Goal: Contribute content: Contribute content

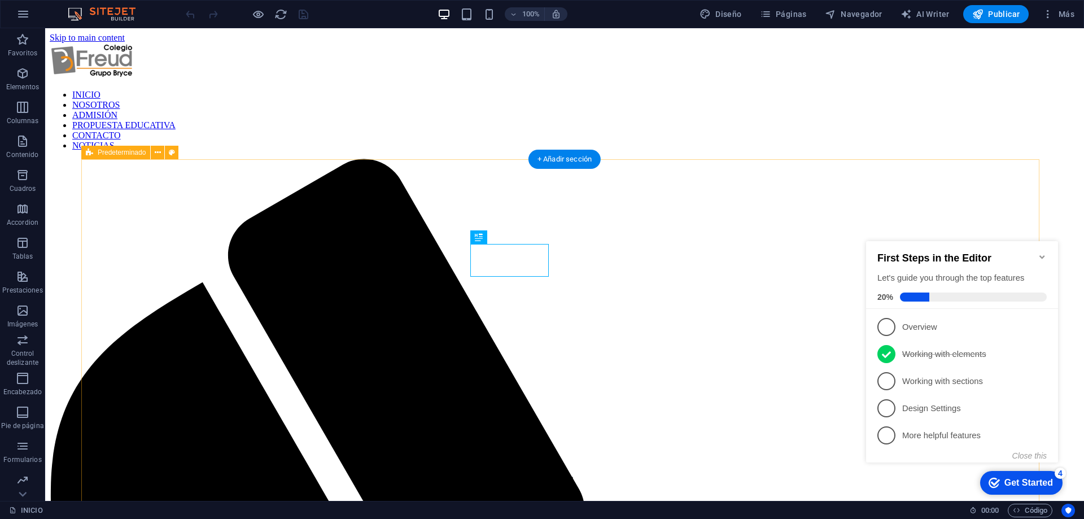
scroll to position [385, 0]
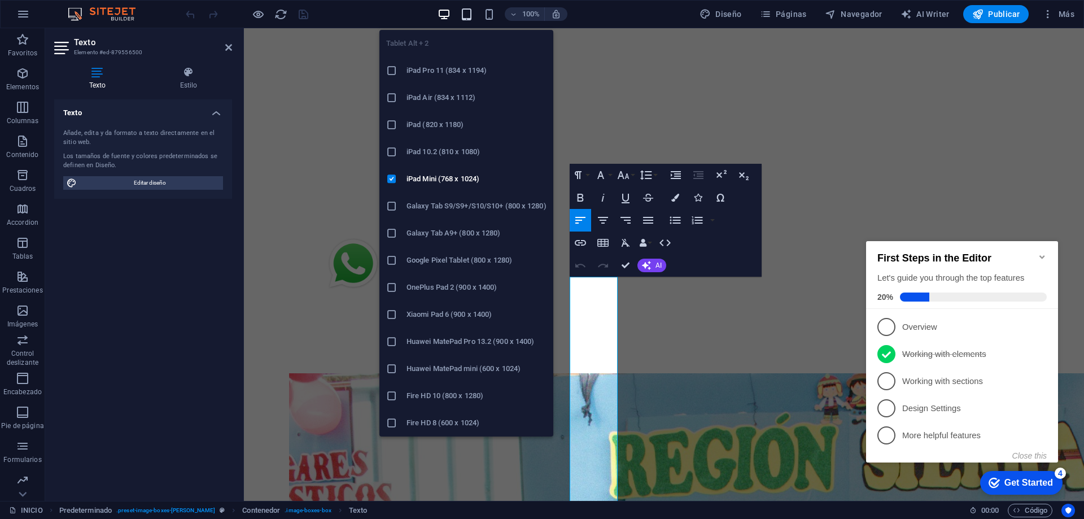
click at [464, 14] on icon "button" at bounding box center [466, 14] width 13 height 13
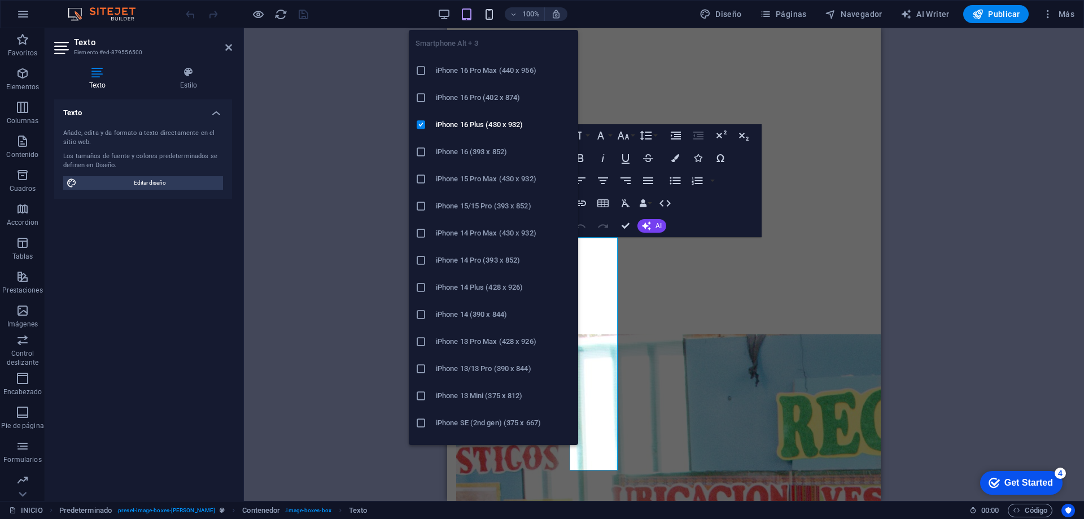
click at [487, 16] on icon "button" at bounding box center [489, 14] width 13 height 13
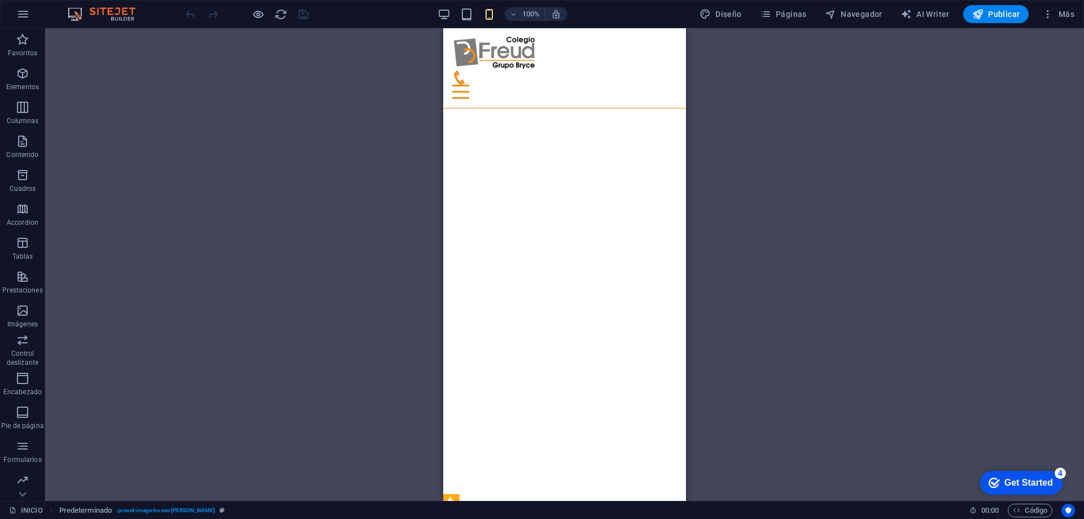
scroll to position [0, 0]
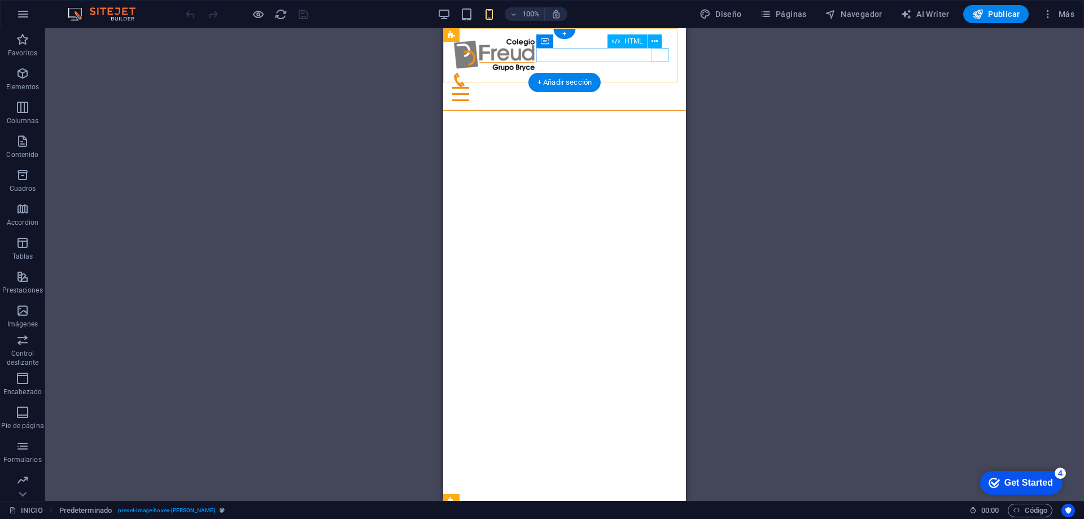
click at [659, 87] on div at bounding box center [564, 94] width 225 height 14
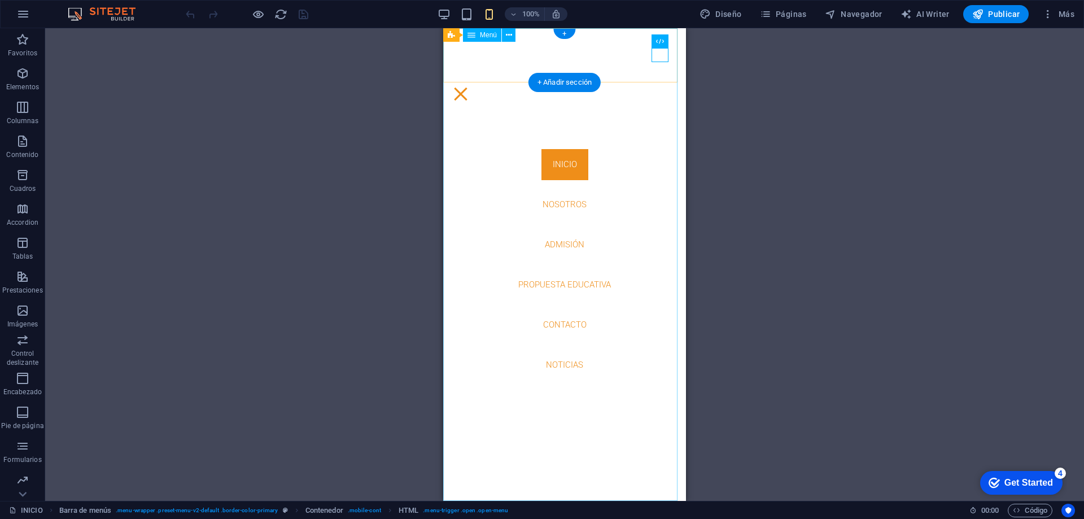
click at [554, 157] on nav "INICIO NOSOTROS ADMISIÓN PROPUESTA EDUCATIVA CONTACTO NOTICIAS" at bounding box center [564, 264] width 243 height 473
click at [557, 204] on nav "INICIO NOSOTROS ADMISIÓN PROPUESTA EDUCATIVA CONTACTO NOTICIAS" at bounding box center [564, 264] width 243 height 473
click at [469, 87] on div at bounding box center [460, 94] width 17 height 14
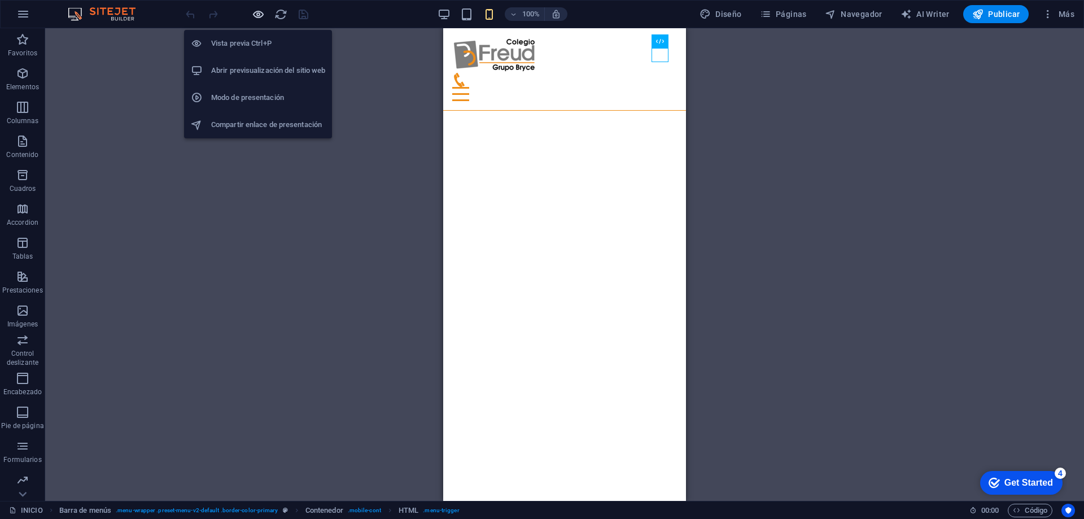
click at [258, 15] on icon "button" at bounding box center [258, 14] width 13 height 13
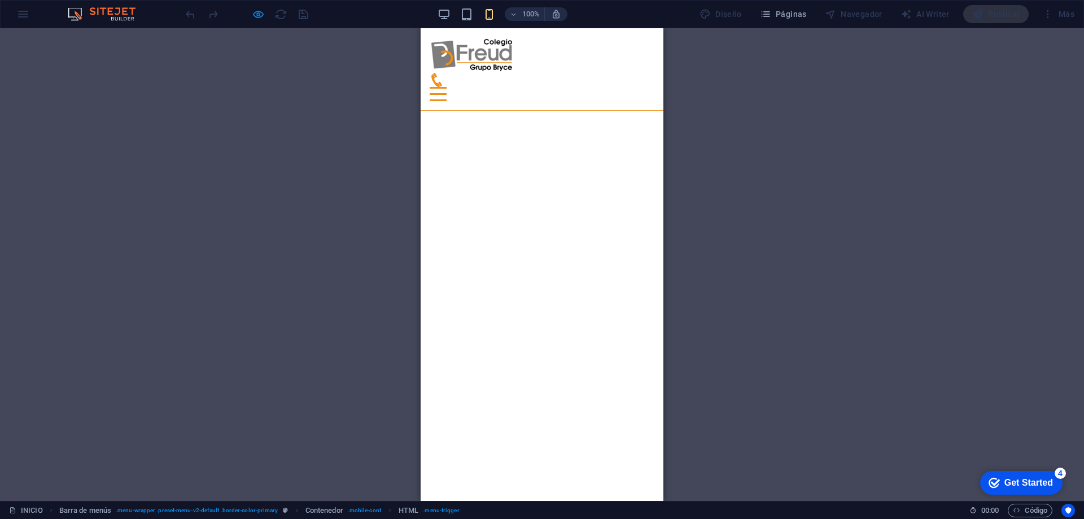
click at [447, 87] on div at bounding box center [438, 94] width 17 height 14
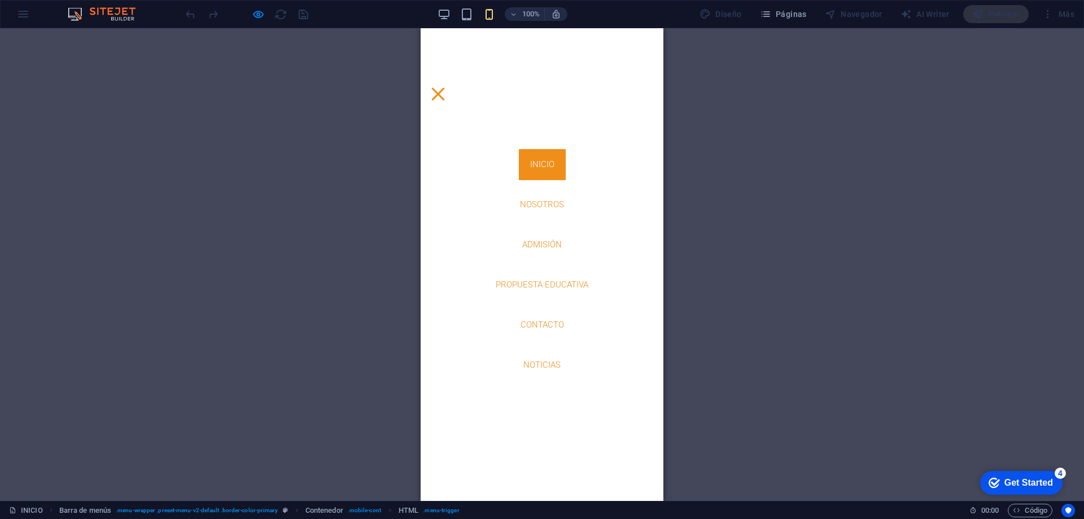
click at [447, 87] on div at bounding box center [438, 94] width 17 height 14
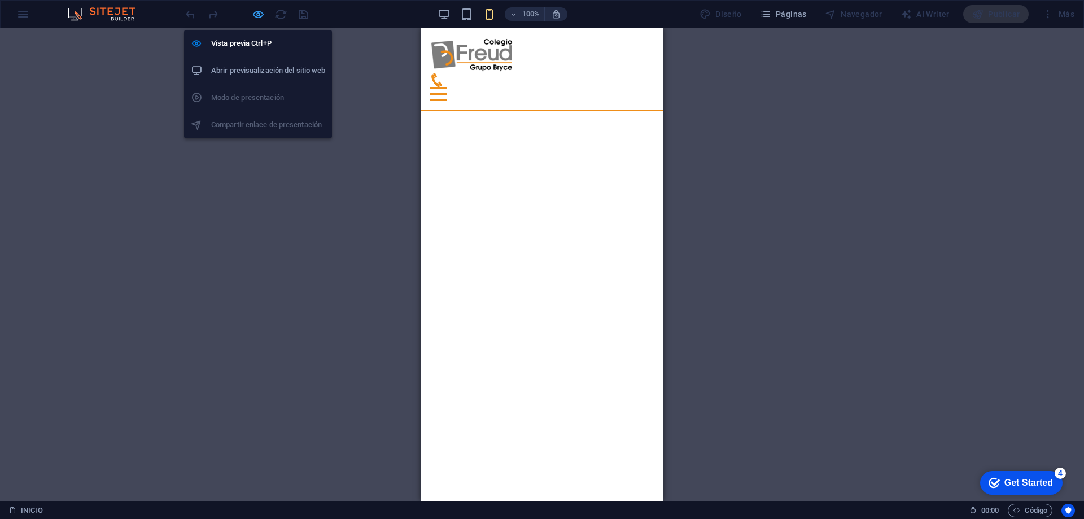
click at [255, 18] on icon "button" at bounding box center [258, 14] width 13 height 13
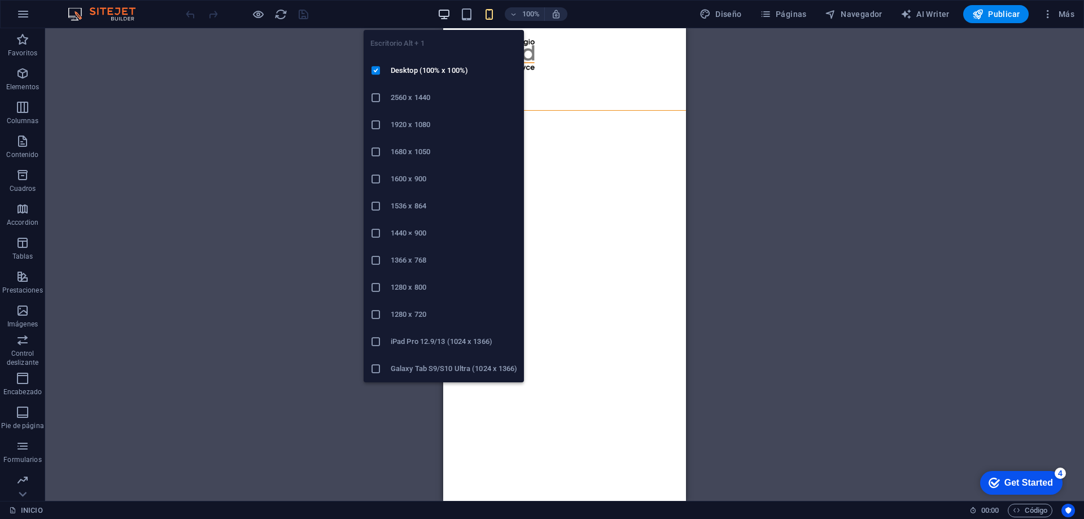
click at [443, 15] on icon "button" at bounding box center [444, 14] width 13 height 13
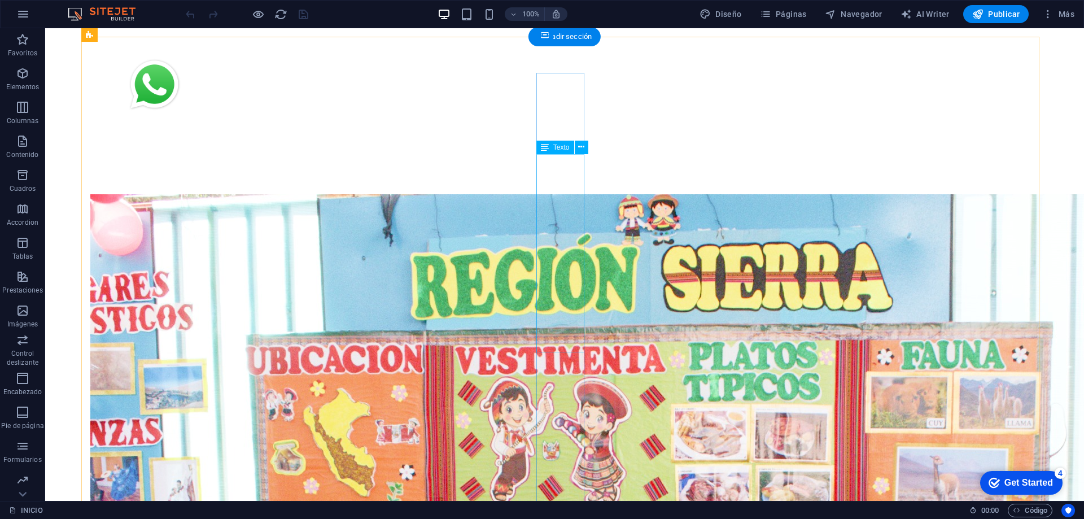
scroll to position [451, 0]
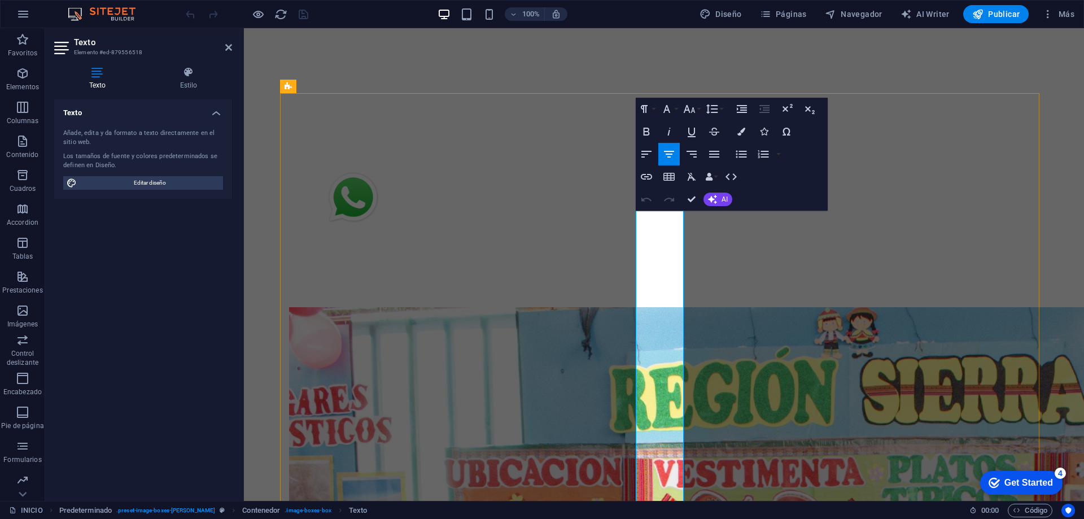
copy span "Formamos estudiantes autónomos, fortaleciendo conocimientos en comunicación, ma…"
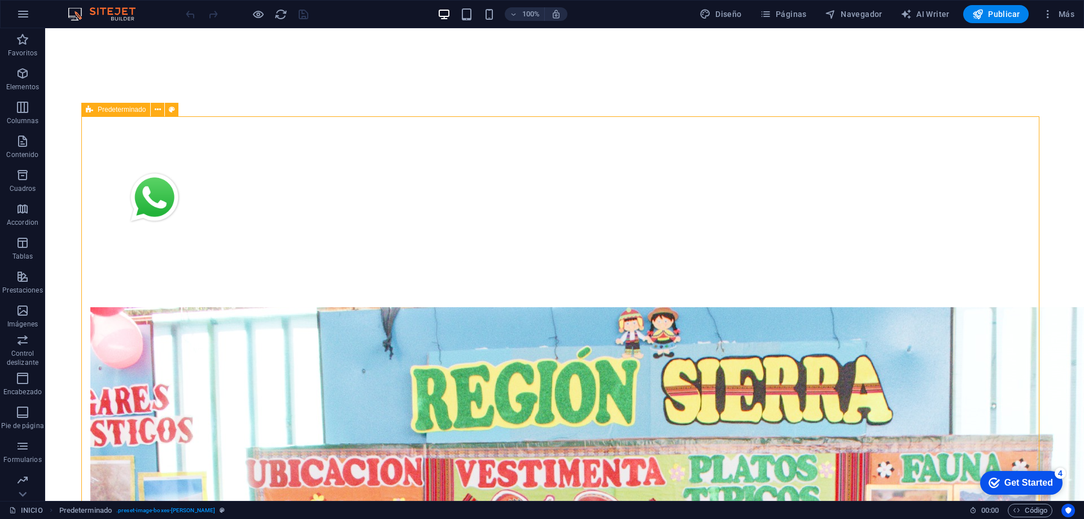
scroll to position [427, 0]
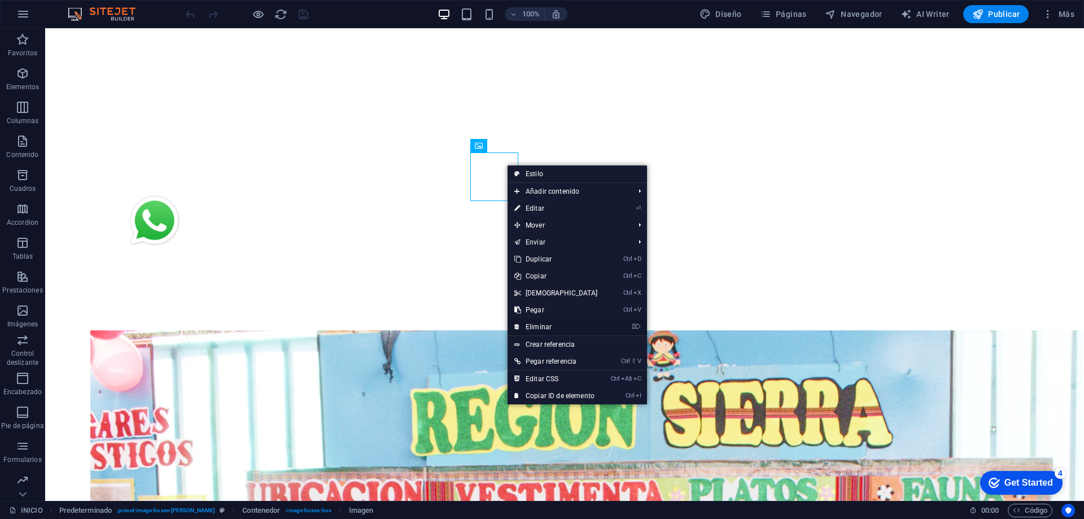
click at [539, 325] on link "⌦ Eliminar" at bounding box center [556, 326] width 97 height 17
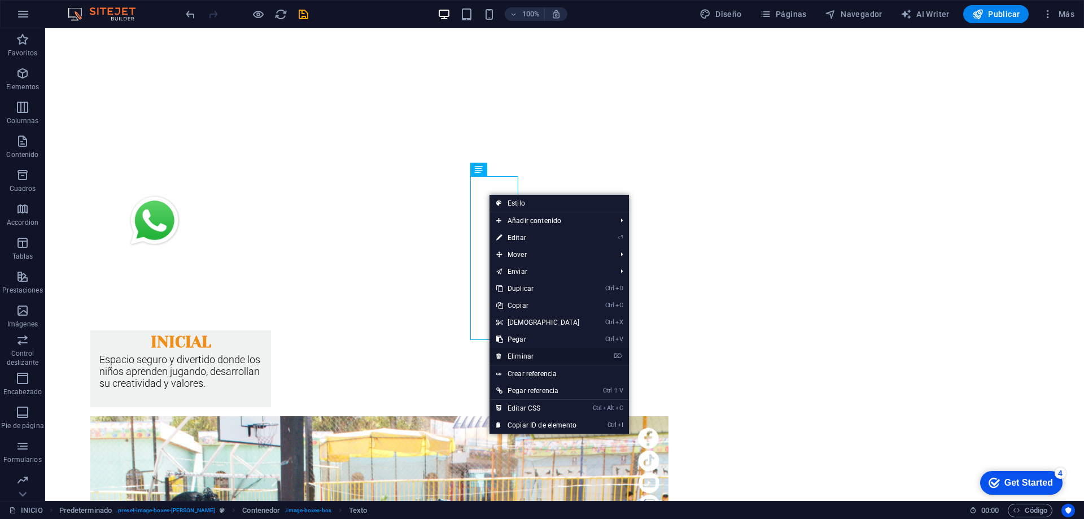
drag, startPoint x: 525, startPoint y: 358, endPoint x: 484, endPoint y: 315, distance: 59.5
click at [525, 358] on link "⌦ Eliminar" at bounding box center [538, 356] width 97 height 17
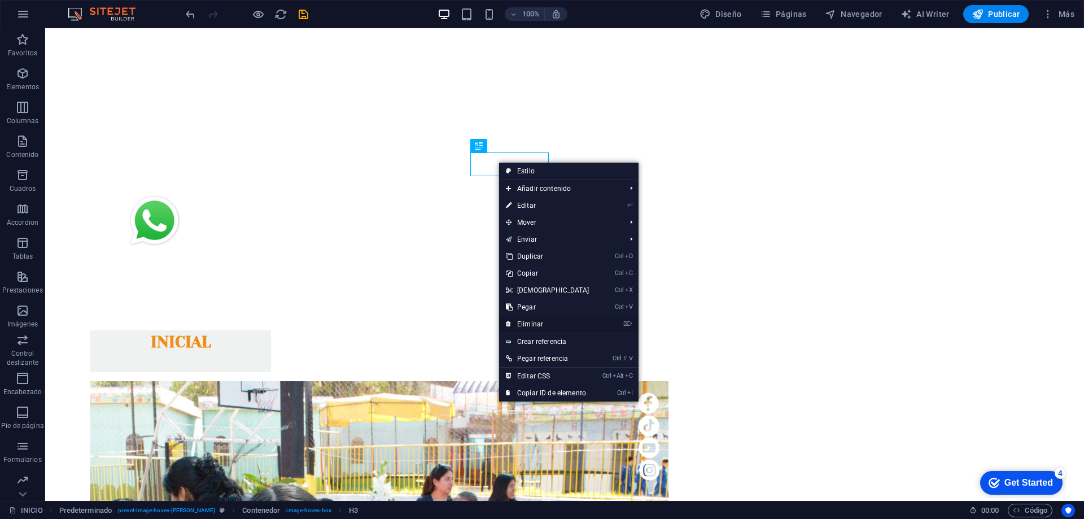
drag, startPoint x: 531, startPoint y: 324, endPoint x: 497, endPoint y: 276, distance: 59.1
click at [531, 324] on link "⌦ Eliminar" at bounding box center [547, 324] width 97 height 17
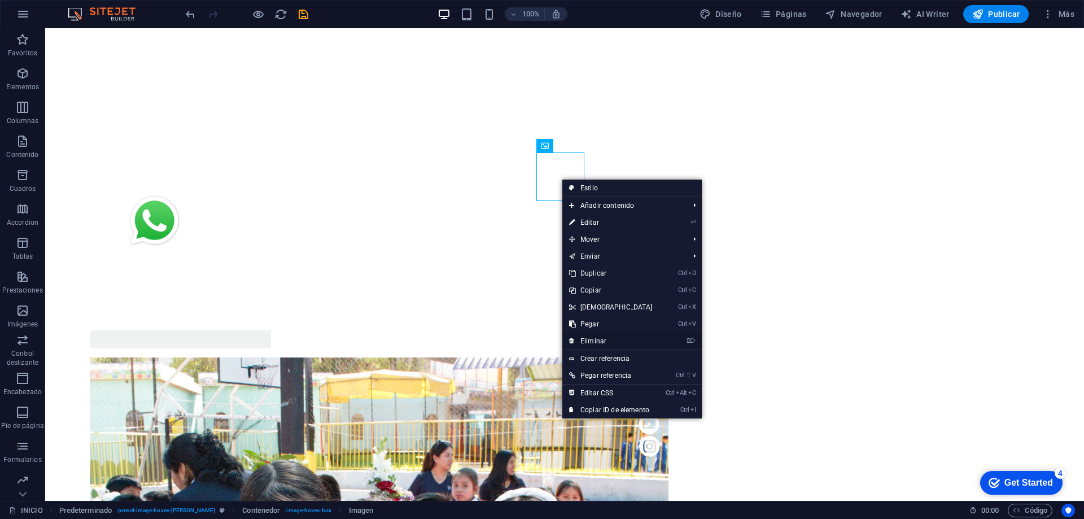
click at [596, 342] on link "⌦ Eliminar" at bounding box center [610, 341] width 97 height 17
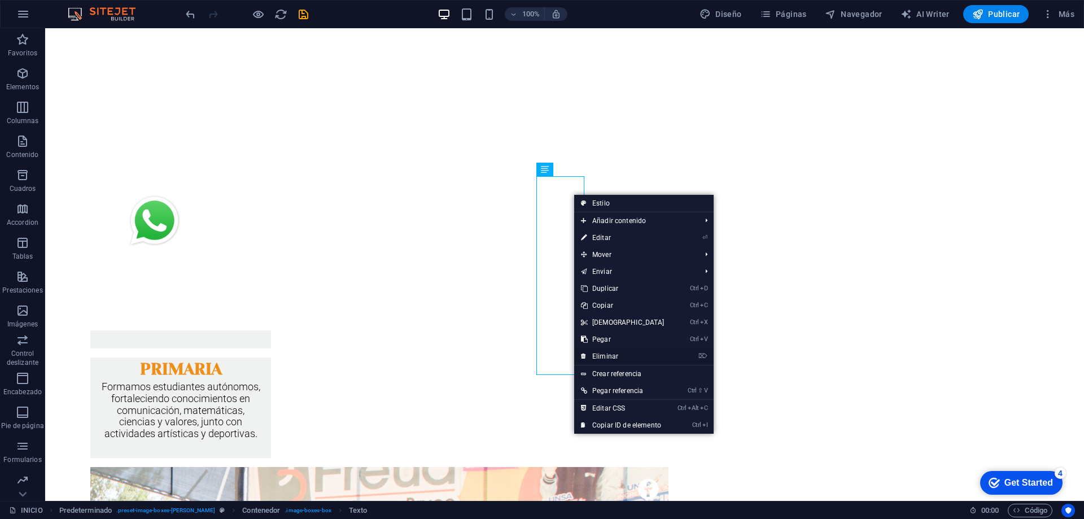
drag, startPoint x: 600, startPoint y: 352, endPoint x: 566, endPoint y: 207, distance: 149.0
click at [600, 352] on link "⌦ Eliminar" at bounding box center [622, 356] width 97 height 17
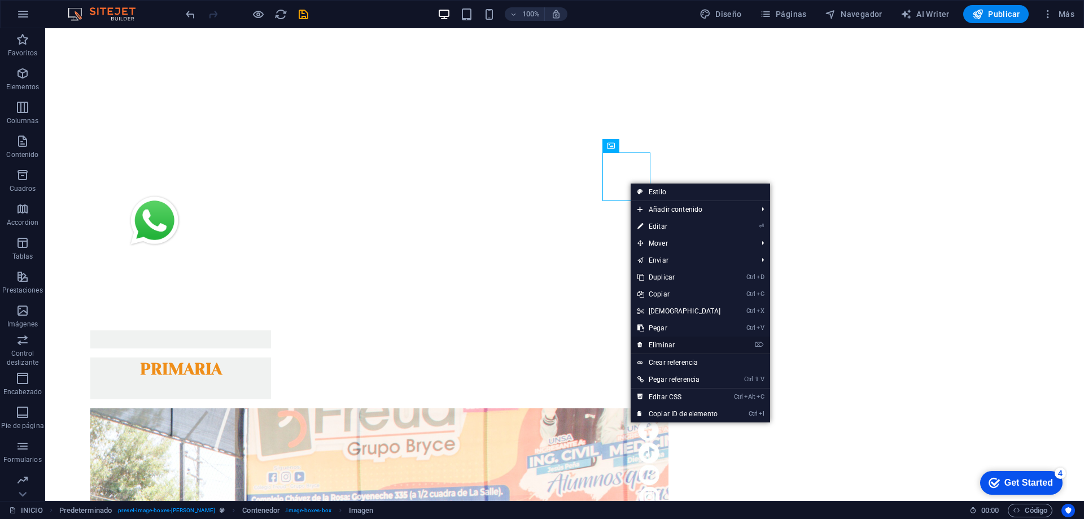
click at [665, 345] on link "⌦ Eliminar" at bounding box center [679, 345] width 97 height 17
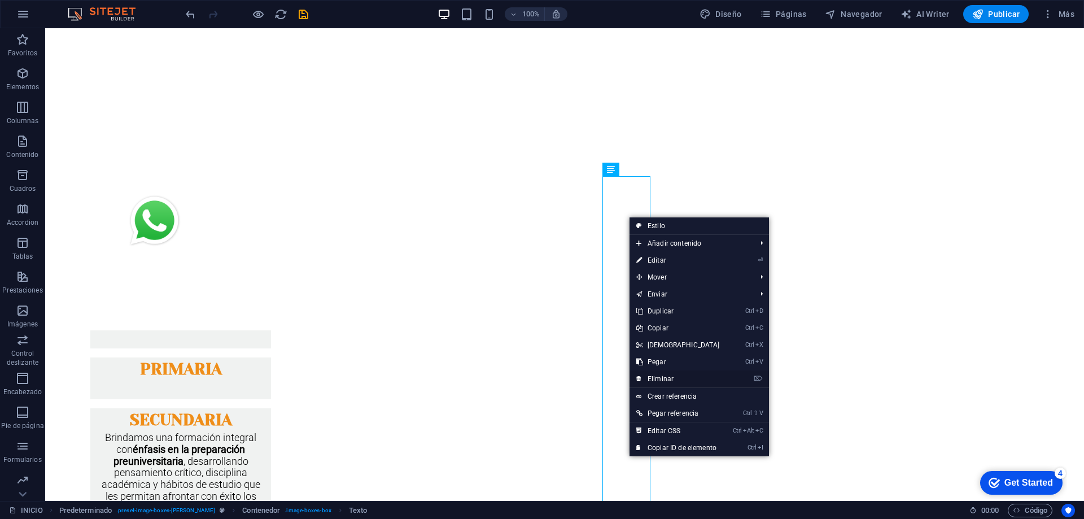
drag, startPoint x: 669, startPoint y: 379, endPoint x: 621, endPoint y: 338, distance: 63.6
click at [669, 379] on link "⌦ Eliminar" at bounding box center [678, 378] width 97 height 17
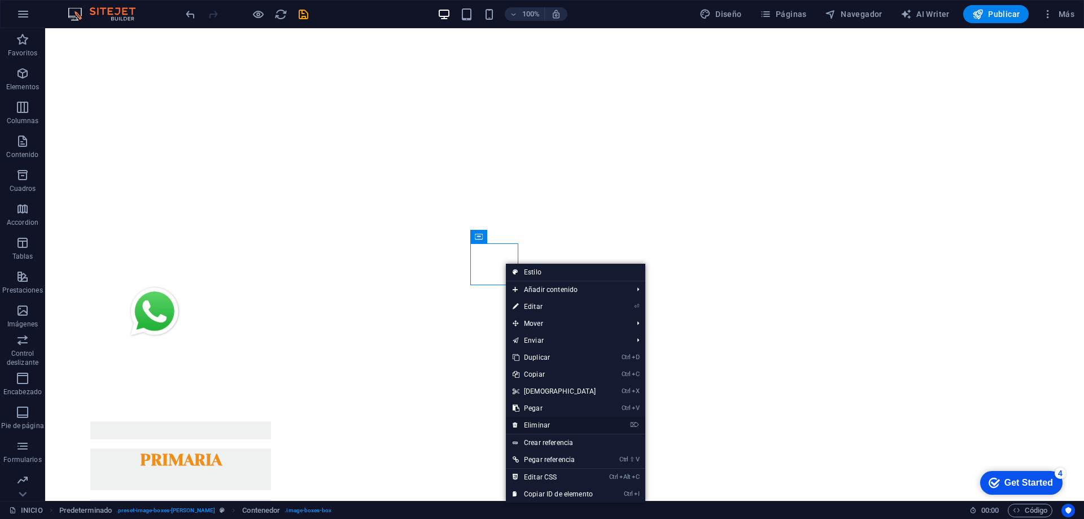
click at [539, 422] on link "⌦ Eliminar" at bounding box center [554, 425] width 97 height 17
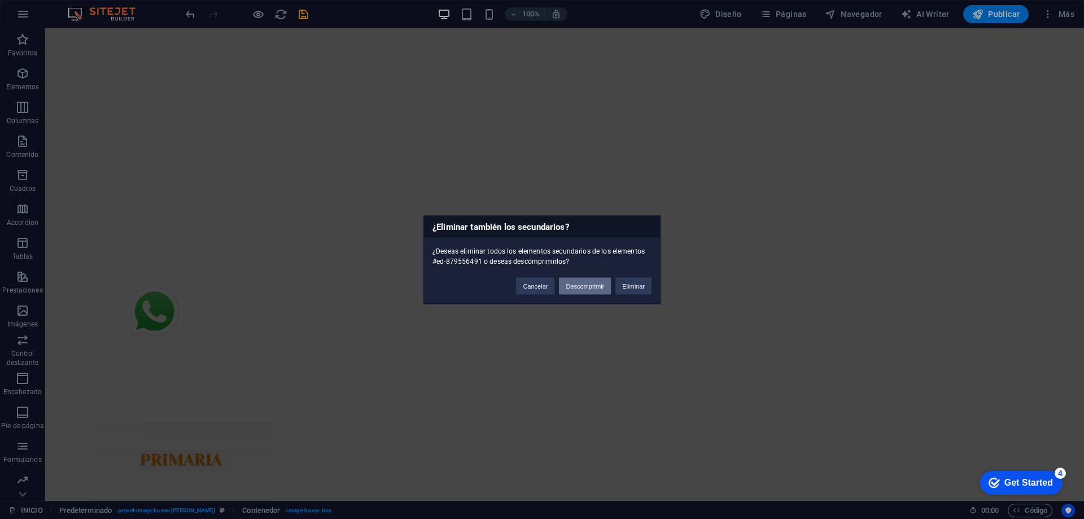
click at [575, 285] on button "Descomprimir" at bounding box center [585, 285] width 52 height 17
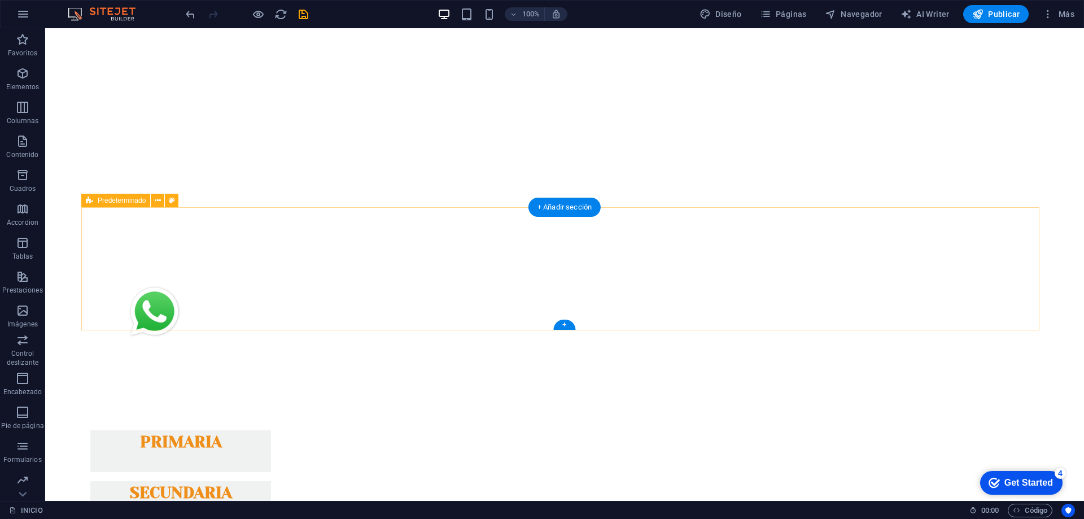
click at [682, 385] on div "PRIMARIA SECUNDARIA" at bounding box center [564, 472] width 967 height 174
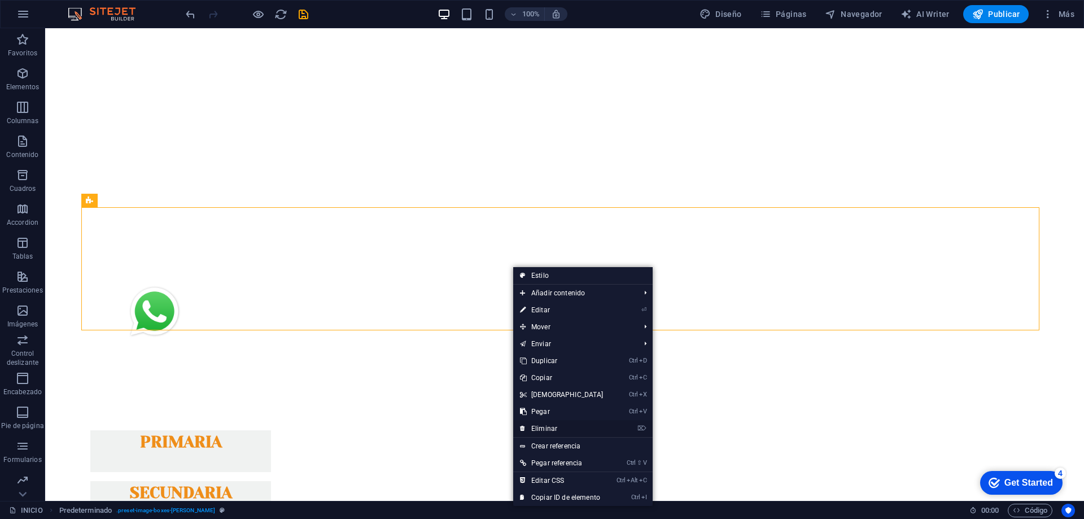
click at [561, 421] on link "⌦ Eliminar" at bounding box center [561, 428] width 97 height 17
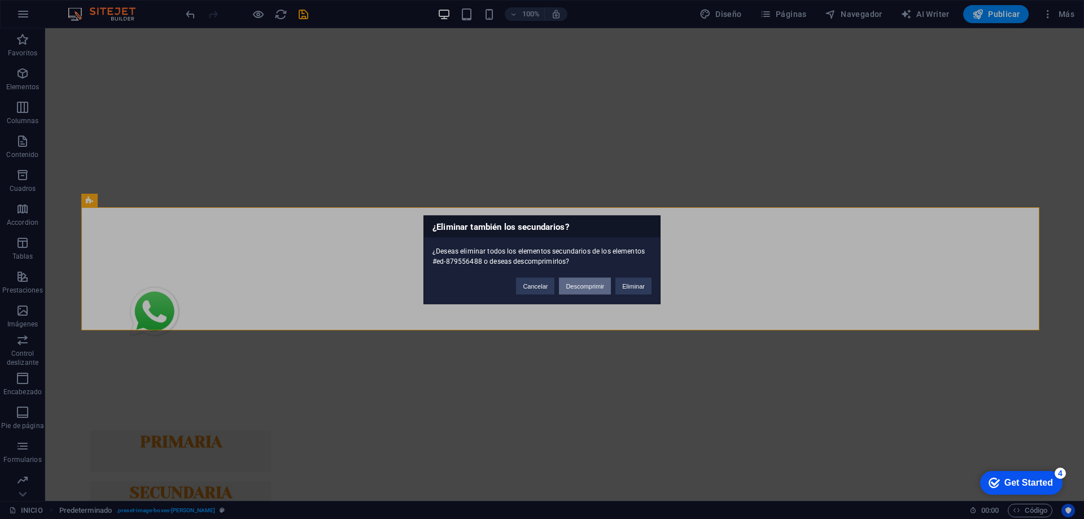
click at [581, 281] on button "Descomprimir" at bounding box center [585, 285] width 52 height 17
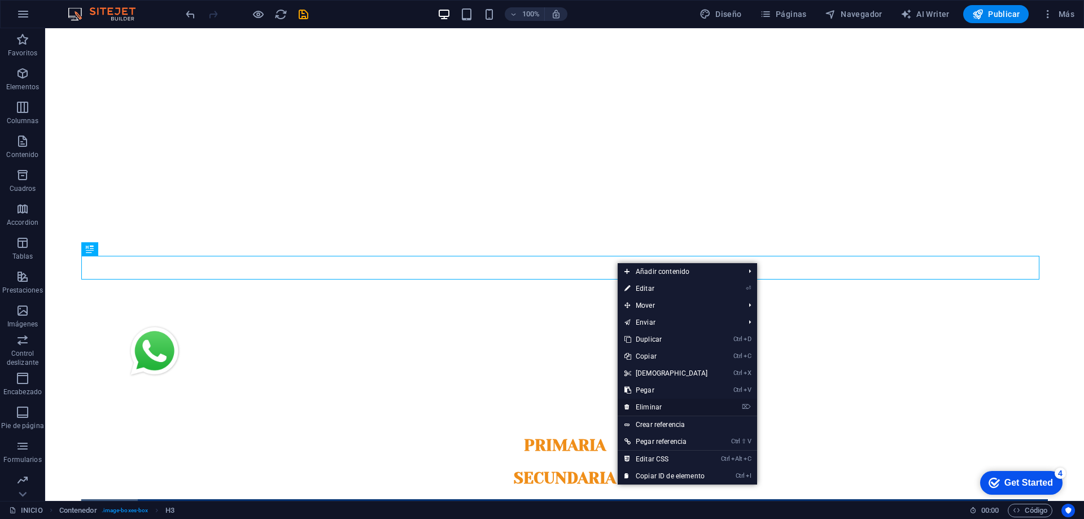
click at [642, 407] on link "⌦ Eliminar" at bounding box center [666, 407] width 97 height 17
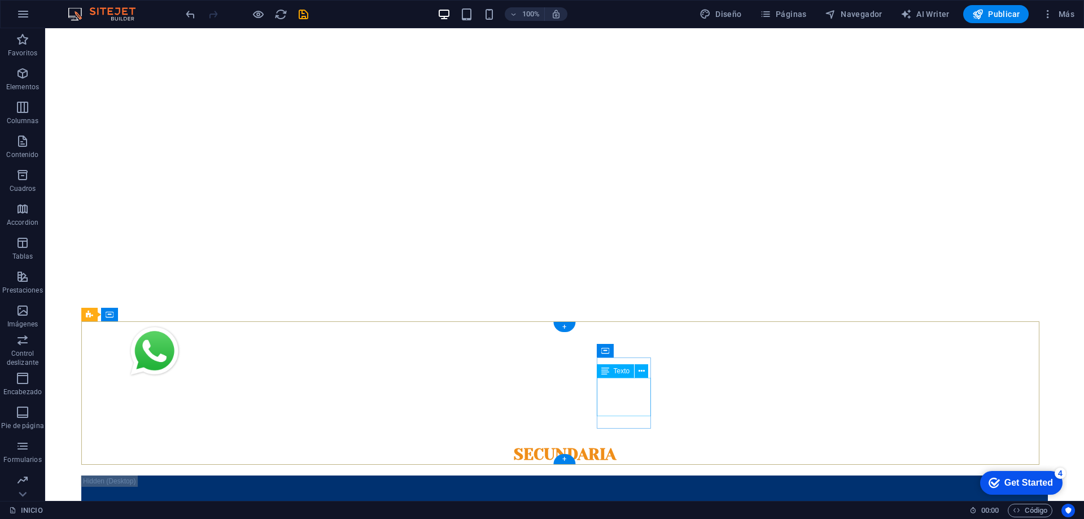
scroll to position [273, 0]
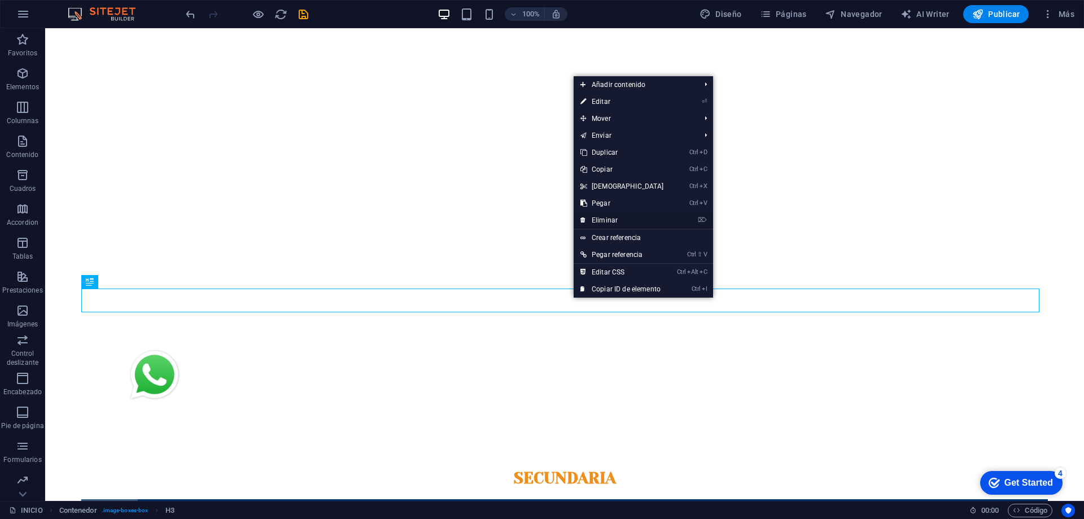
click at [604, 217] on link "⌦ Eliminar" at bounding box center [622, 220] width 97 height 17
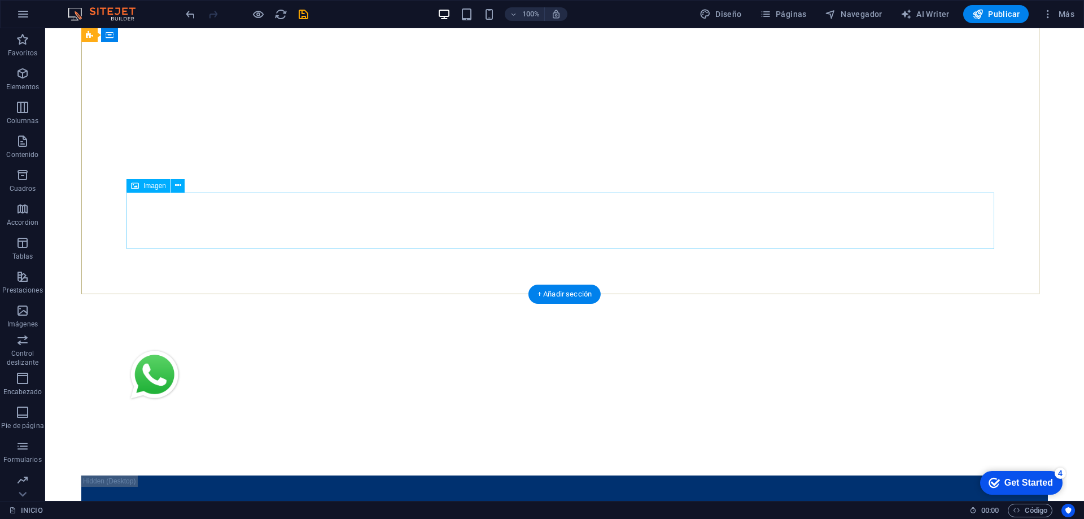
scroll to position [250, 0]
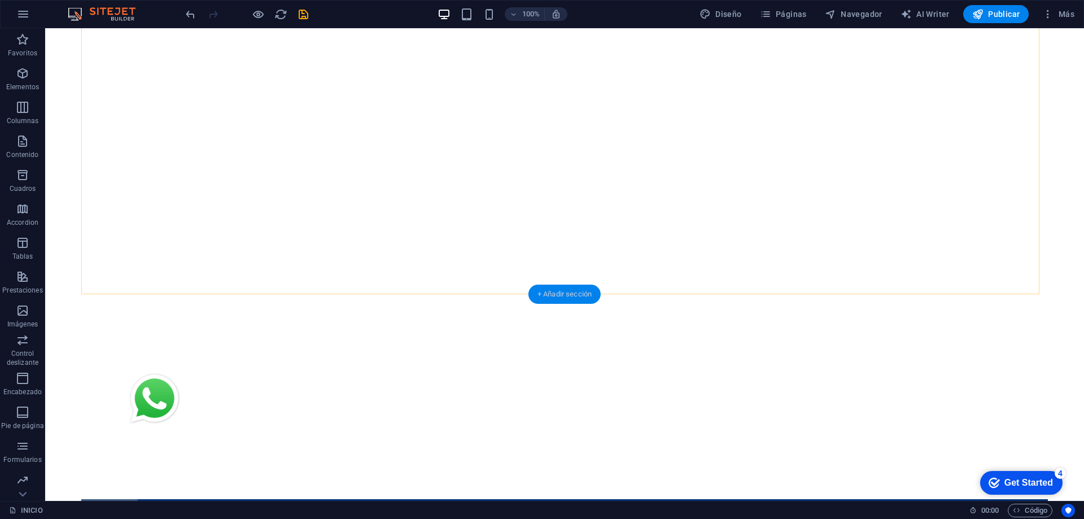
click at [570, 289] on div "+ Añadir sección" at bounding box center [564, 294] width 72 height 19
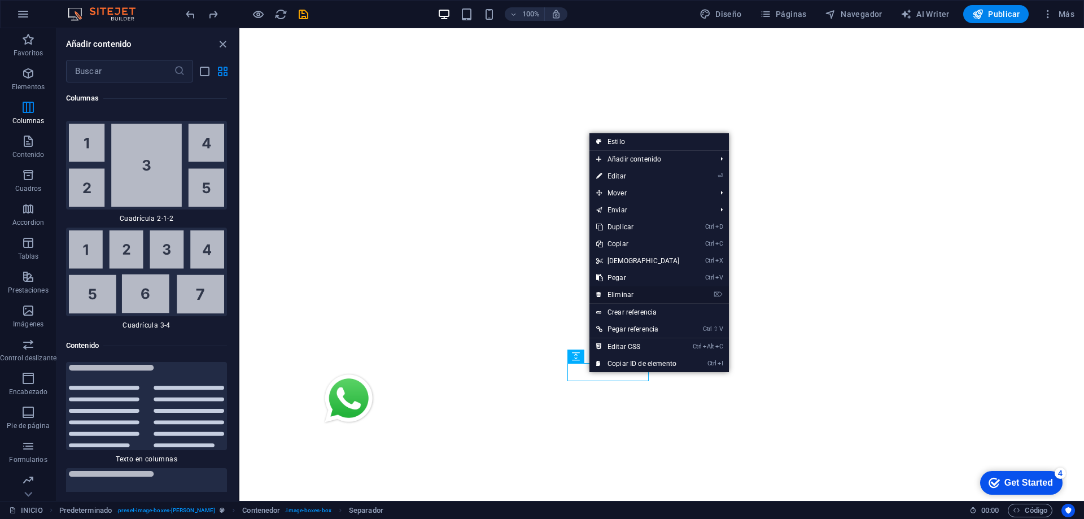
click at [619, 294] on link "⌦ Eliminar" at bounding box center [637, 294] width 97 height 17
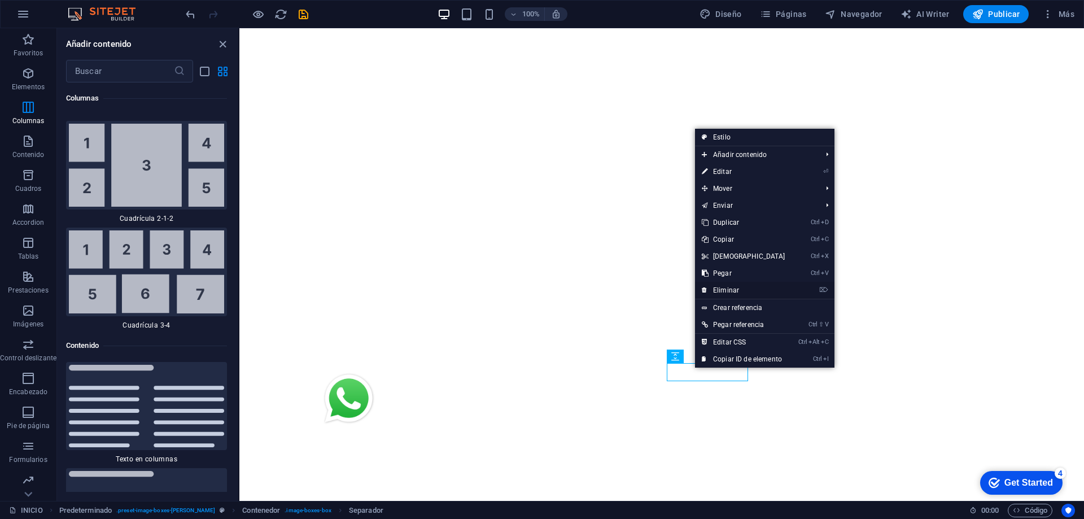
drag, startPoint x: 724, startPoint y: 288, endPoint x: 484, endPoint y: 260, distance: 241.6
click at [724, 288] on link "⌦ Eliminar" at bounding box center [743, 290] width 97 height 17
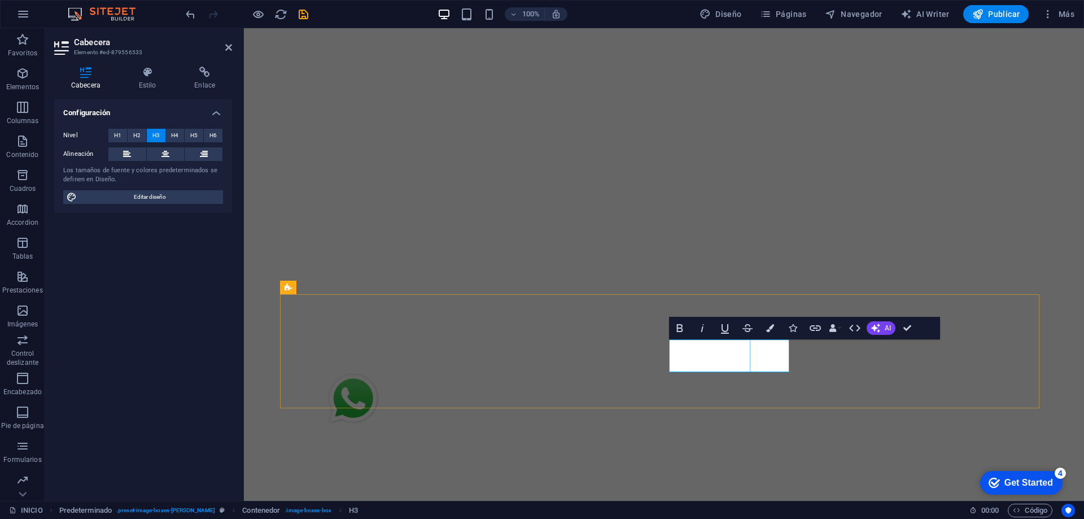
drag, startPoint x: 744, startPoint y: 350, endPoint x: 766, endPoint y: 351, distance: 22.6
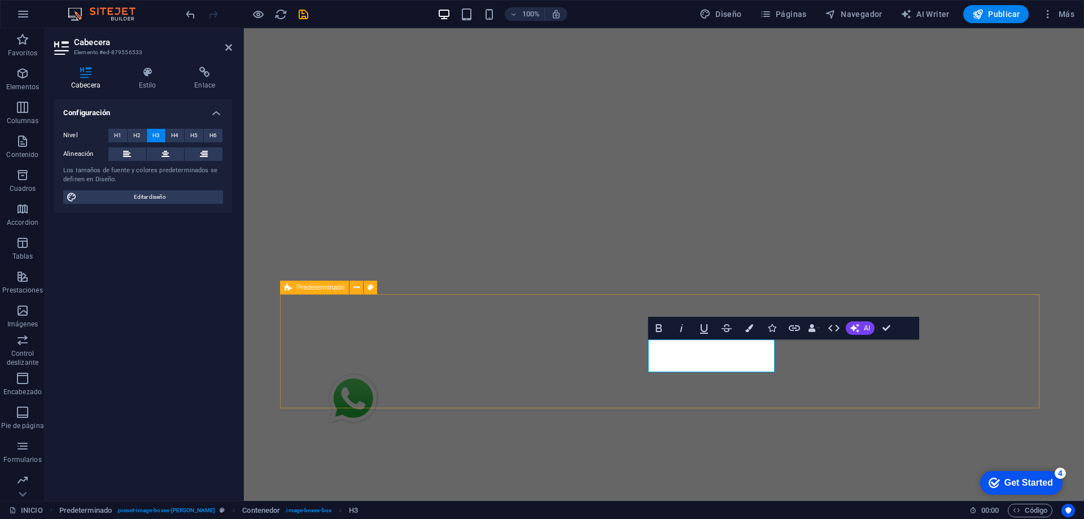
scroll to position [0, 31]
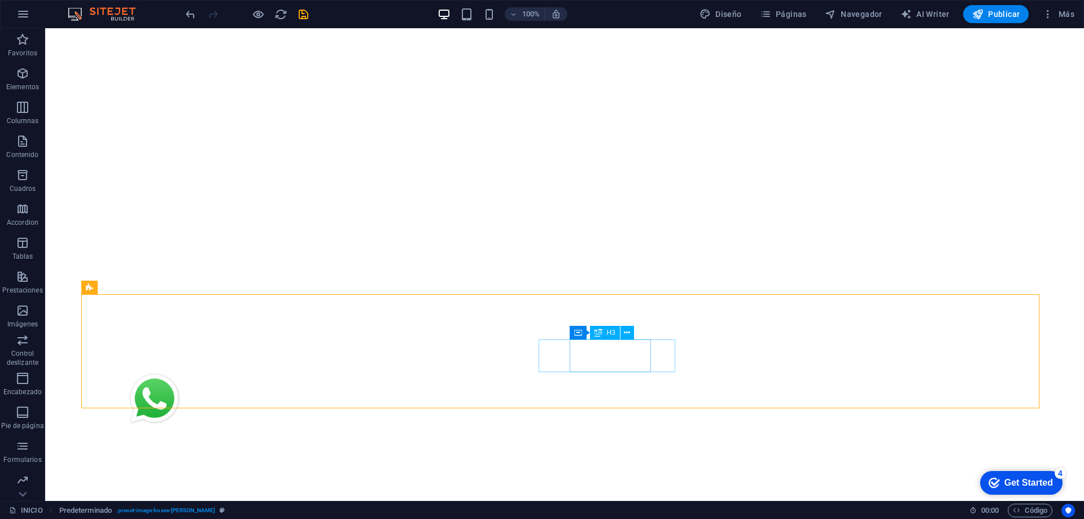
click at [601, 335] on icon at bounding box center [599, 333] width 8 height 14
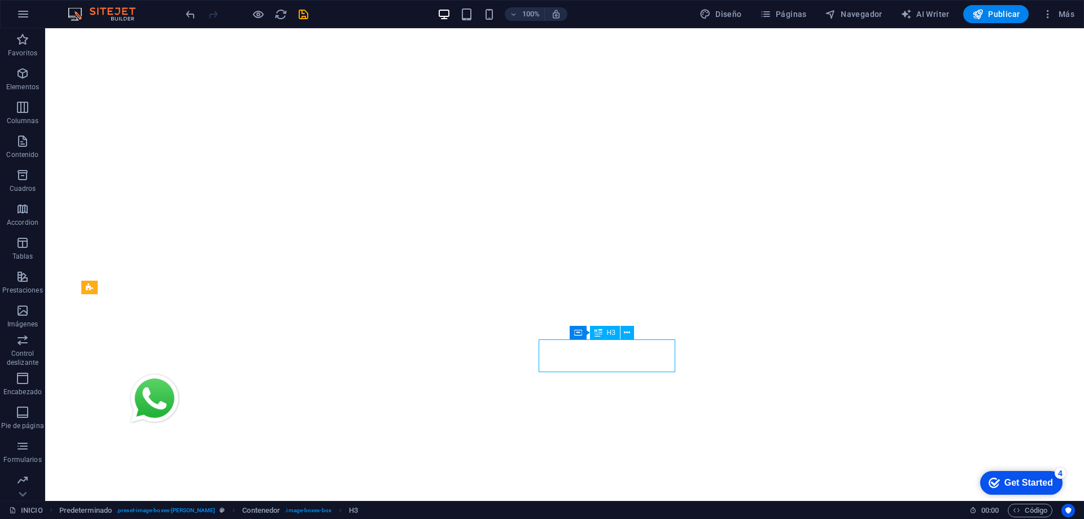
click at [601, 335] on icon at bounding box center [599, 333] width 8 height 14
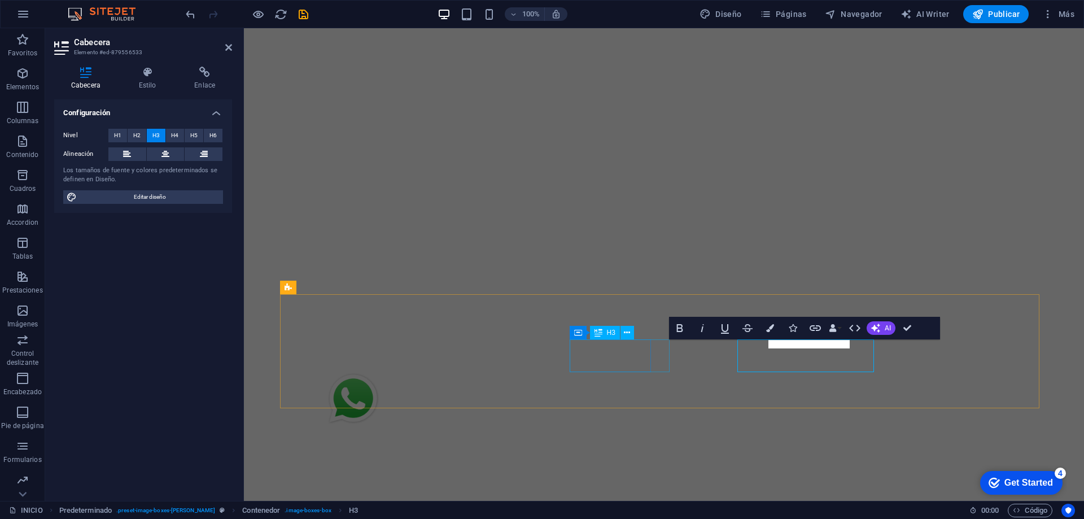
scroll to position [0, 0]
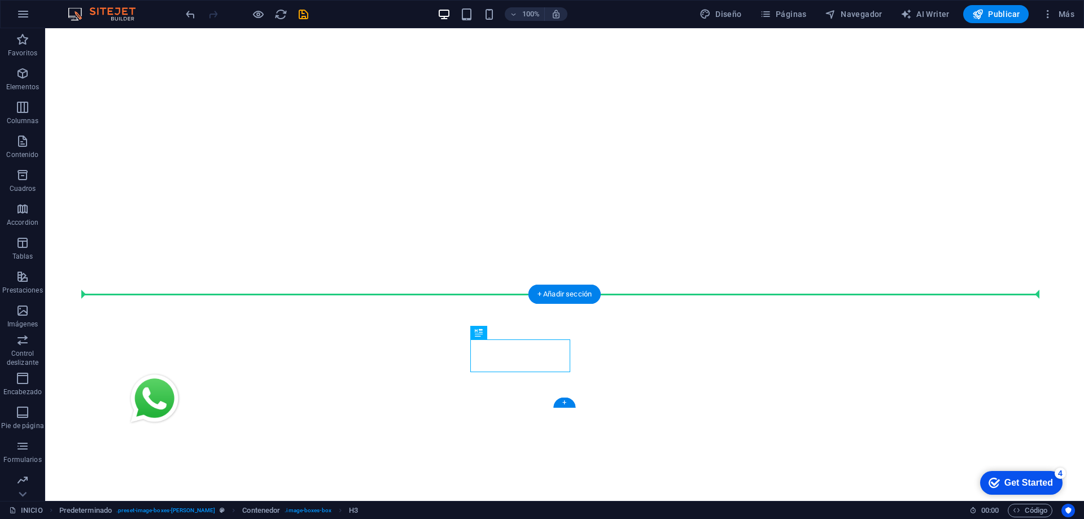
drag, startPoint x: 649, startPoint y: 362, endPoint x: 649, endPoint y: 339, distance: 23.7
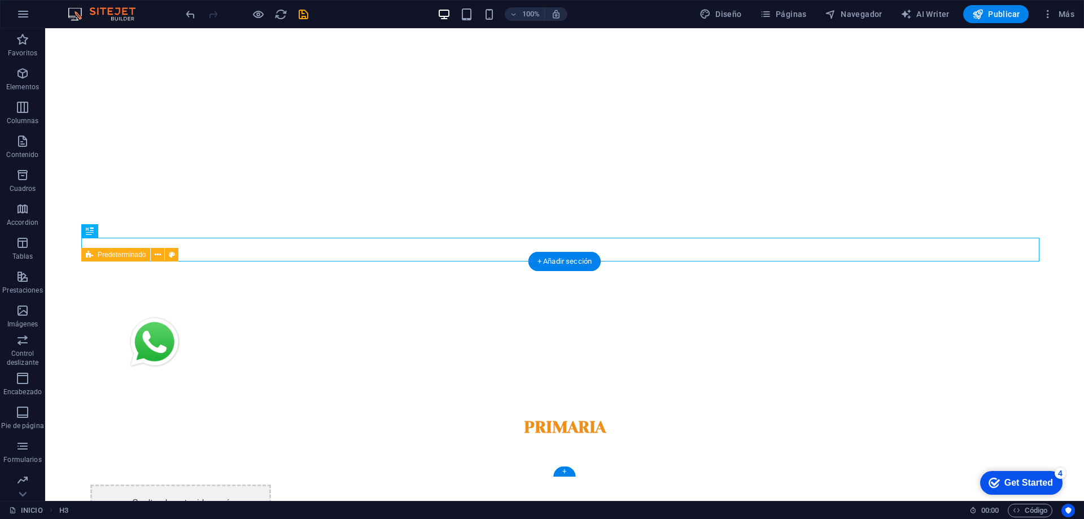
scroll to position [362, 0]
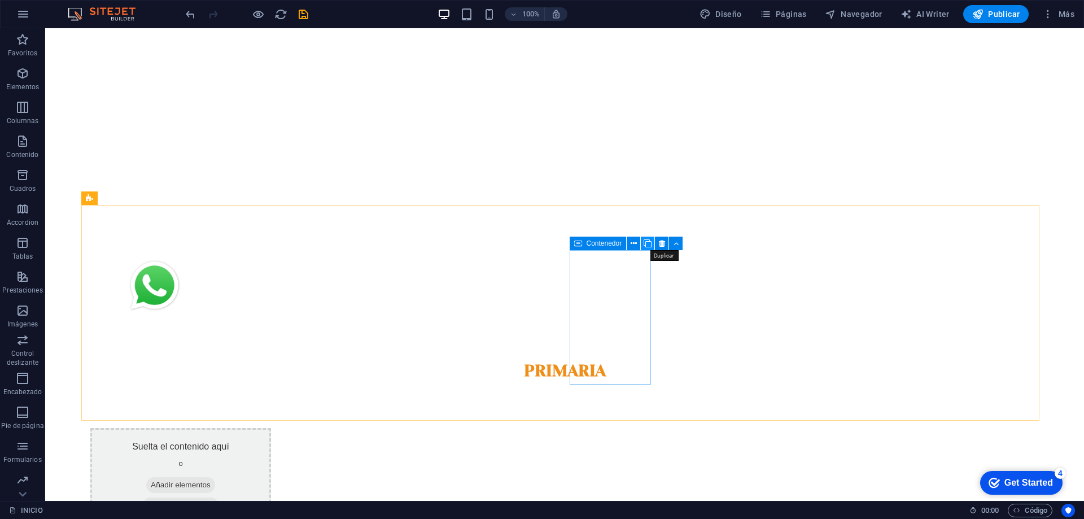
click at [654, 243] on button at bounding box center [648, 244] width 14 height 14
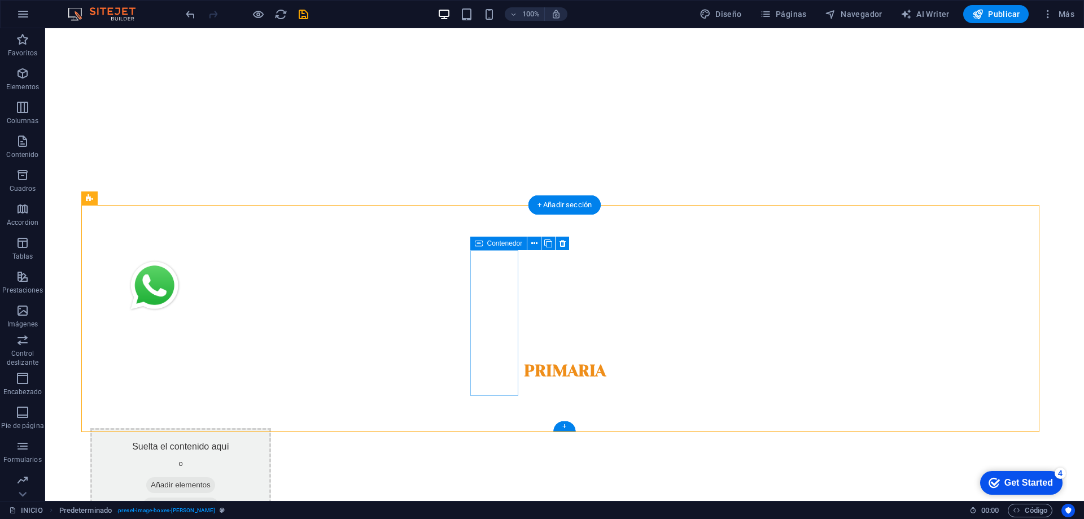
click at [271, 428] on div "Suelta el contenido aquí o Añadir elementos Pegar portapapeles" at bounding box center [180, 478] width 181 height 101
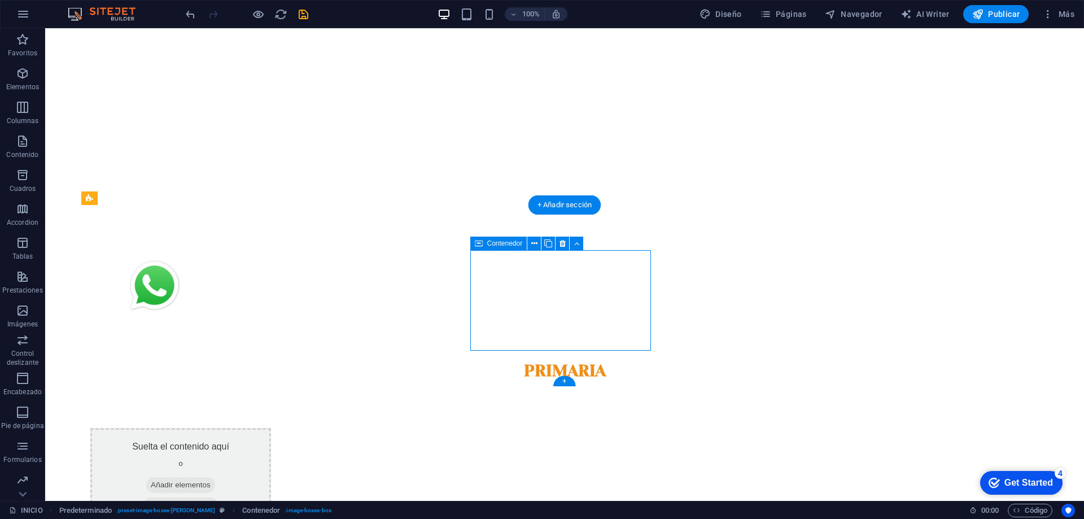
scroll to position [309, 0]
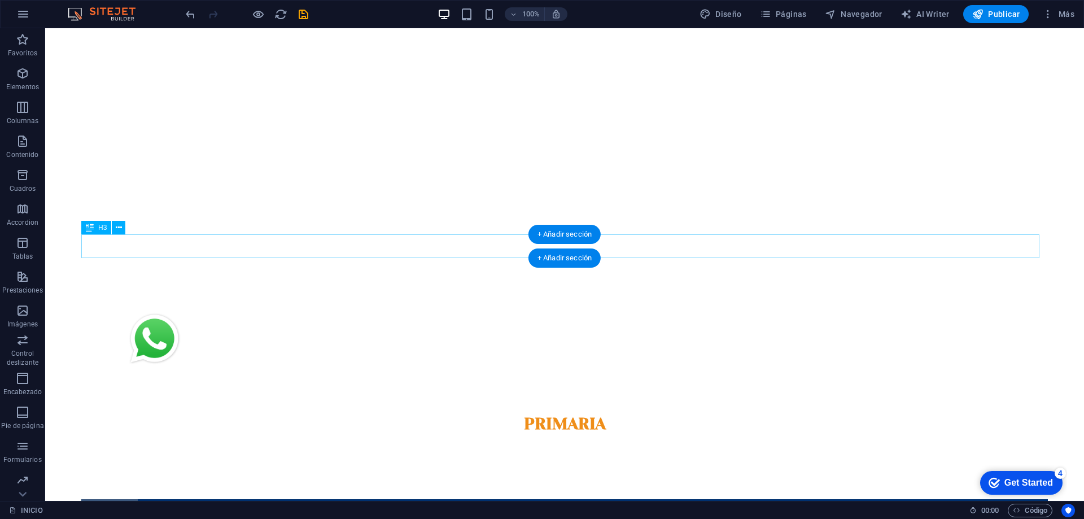
click at [525, 412] on div "PRIMARIA" at bounding box center [564, 424] width 967 height 24
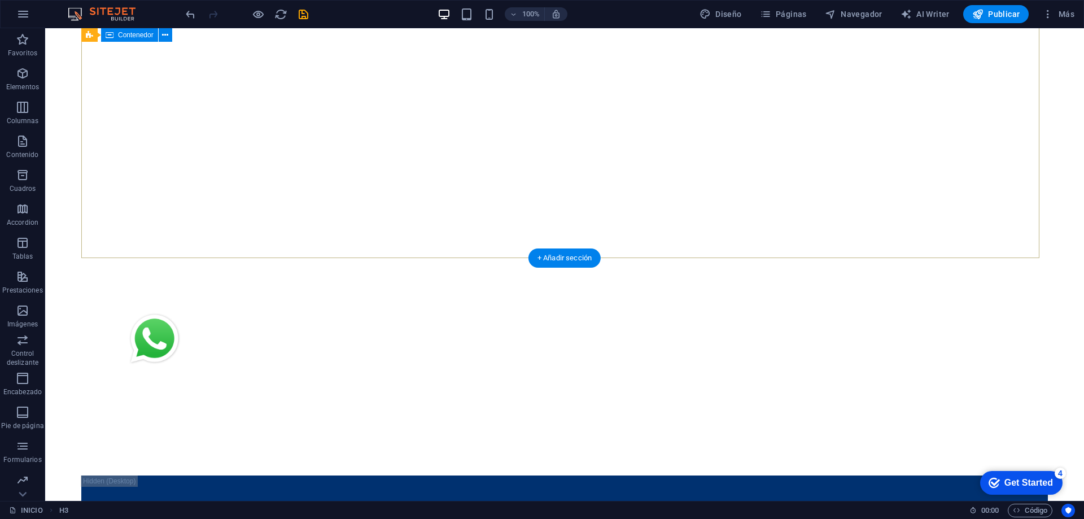
scroll to position [286, 0]
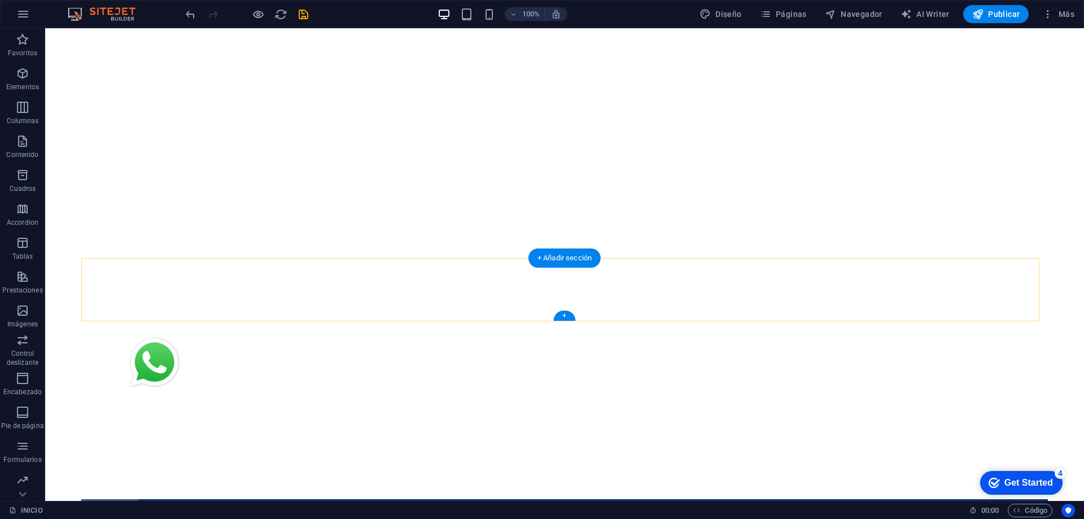
click at [565, 311] on div "+" at bounding box center [564, 316] width 22 height 10
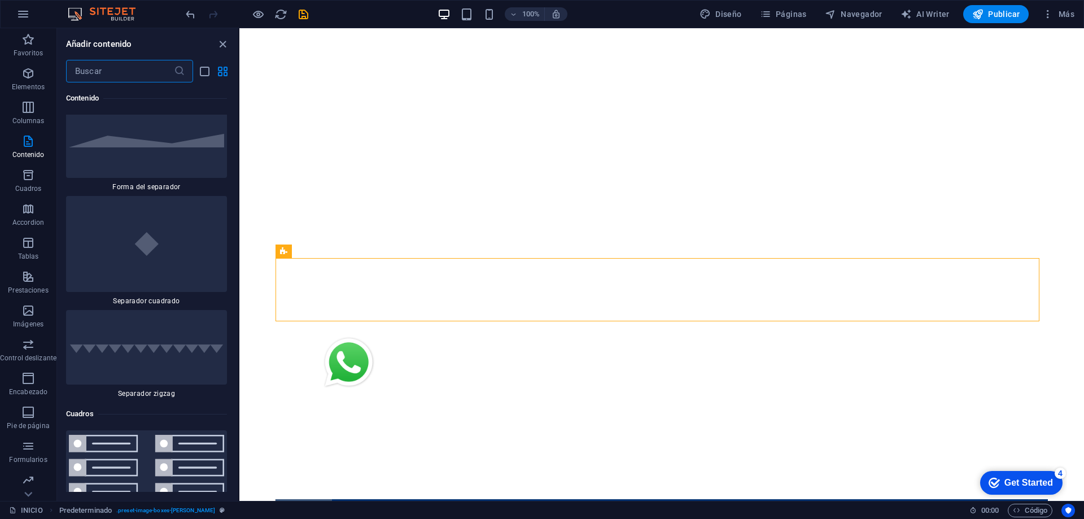
scroll to position [5962, 0]
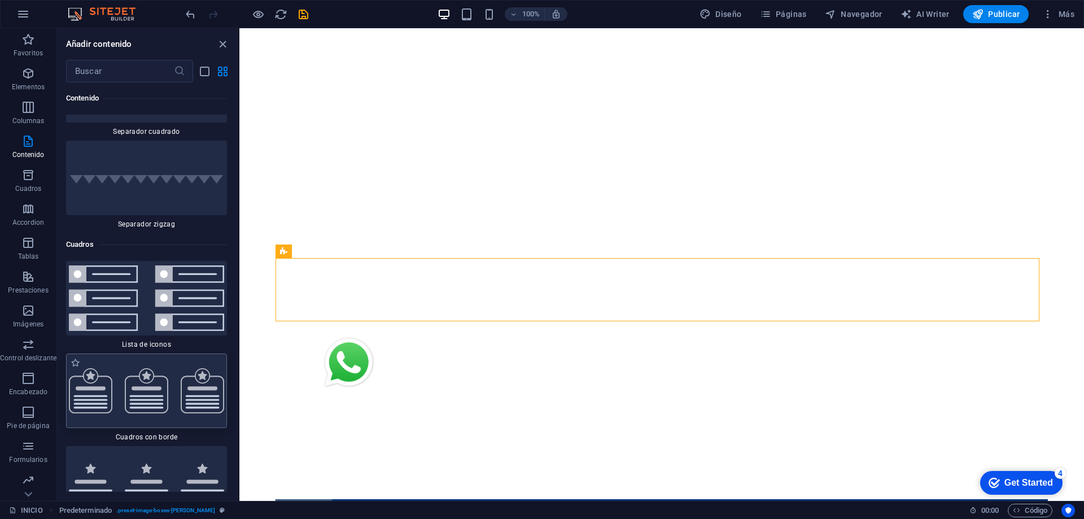
drag, startPoint x: 141, startPoint y: 393, endPoint x: 154, endPoint y: 313, distance: 81.2
click at [141, 393] on img at bounding box center [146, 390] width 155 height 45
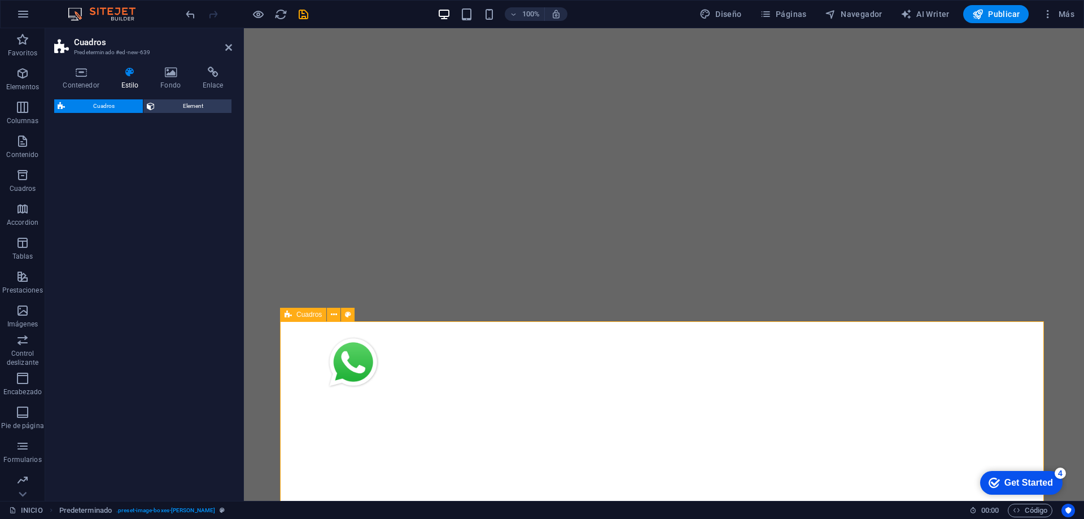
select select "rem"
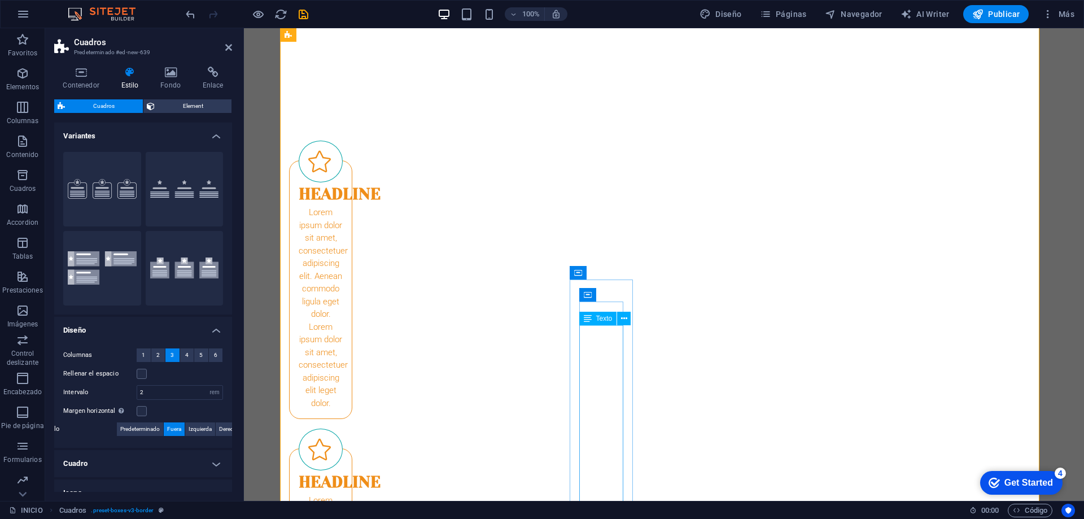
scroll to position [455, 0]
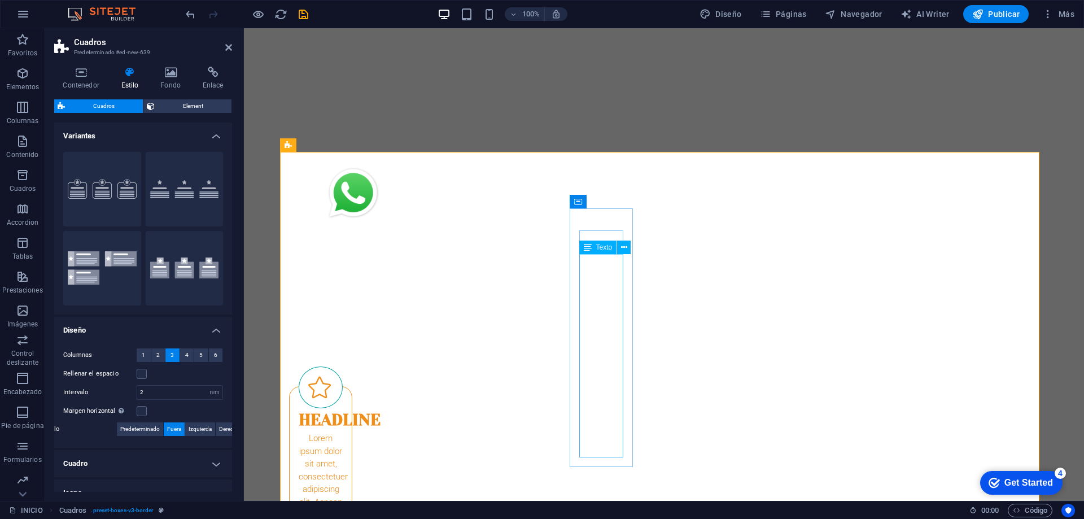
click at [343, 408] on div "Headline" at bounding box center [321, 420] width 44 height 24
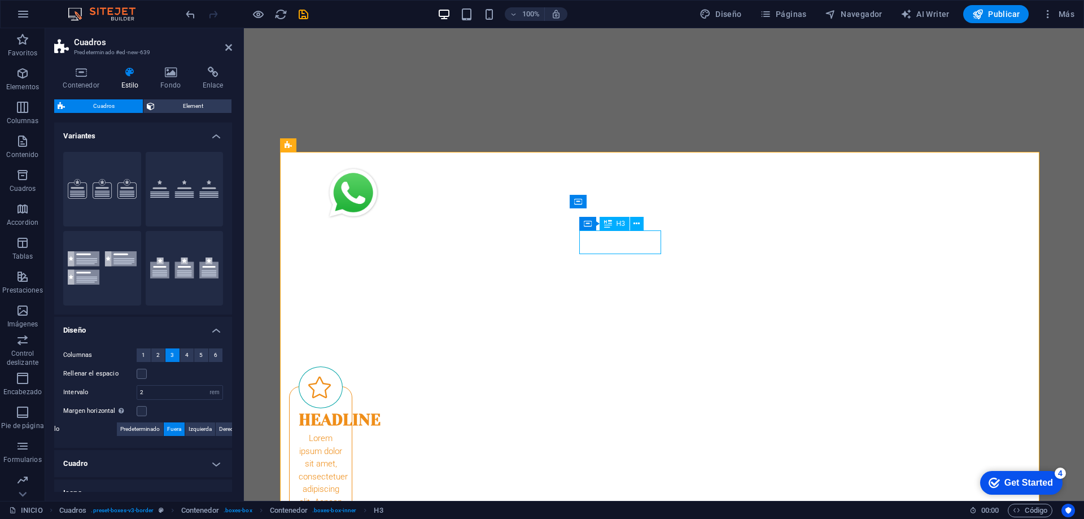
click at [343, 408] on div "Headline" at bounding box center [321, 420] width 44 height 24
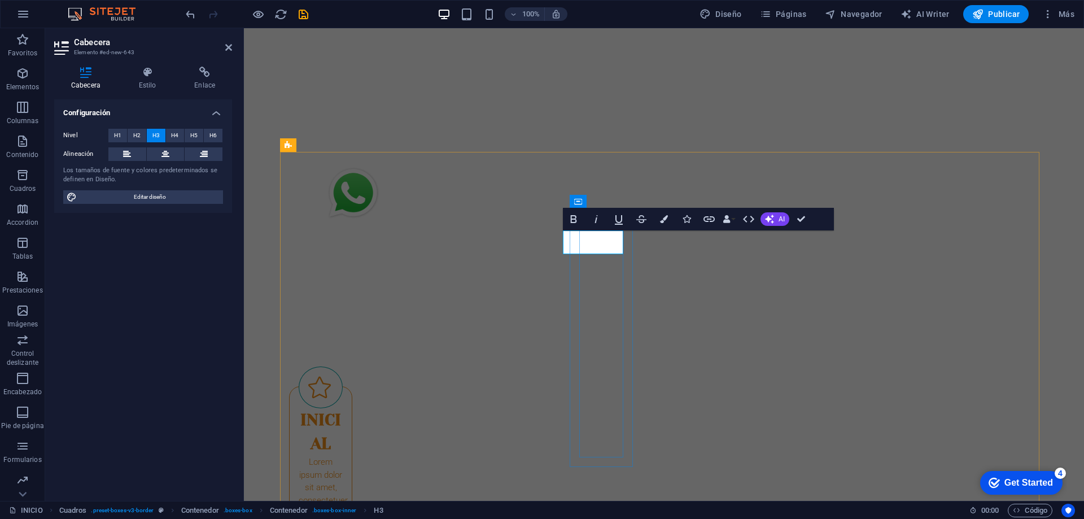
scroll to position [0, 16]
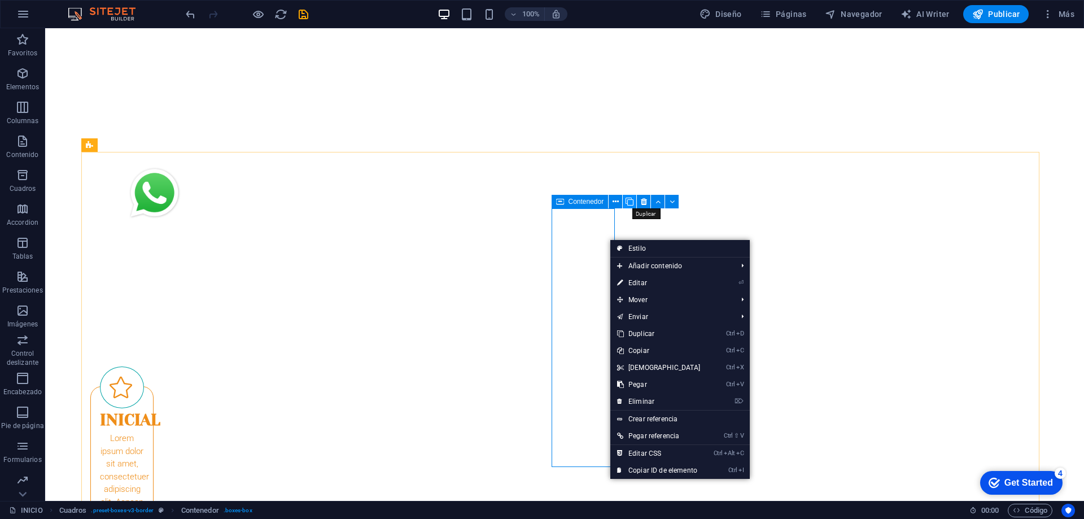
click at [634, 199] on icon at bounding box center [630, 202] width 8 height 12
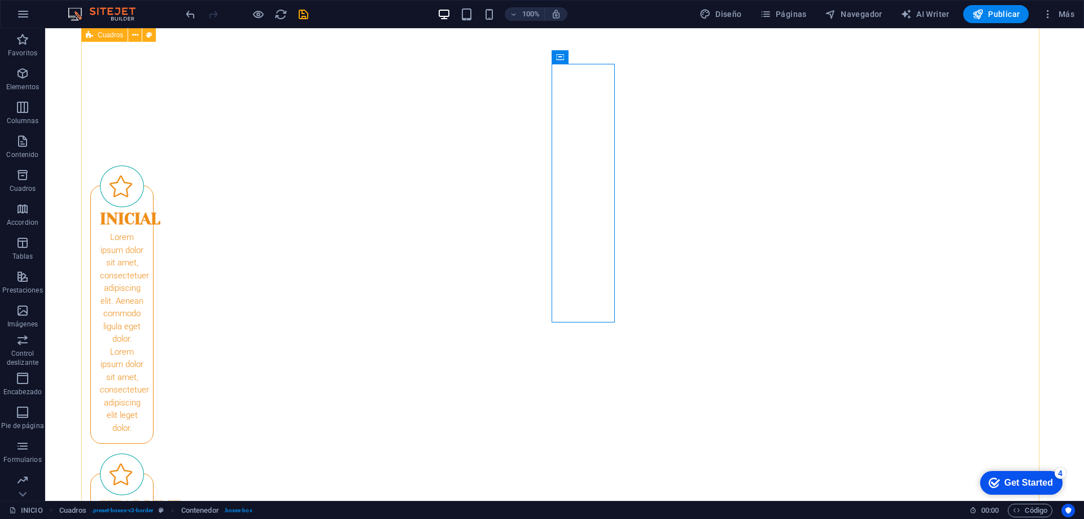
scroll to position [600, 0]
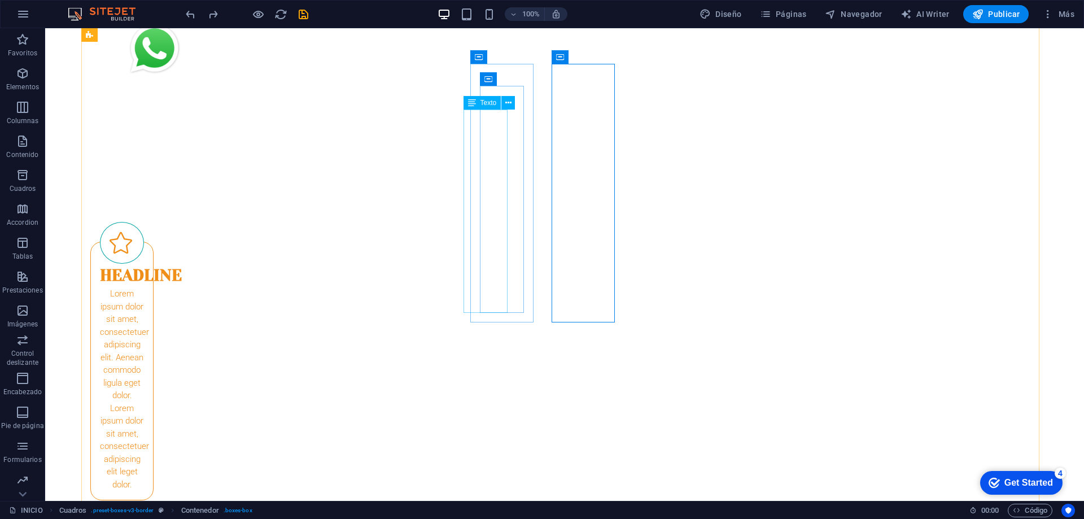
click at [144, 287] on div "Lorem ipsum dolor sit amet, consectetuer adipiscing elit. Aenean commodo ligula…" at bounding box center [122, 388] width 44 height 203
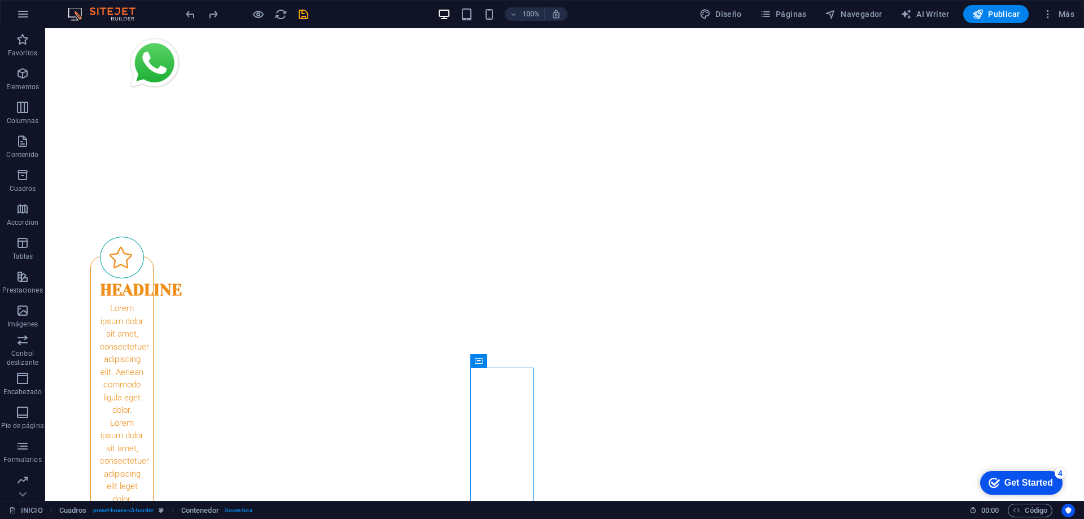
drag, startPoint x: 521, startPoint y: 386, endPoint x: 687, endPoint y: 81, distance: 347.4
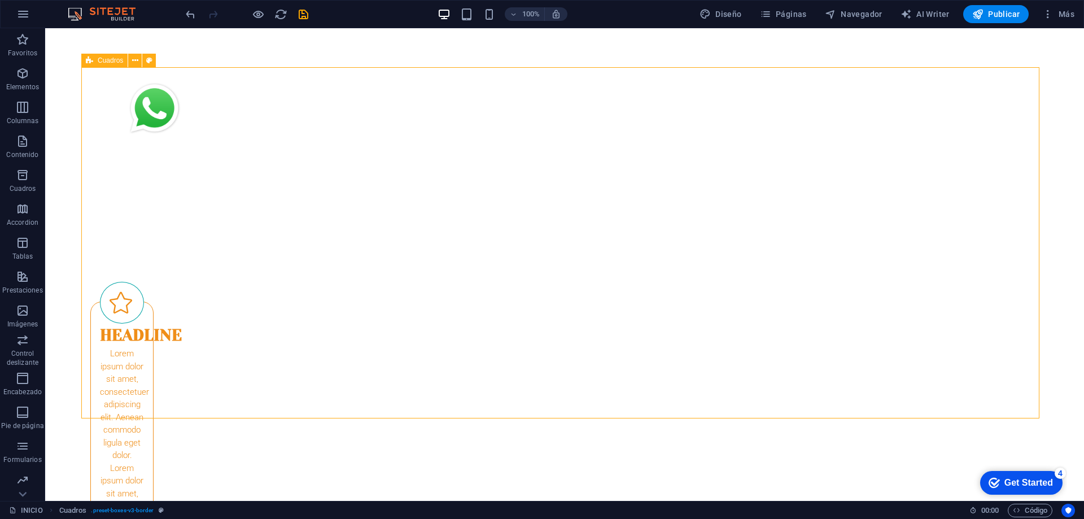
click at [97, 61] on div "Cuadros" at bounding box center [104, 61] width 46 height 14
select select "rem"
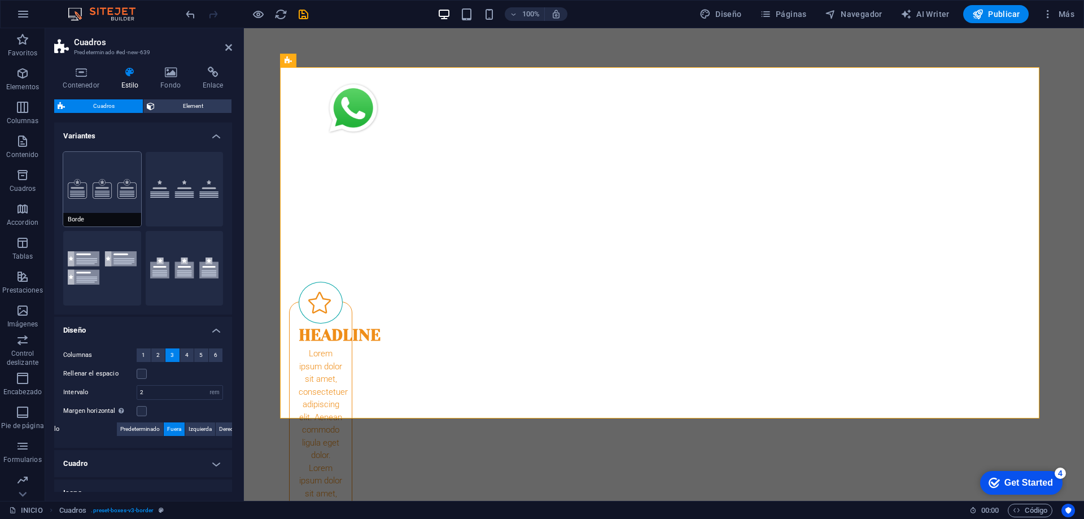
click at [101, 187] on button "Borde" at bounding box center [102, 189] width 78 height 75
click at [180, 188] on button "Predeterminado" at bounding box center [185, 189] width 78 height 75
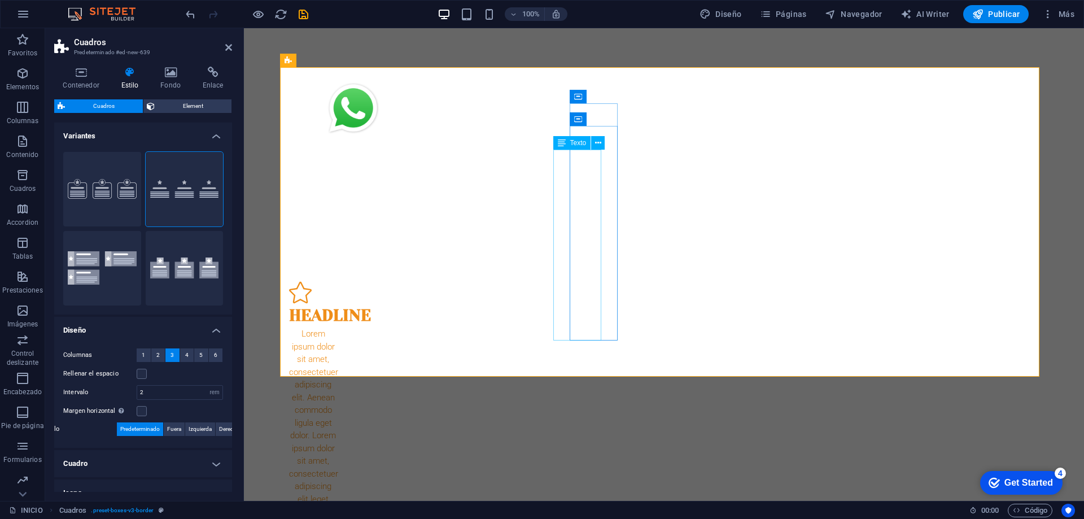
click at [337, 327] on div "Lorem ipsum dolor sit amet, consectetuer adipiscing elit. Aenean commodo ligula…" at bounding box center [313, 422] width 48 height 191
click at [248, 154] on html "Skip to main content INICIO NOSOTROS ADMISIÓN PROPUESTA EDUCATIVA CONTACTO NOTI…" at bounding box center [664, 303] width 840 height 1630
drag, startPoint x: 259, startPoint y: 154, endPoint x: 275, endPoint y: 125, distance: 33.6
click at [278, 121] on html "Skip to main content INICIO NOSOTROS ADMISIÓN PROPUESTA EDUCATIVA CONTACTO NOTI…" at bounding box center [664, 303] width 840 height 1630
drag, startPoint x: 226, startPoint y: 45, endPoint x: 182, endPoint y: 16, distance: 52.3
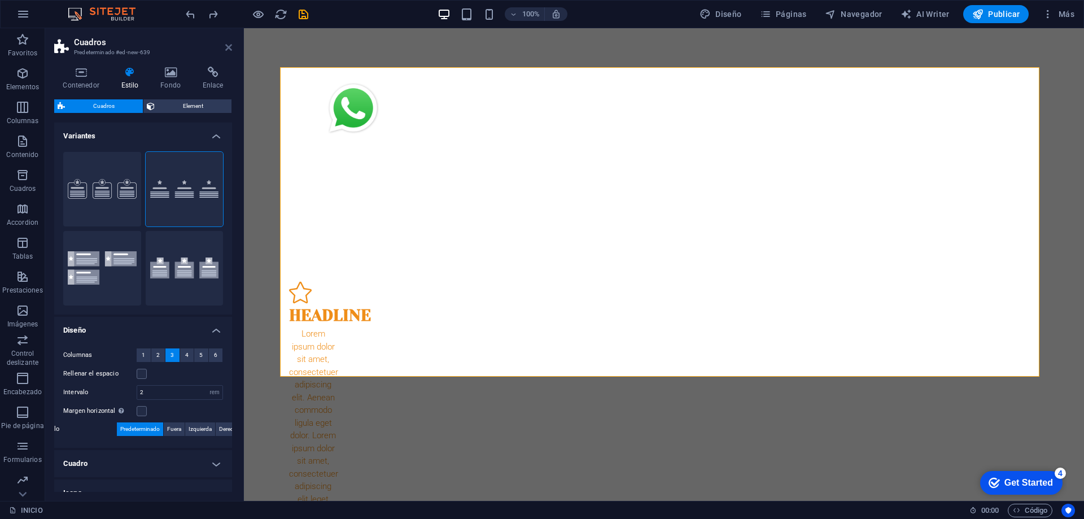
click at [226, 45] on icon at bounding box center [228, 47] width 7 height 9
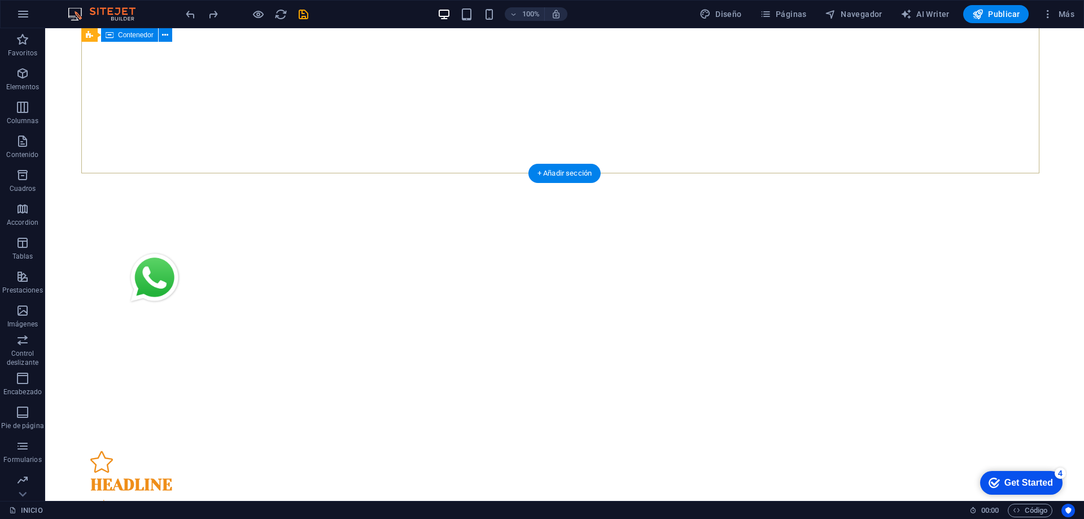
scroll to position [427, 0]
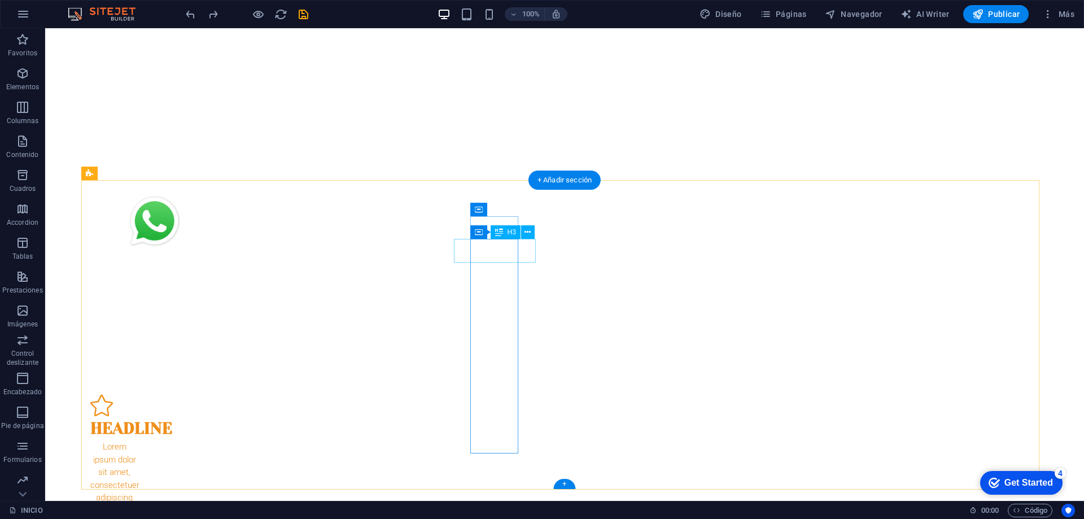
click at [138, 417] on div "Headline" at bounding box center [114, 429] width 48 height 24
click at [138, 417] on div "Lorem ipsum dolor sit amet, consectetuer adipiscing elit. Aenean commodo ligula…" at bounding box center [114, 512] width 48 height 191
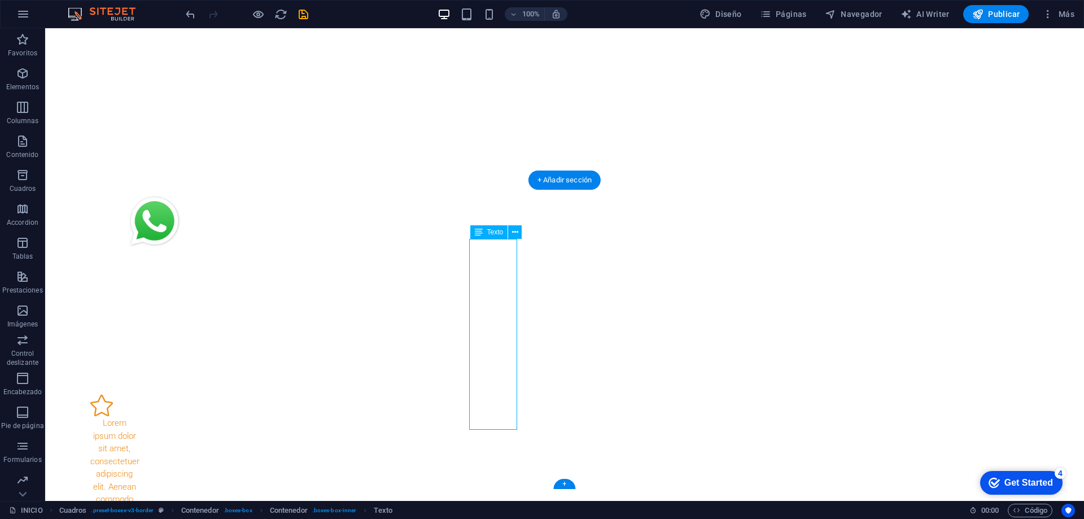
scroll to position [0, 0]
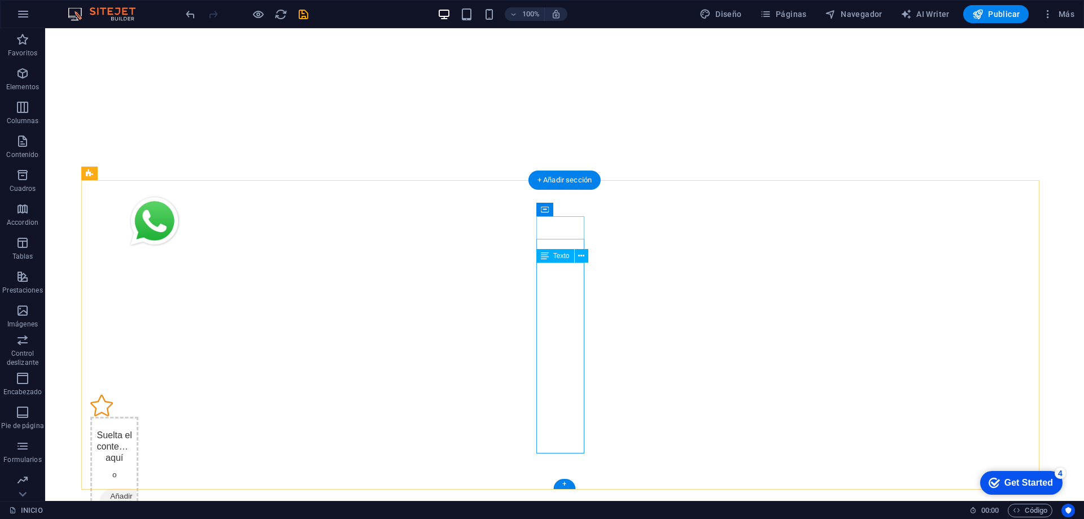
click at [138, 417] on div "Suelta el contenido aquí o Añadir elementos Pegar portapapeles" at bounding box center [114, 490] width 48 height 146
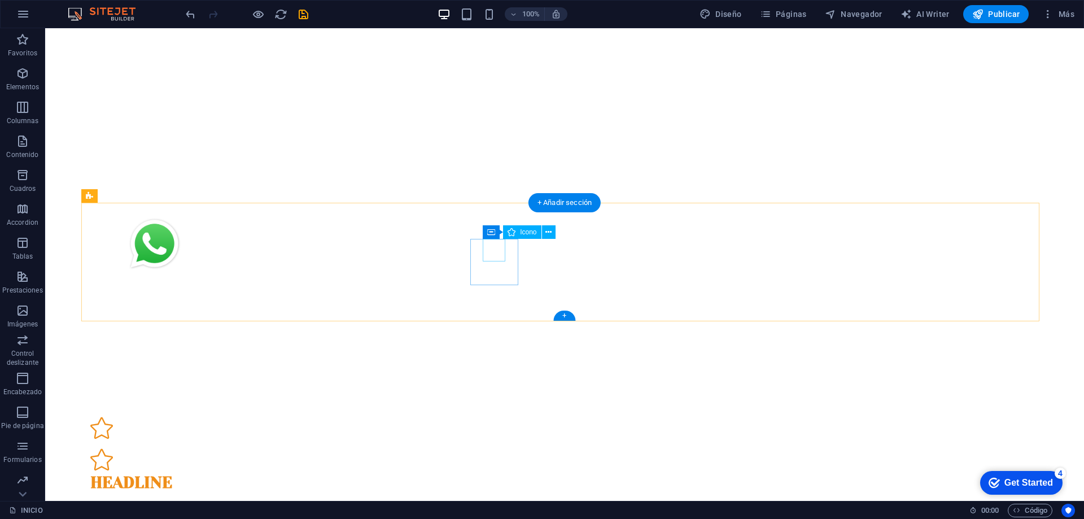
click at [138, 417] on figure at bounding box center [114, 428] width 48 height 23
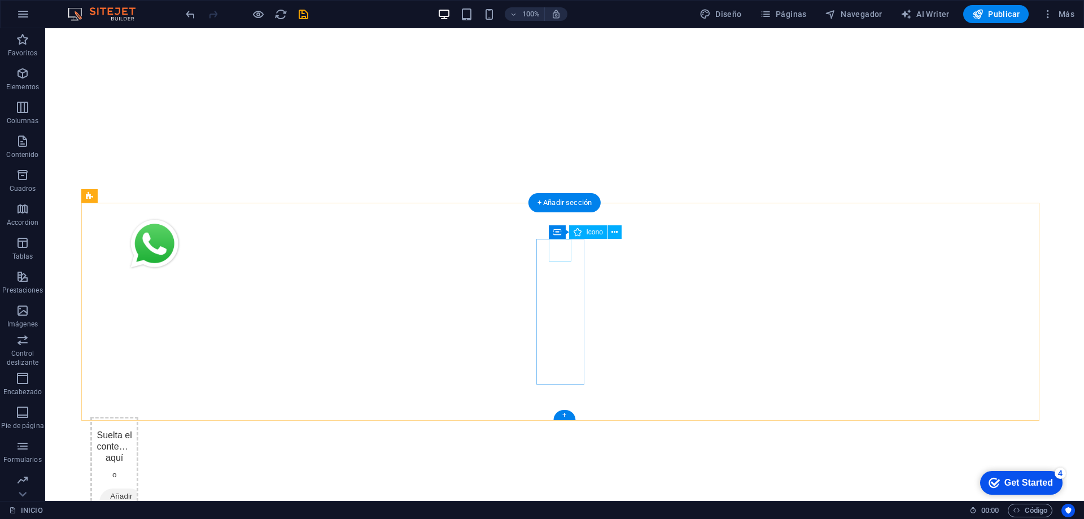
click at [138, 417] on div "Suelta el contenido aquí o Añadir elementos Pegar portapapeles" at bounding box center [114, 490] width 48 height 146
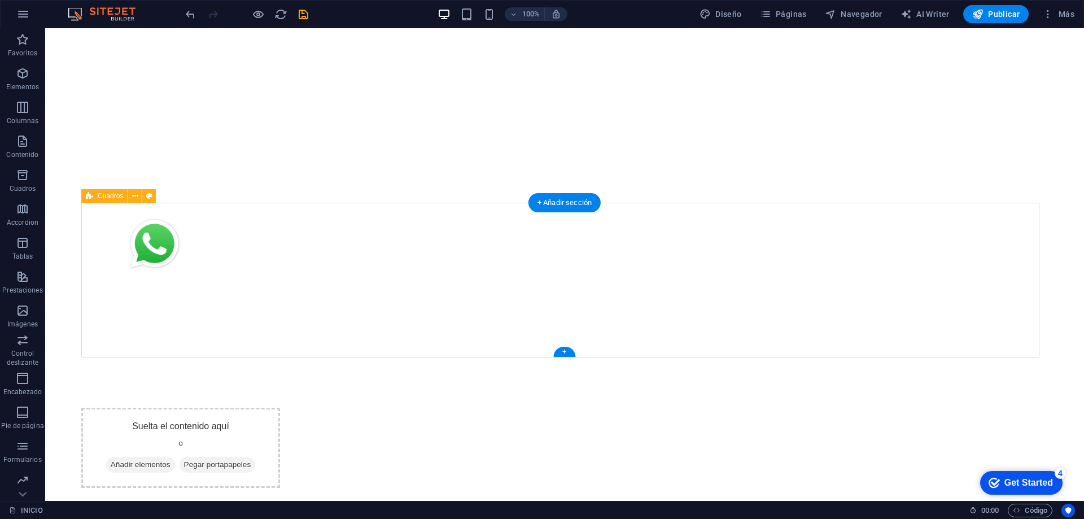
click at [175, 457] on span "Añadir elementos" at bounding box center [140, 465] width 69 height 16
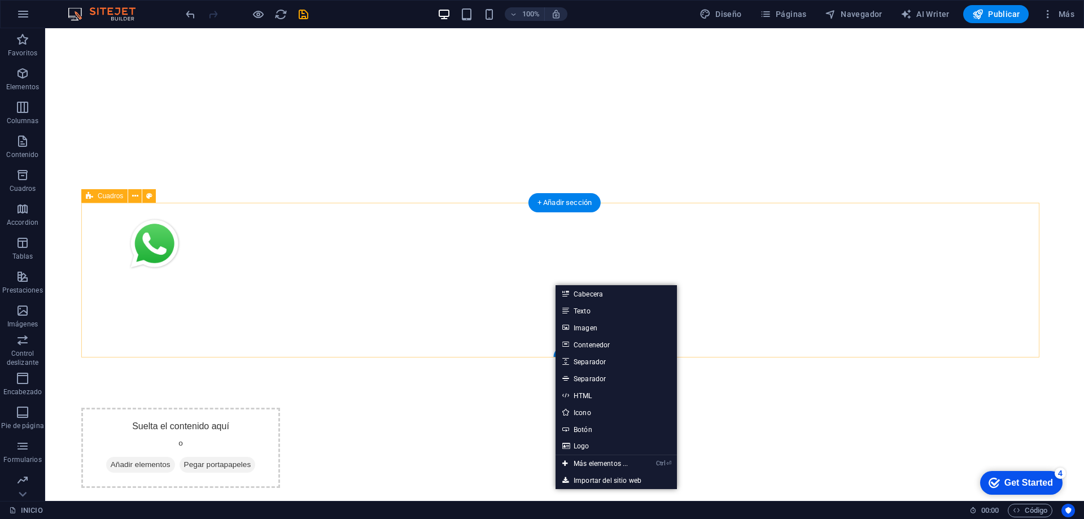
click at [280, 408] on div "Suelta el contenido aquí o Añadir elementos Pegar portapapeles" at bounding box center [180, 448] width 199 height 80
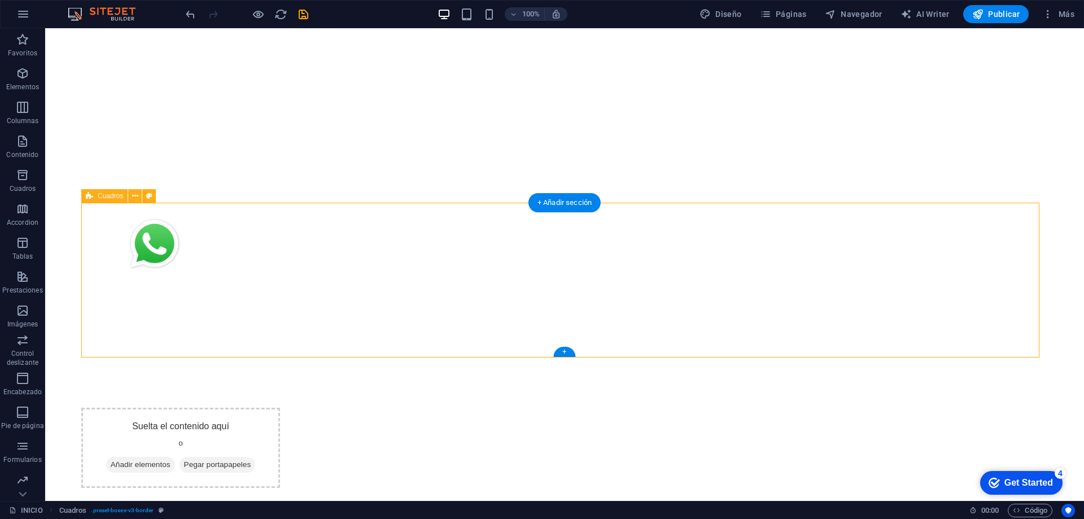
scroll to position [286, 0]
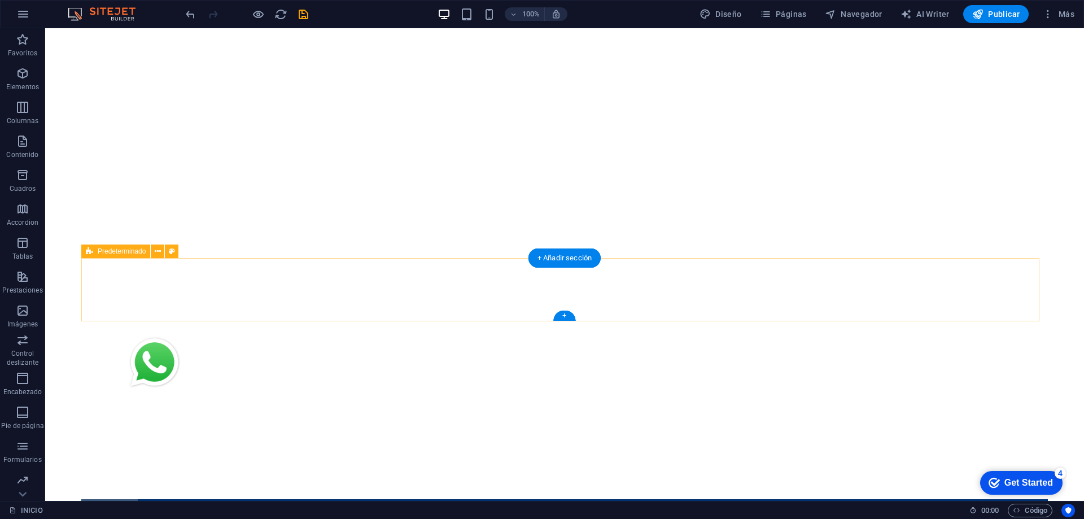
click at [563, 436] on div at bounding box center [564, 467] width 967 height 63
click at [565, 253] on div "+ Añadir sección" at bounding box center [564, 257] width 72 height 19
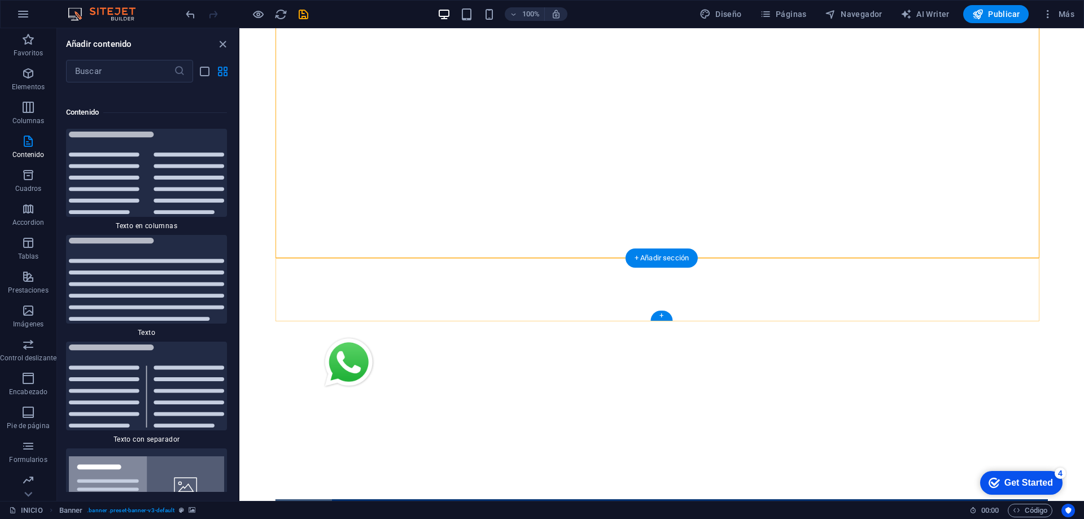
click at [661, 314] on div "+" at bounding box center [661, 316] width 22 height 10
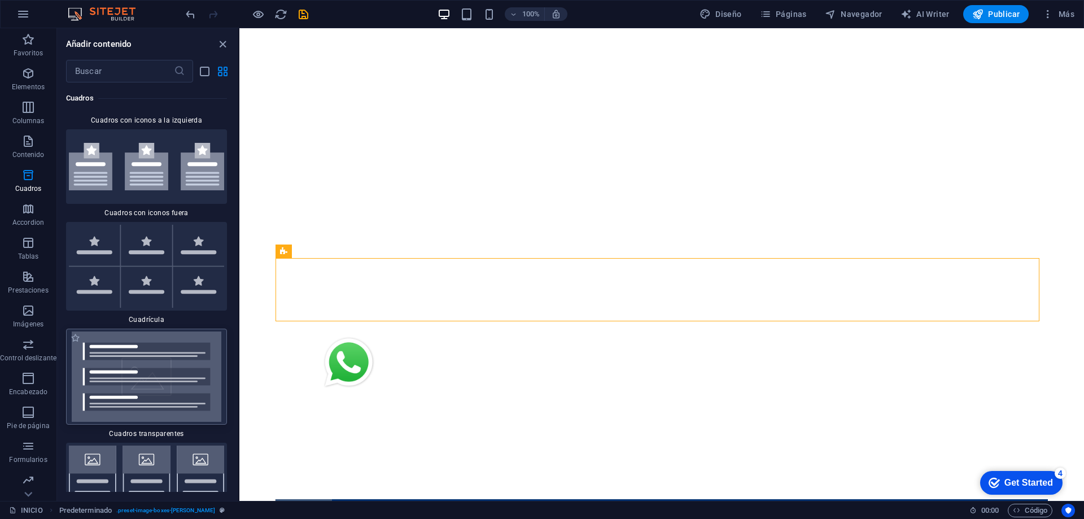
scroll to position [6696, 0]
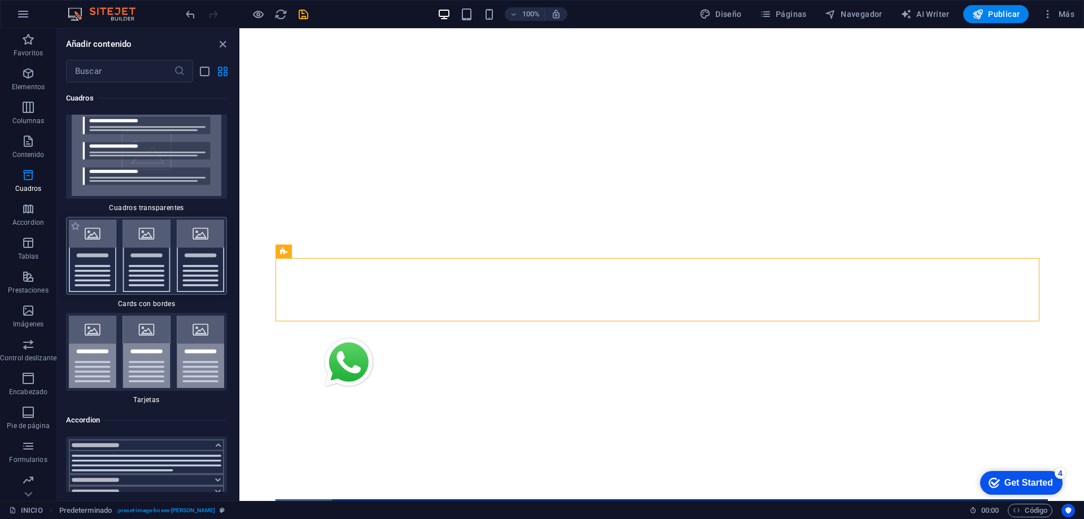
click at [142, 234] on img at bounding box center [146, 256] width 155 height 72
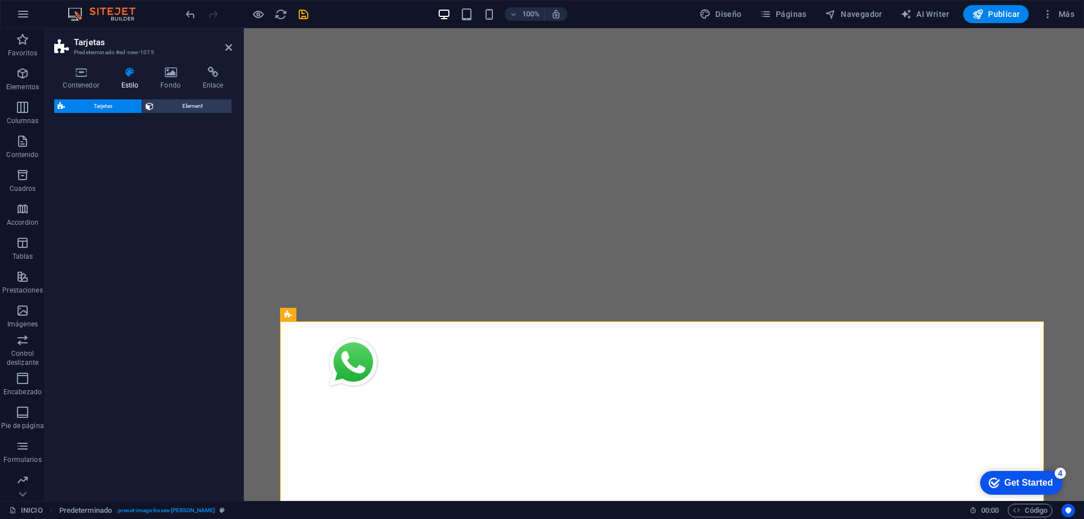
select select "rem"
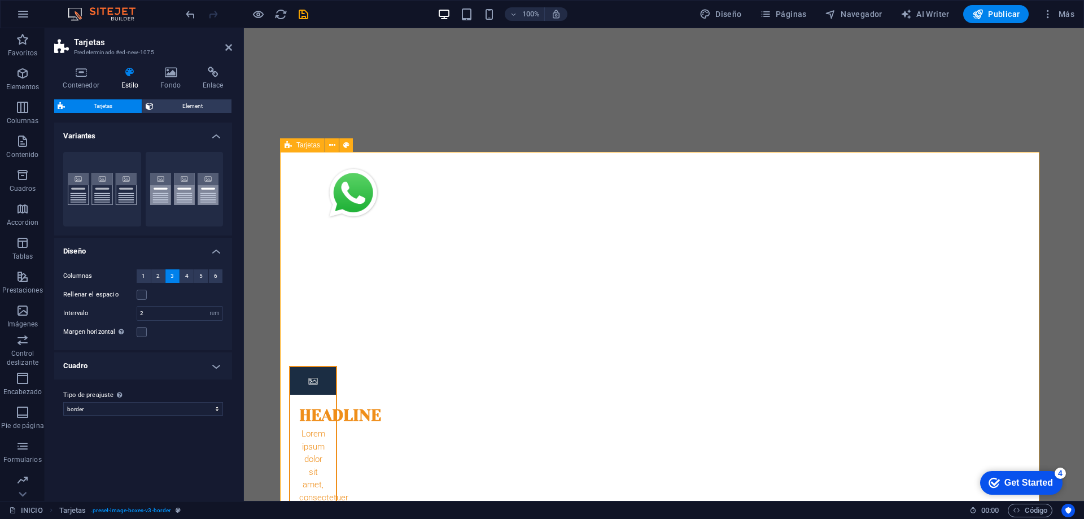
scroll to position [512, 0]
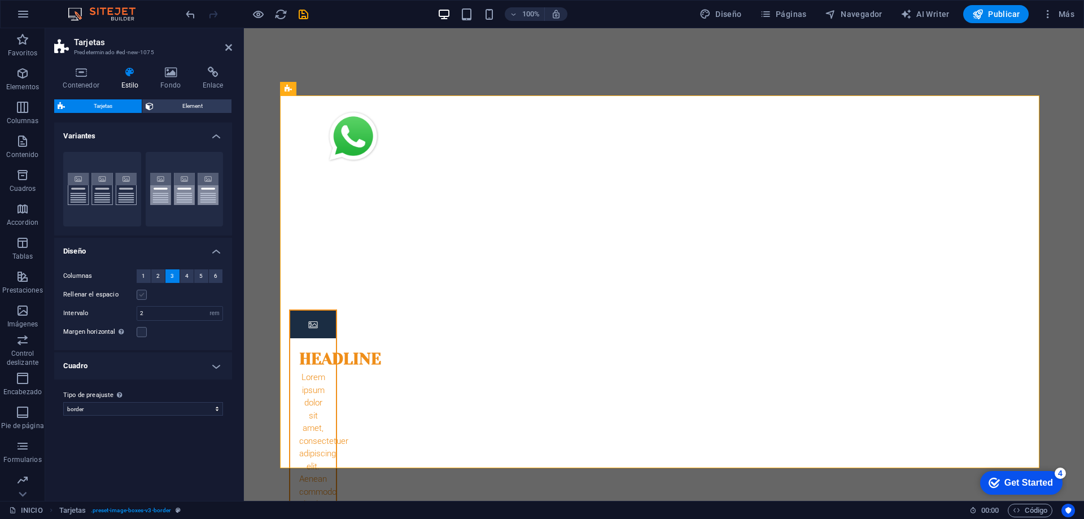
click at [142, 295] on label at bounding box center [142, 295] width 10 height 10
click at [0, 0] on input "Rellenar el espacio" at bounding box center [0, 0] width 0 height 0
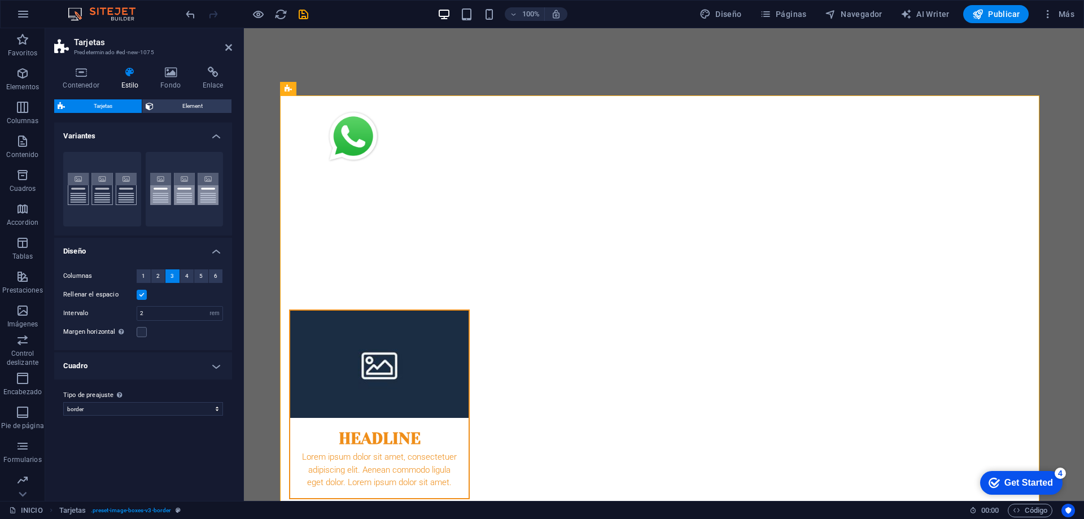
click at [168, 372] on h4 "Cuadro" at bounding box center [143, 365] width 178 height 27
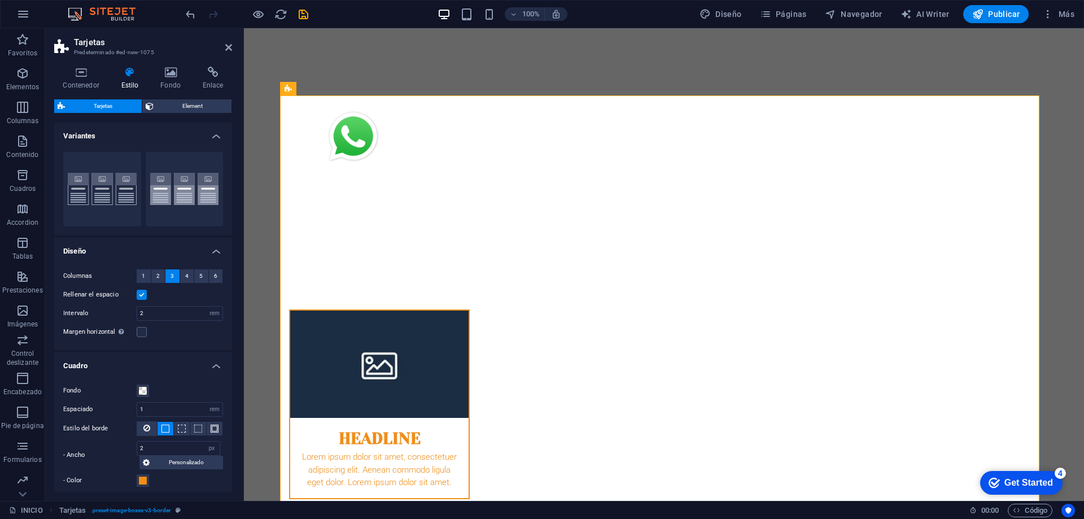
drag, startPoint x: 227, startPoint y: 364, endPoint x: 226, endPoint y: 389, distance: 24.9
click at [226, 389] on li "Cuadro Fondo Espaciado 1 px rem % vw vh Estilo del borde - Ancho 2 px rem vh vw…" at bounding box center [143, 451] width 178 height 198
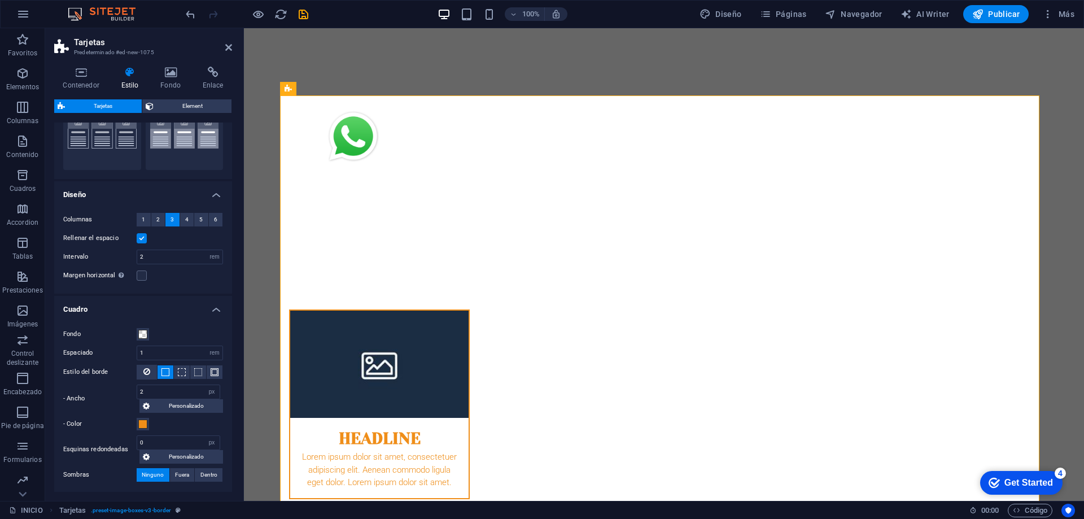
scroll to position [103, 0]
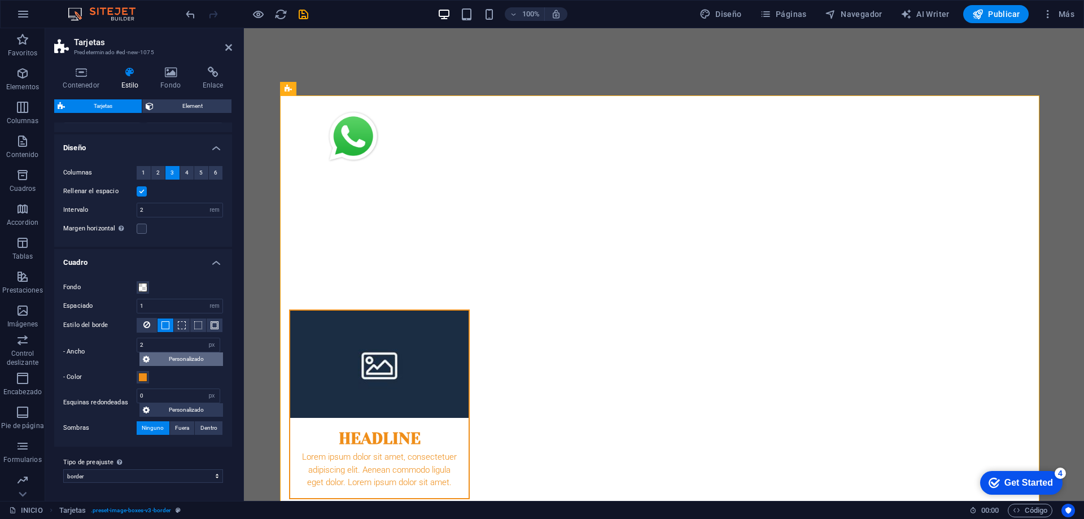
click at [146, 361] on icon at bounding box center [146, 359] width 7 height 14
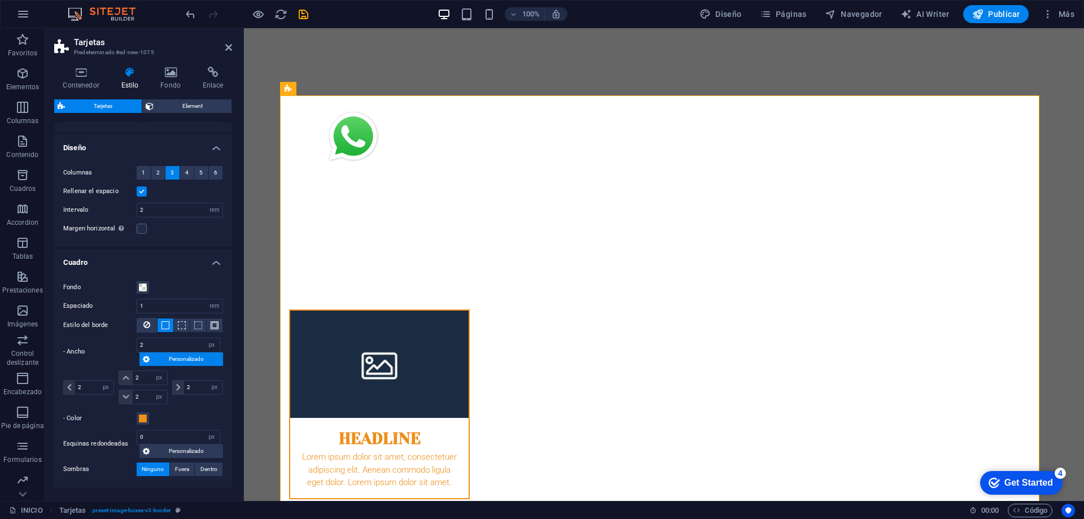
click at [146, 361] on icon at bounding box center [146, 359] width 7 height 14
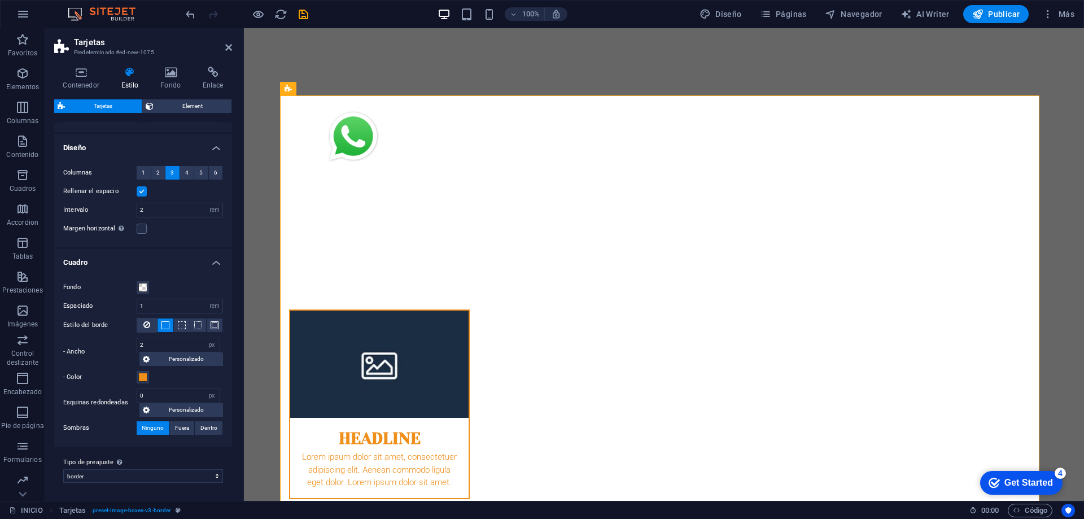
click at [141, 191] on label at bounding box center [142, 191] width 10 height 10
click at [0, 0] on input "Rellenar el espacio" at bounding box center [0, 0] width 0 height 0
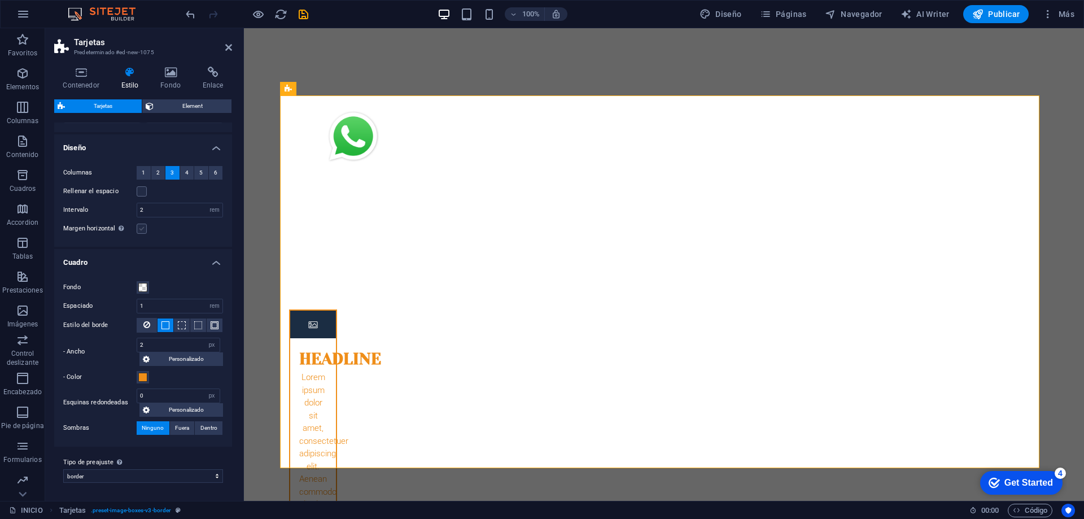
click at [141, 230] on label at bounding box center [142, 229] width 10 height 10
click at [0, 0] on input "Margen horizontal Solo si el "Ancho del contenido" de los contenedores no se ha…" at bounding box center [0, 0] width 0 height 0
click at [141, 191] on label at bounding box center [142, 191] width 10 height 10
click at [0, 0] on input "Rellenar el espacio" at bounding box center [0, 0] width 0 height 0
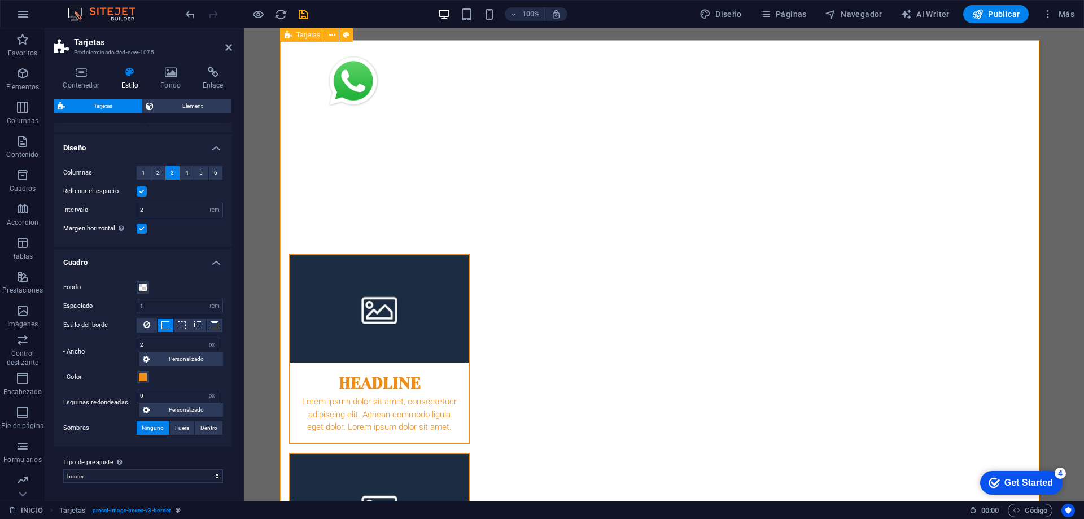
scroll to position [510, 0]
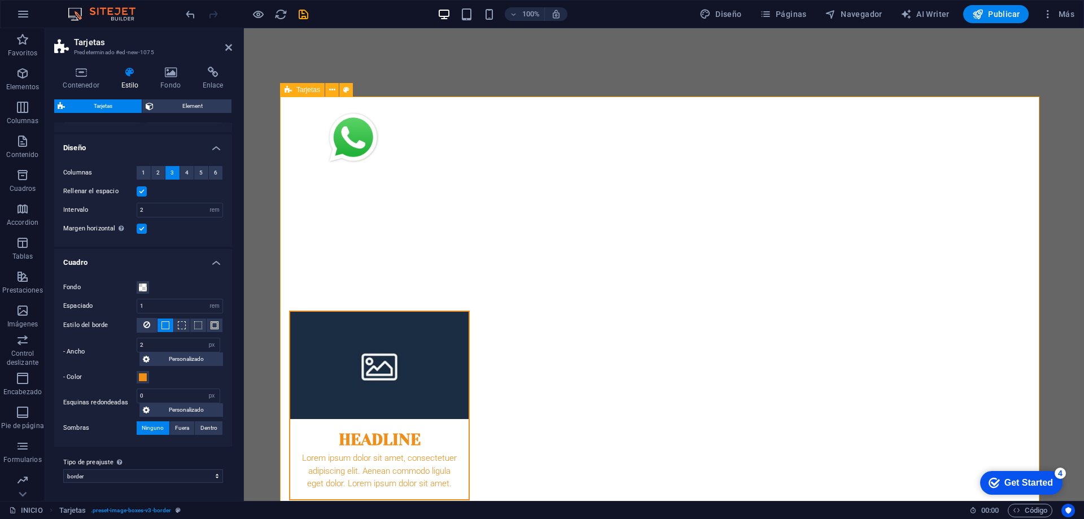
click at [334, 92] on icon at bounding box center [332, 90] width 6 height 12
click at [310, 90] on span "Tarjetas" at bounding box center [308, 89] width 24 height 7
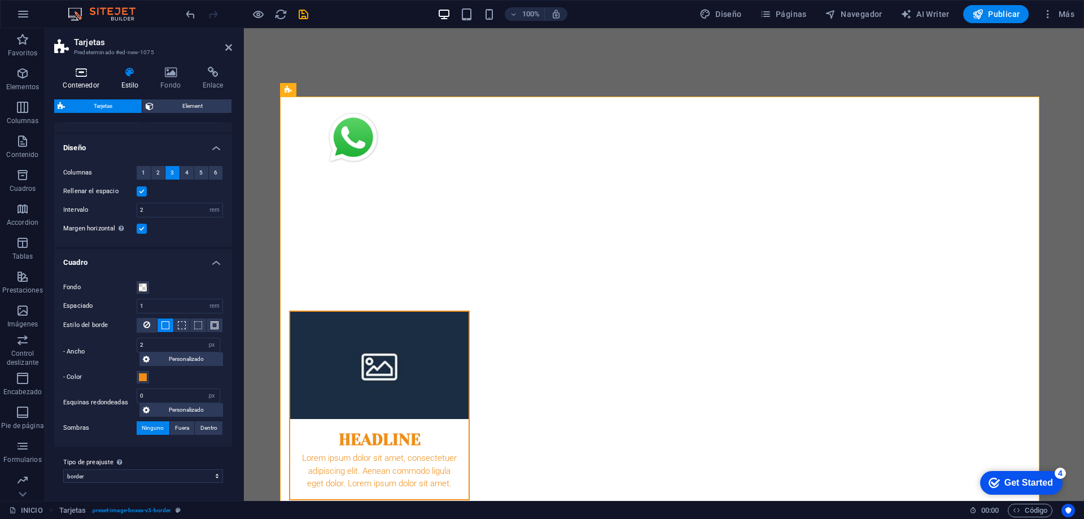
click at [82, 75] on icon at bounding box center [81, 72] width 54 height 11
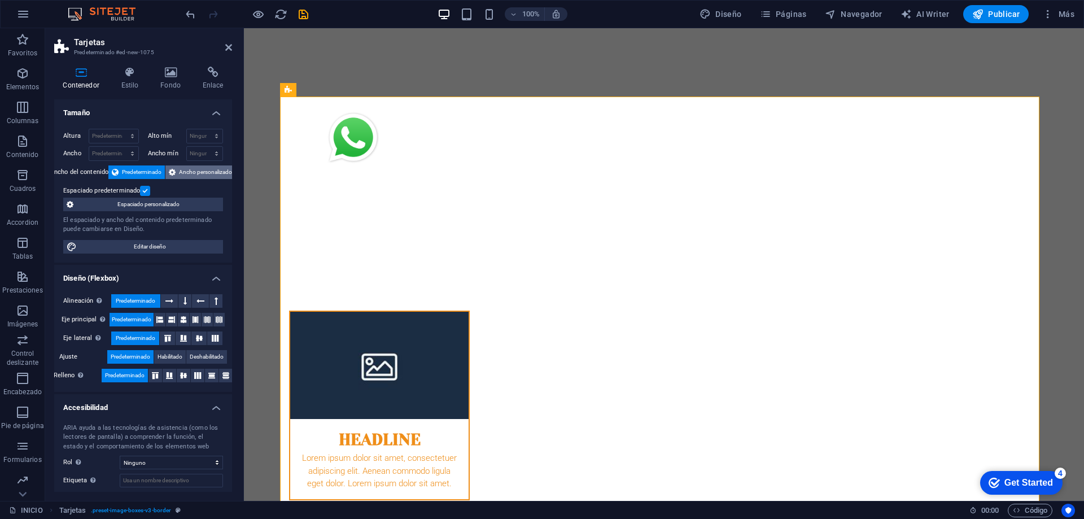
click at [206, 176] on span "Ancho personalizado" at bounding box center [205, 172] width 53 height 14
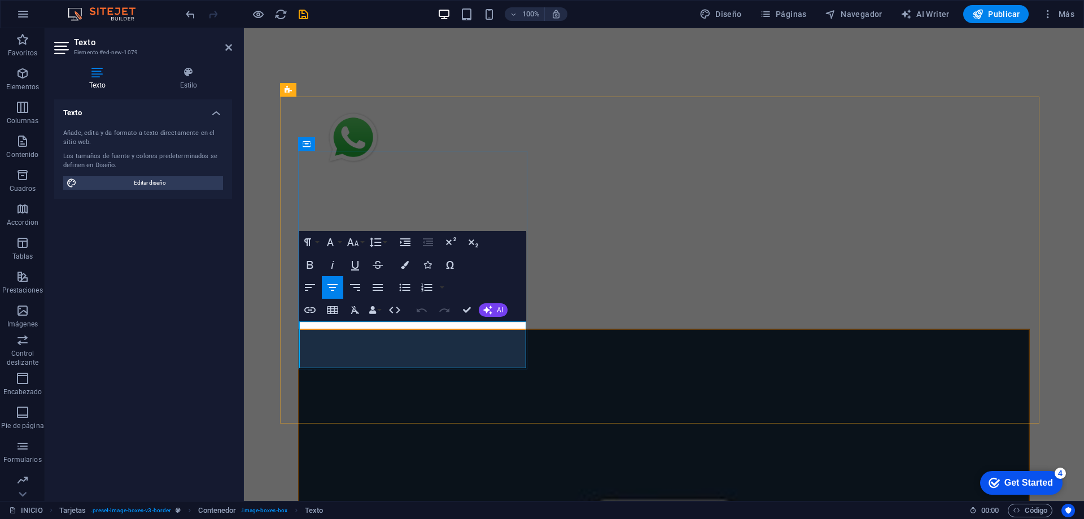
drag, startPoint x: 457, startPoint y: 353, endPoint x: 305, endPoint y: 327, distance: 153.4
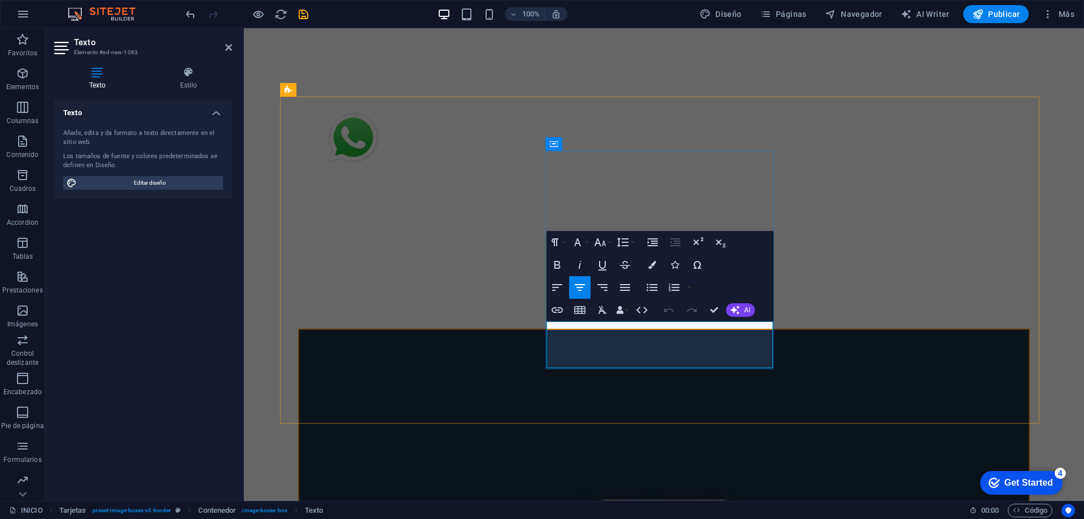
drag, startPoint x: 702, startPoint y: 354, endPoint x: 794, endPoint y: 347, distance: 91.7
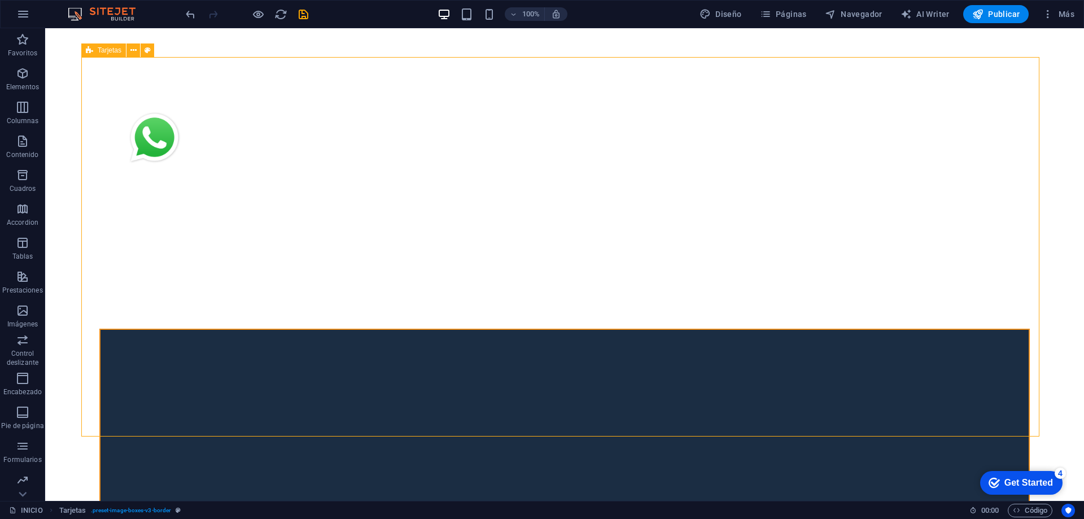
scroll to position [550, 0]
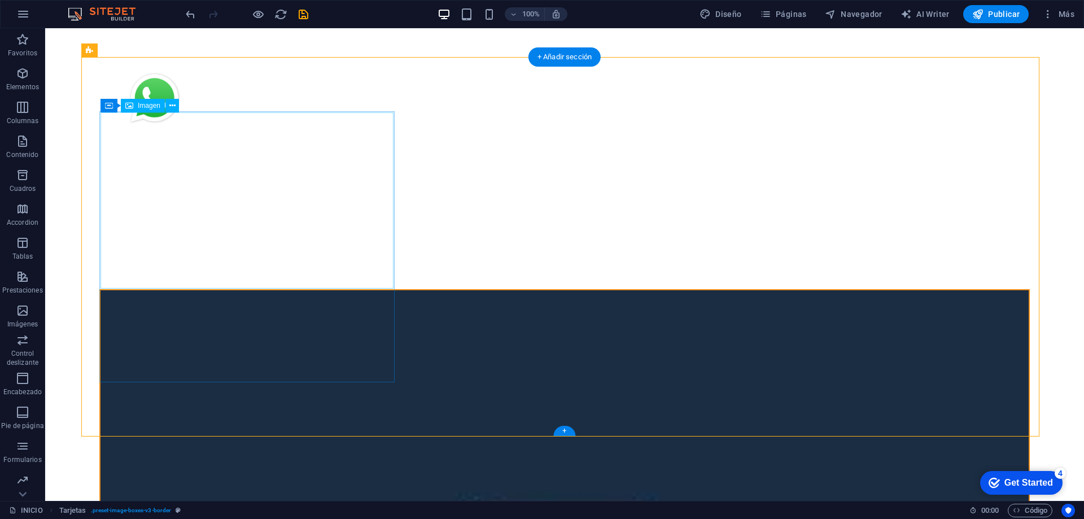
click at [147, 105] on span "Imagen" at bounding box center [149, 105] width 23 height 7
click at [172, 106] on icon at bounding box center [172, 106] width 6 height 12
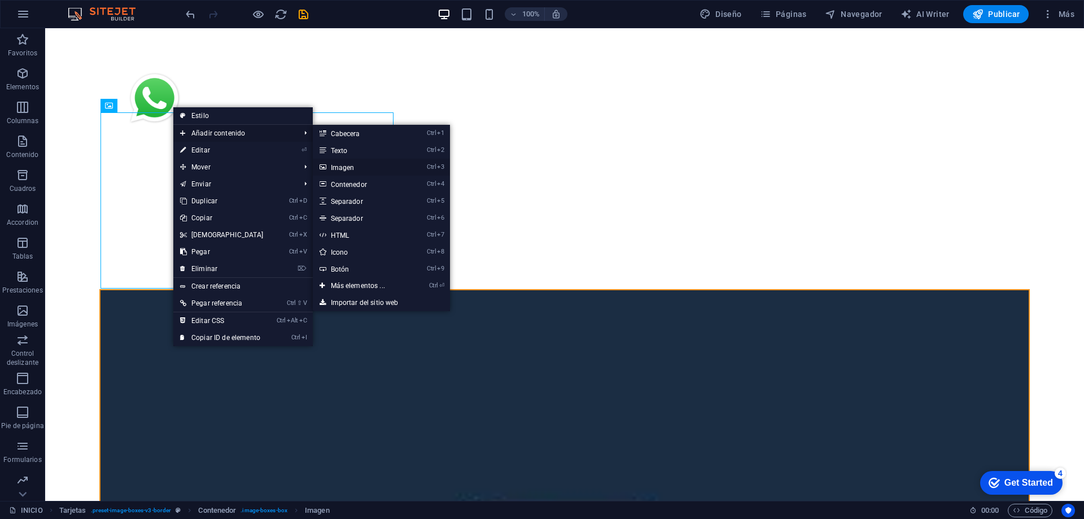
drag, startPoint x: 353, startPoint y: 172, endPoint x: 112, endPoint y: 143, distance: 243.4
click at [353, 172] on link "Ctrl 3 Imagen" at bounding box center [360, 167] width 95 height 17
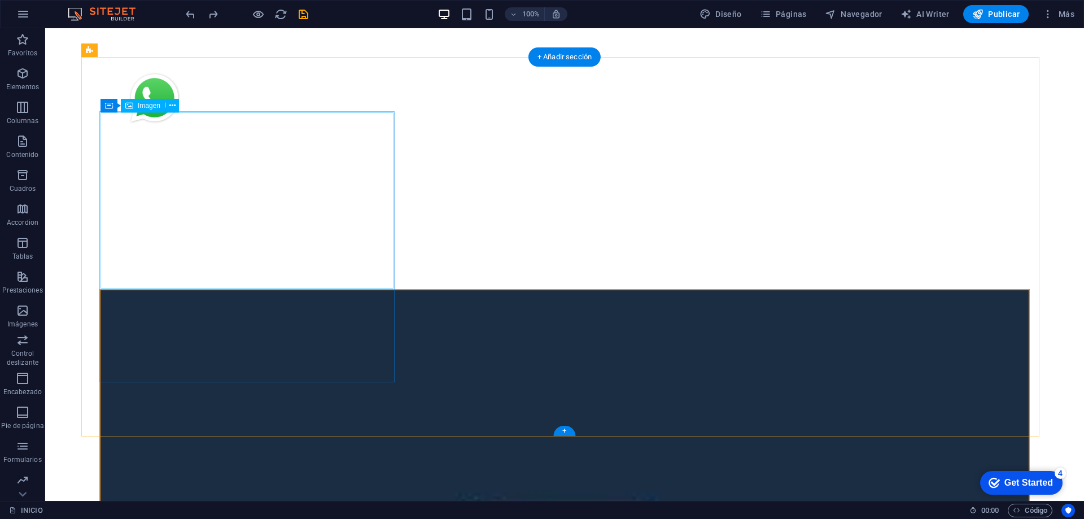
select select "%"
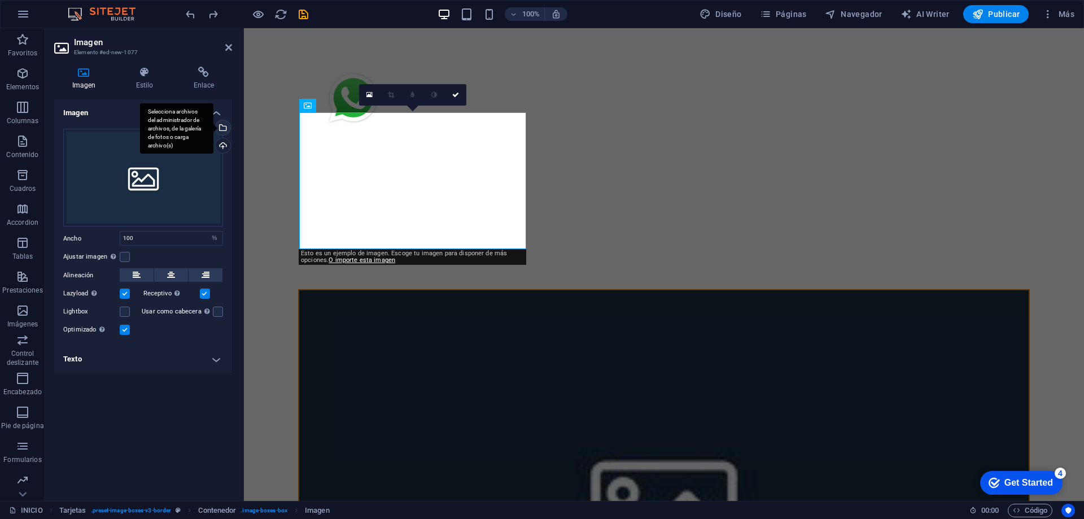
click at [213, 128] on div "Selecciona archivos del administrador de archivos, de la galería de fotos o car…" at bounding box center [176, 128] width 73 height 51
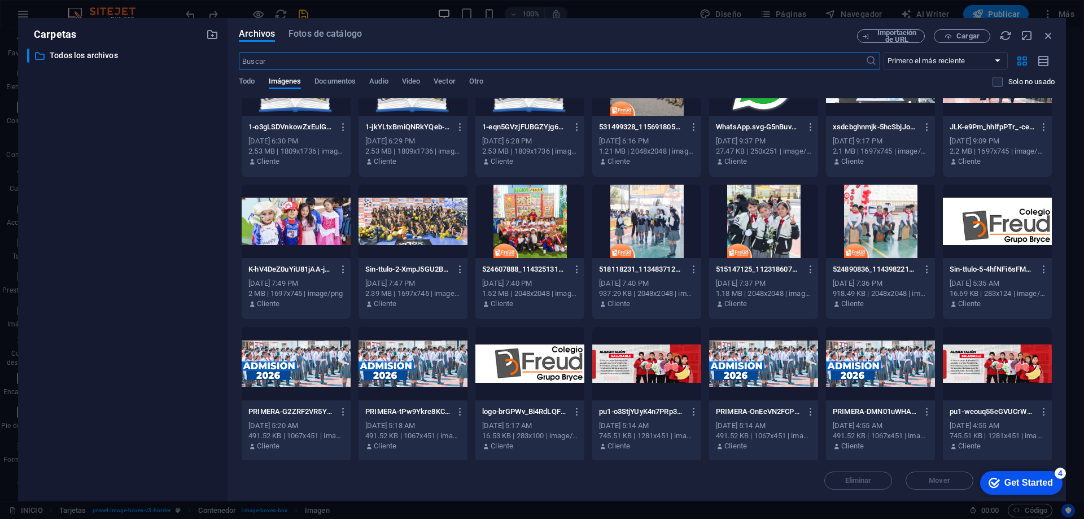
scroll to position [113, 0]
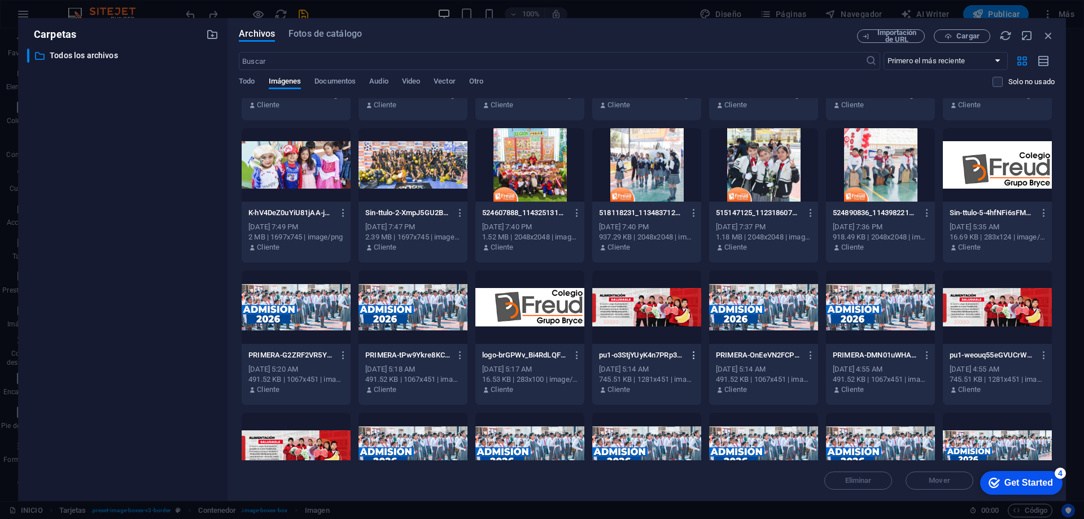
click at [691, 355] on icon "button" at bounding box center [694, 355] width 11 height 10
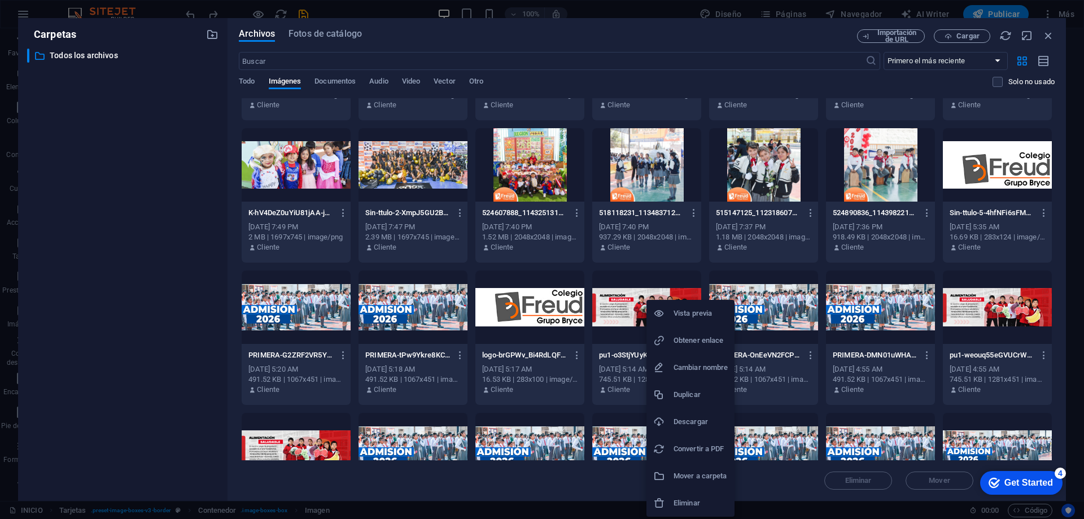
click at [688, 500] on h6 "Eliminar" at bounding box center [701, 503] width 54 height 14
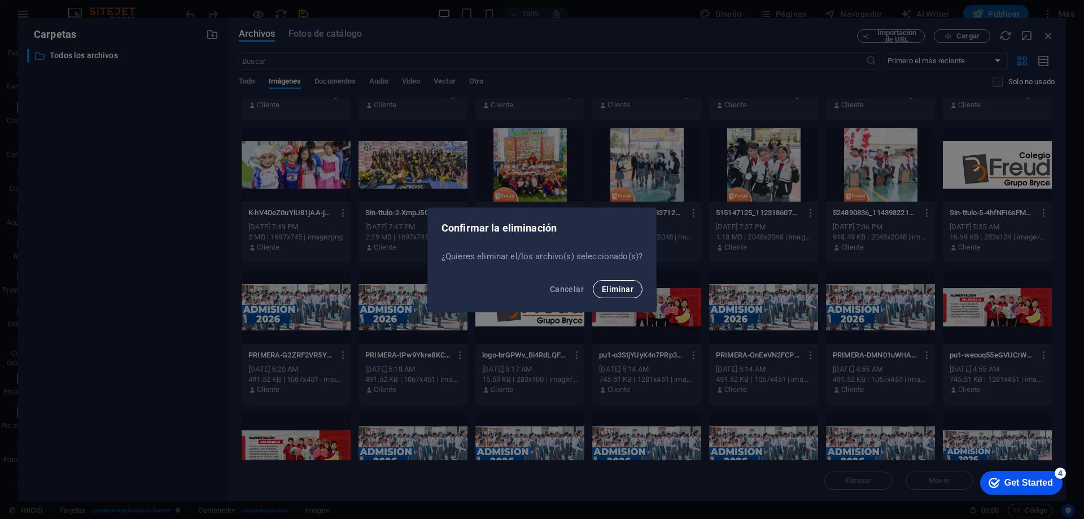
click at [622, 287] on span "Eliminar" at bounding box center [618, 289] width 32 height 9
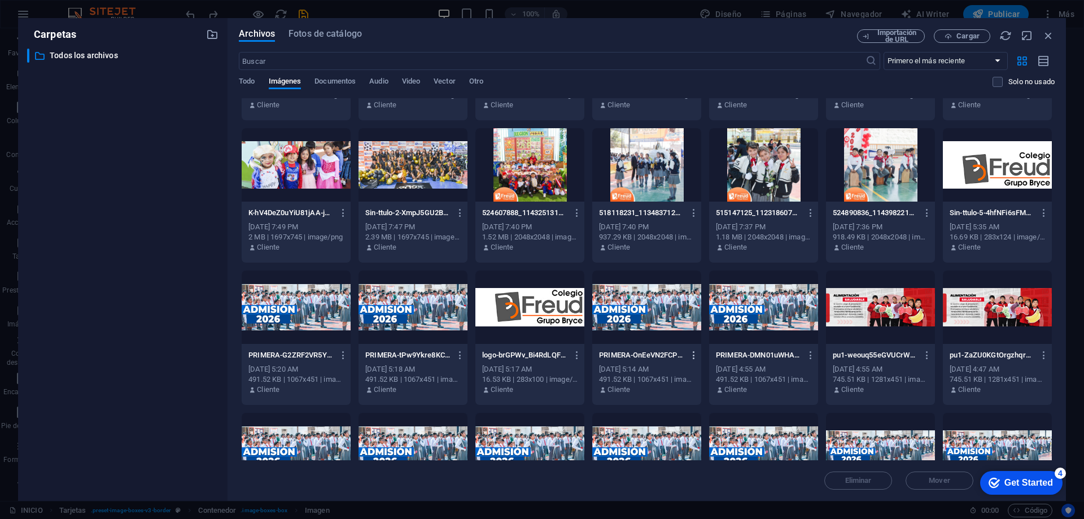
click at [692, 358] on icon "button" at bounding box center [694, 355] width 11 height 10
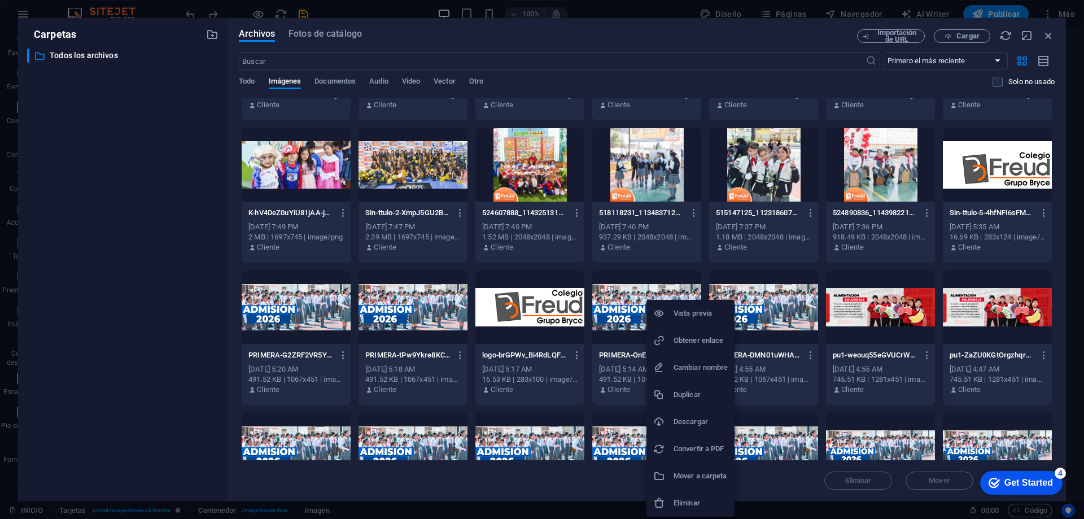
click at [688, 501] on h6 "Eliminar" at bounding box center [701, 503] width 54 height 14
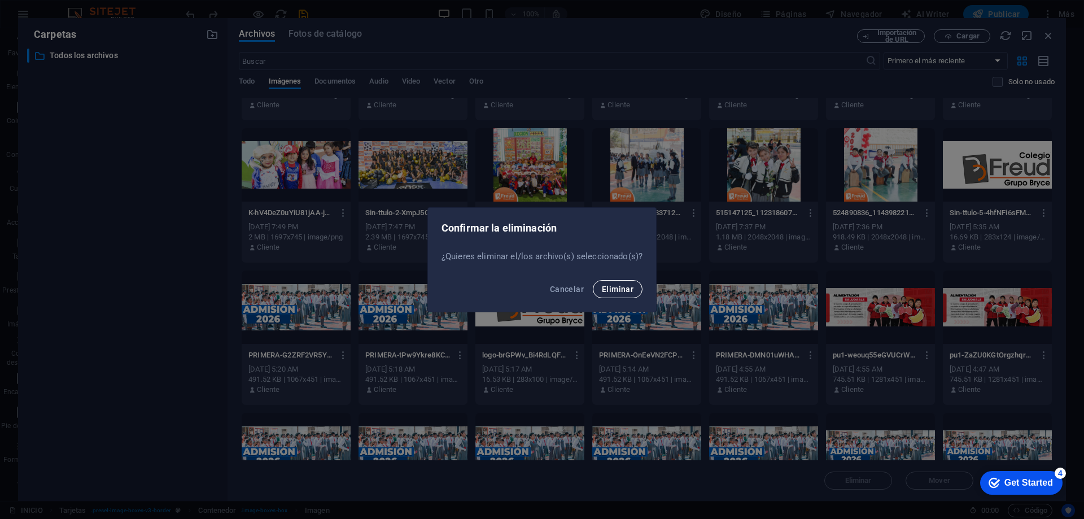
click at [616, 286] on span "Eliminar" at bounding box center [618, 289] width 32 height 9
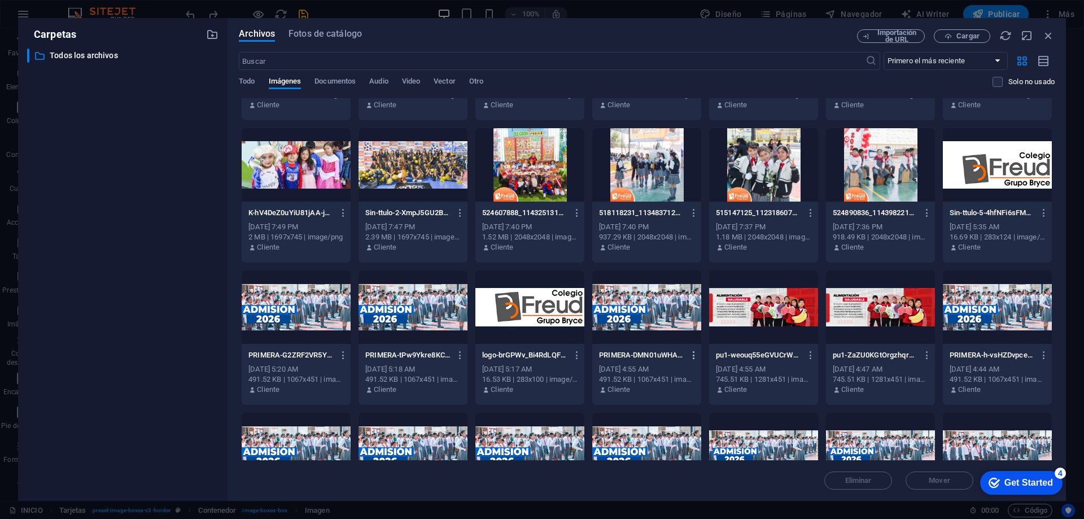
click at [692, 356] on icon "button" at bounding box center [694, 355] width 11 height 10
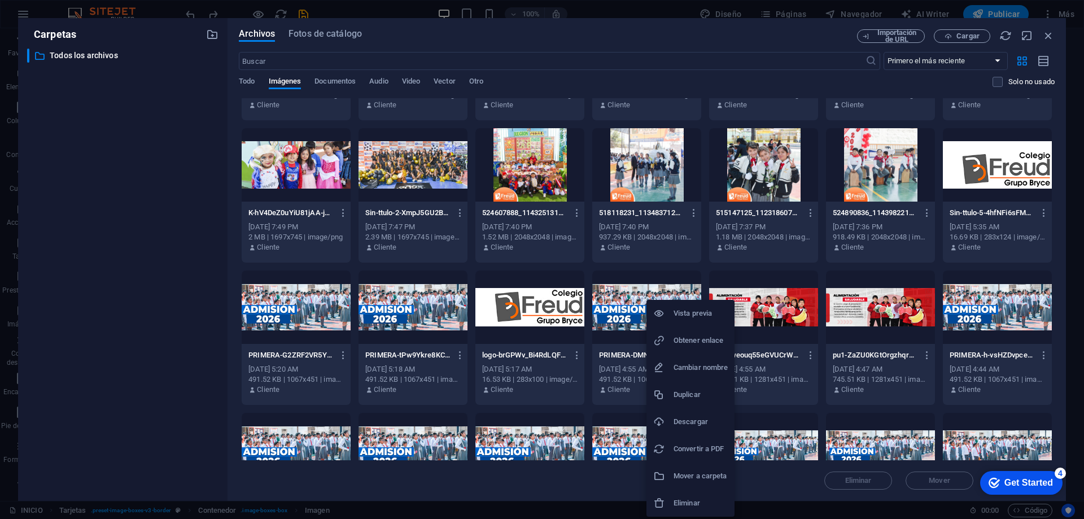
click at [690, 507] on h6 "Eliminar" at bounding box center [701, 503] width 54 height 14
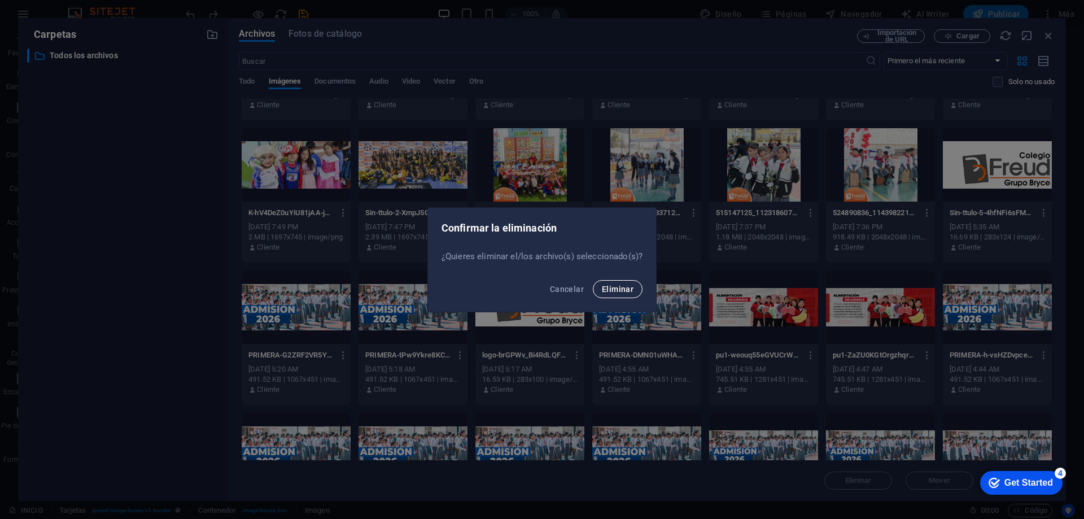
click at [613, 287] on span "Eliminar" at bounding box center [618, 289] width 32 height 9
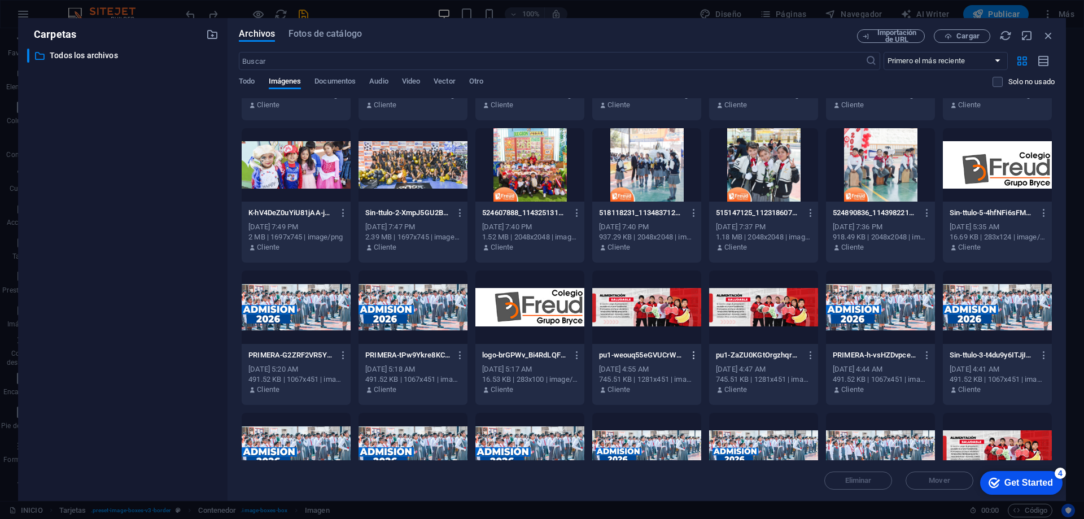
click at [689, 352] on icon "button" at bounding box center [694, 355] width 11 height 10
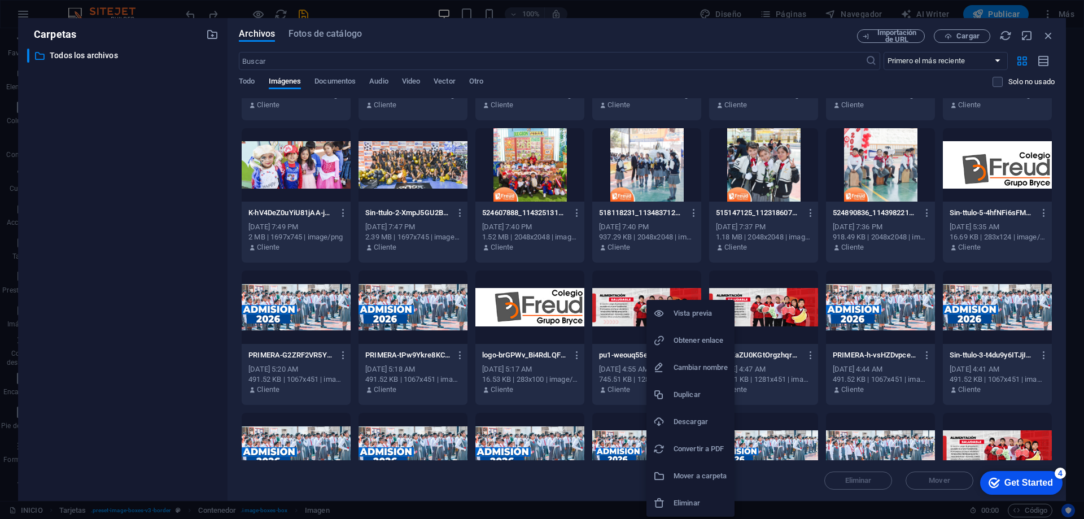
click at [686, 503] on h6 "Eliminar" at bounding box center [701, 503] width 54 height 14
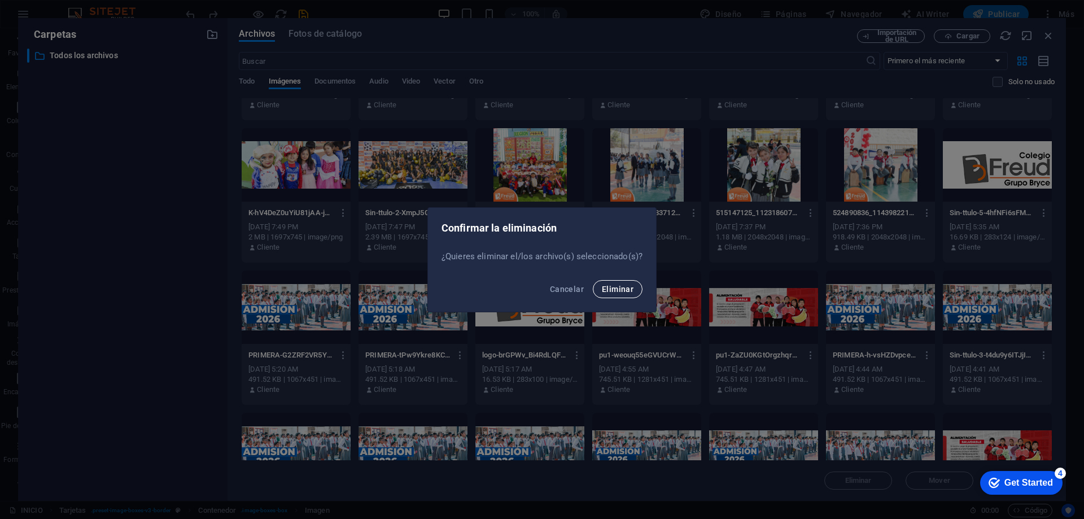
click at [623, 286] on span "Eliminar" at bounding box center [618, 289] width 32 height 9
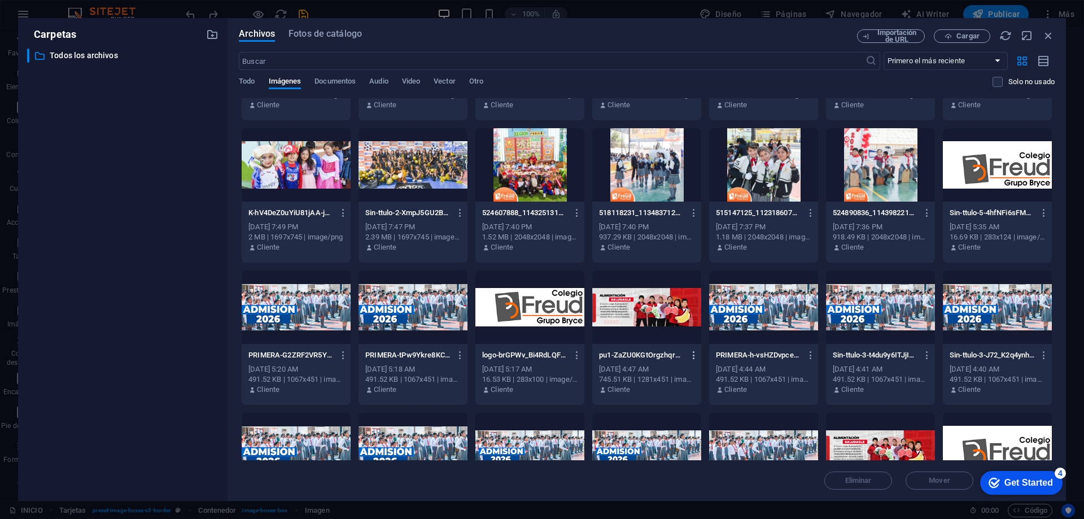
click at [694, 355] on icon "button" at bounding box center [694, 355] width 11 height 10
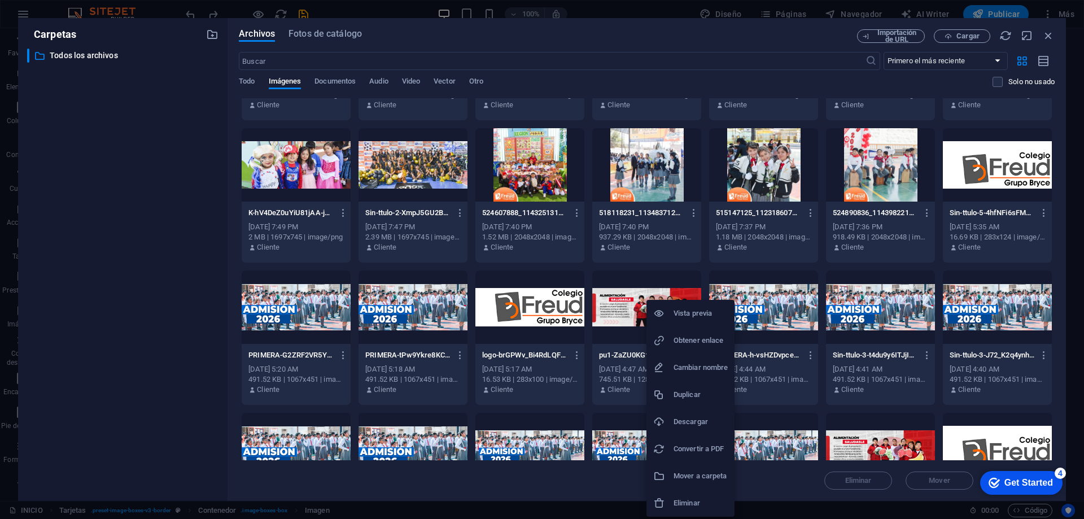
click at [689, 503] on h6 "Eliminar" at bounding box center [701, 503] width 54 height 14
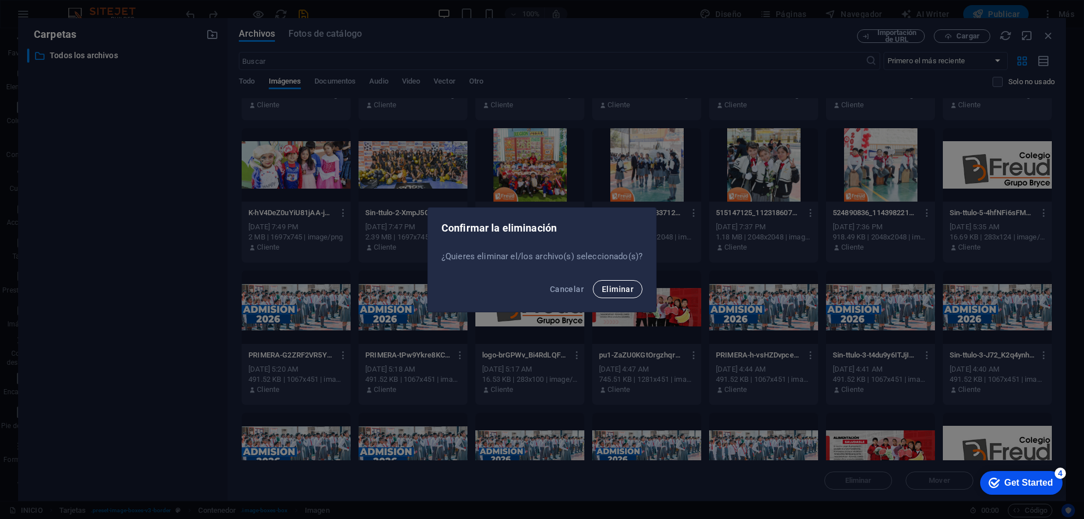
click at [621, 285] on span "Eliminar" at bounding box center [618, 289] width 32 height 9
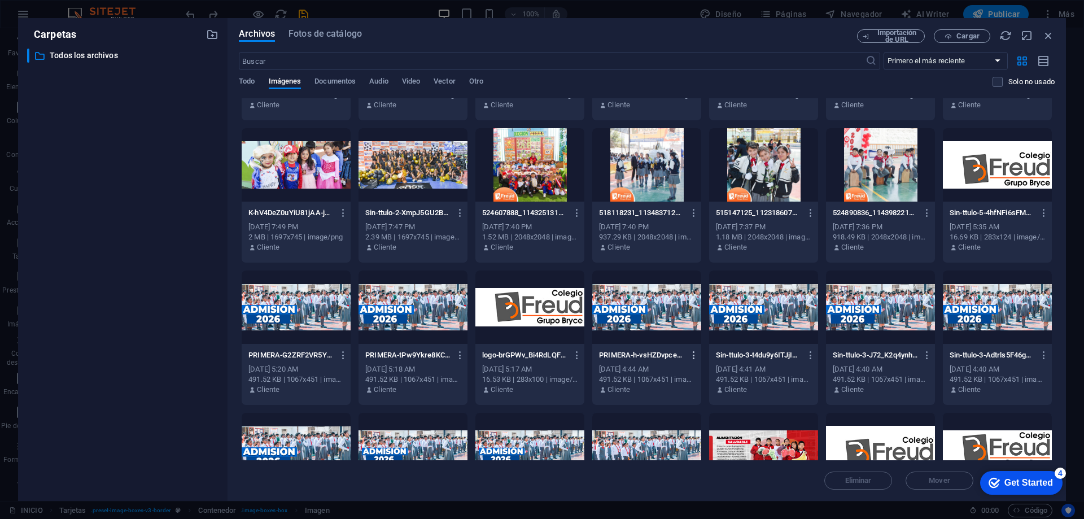
scroll to position [226, 0]
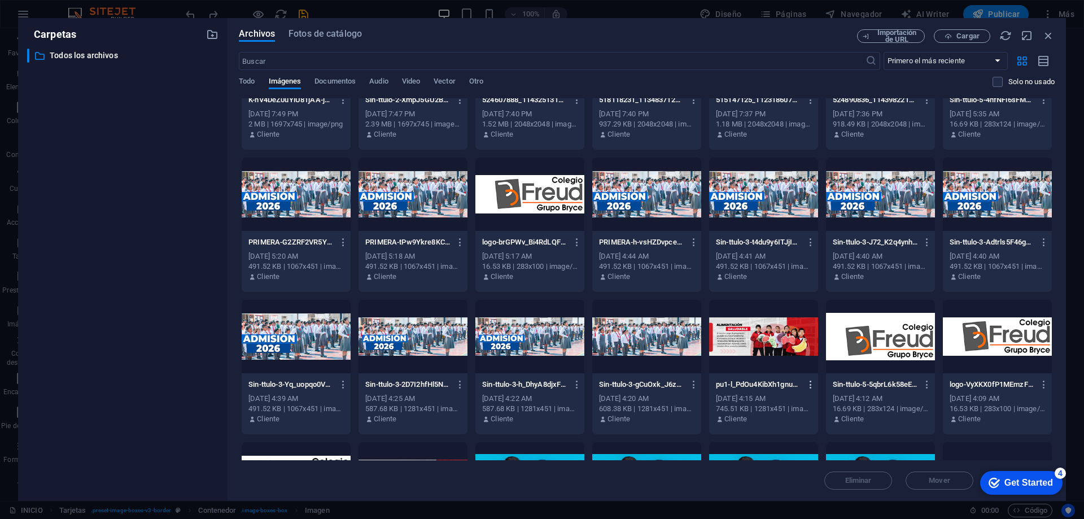
click at [809, 383] on icon "button" at bounding box center [811, 384] width 11 height 10
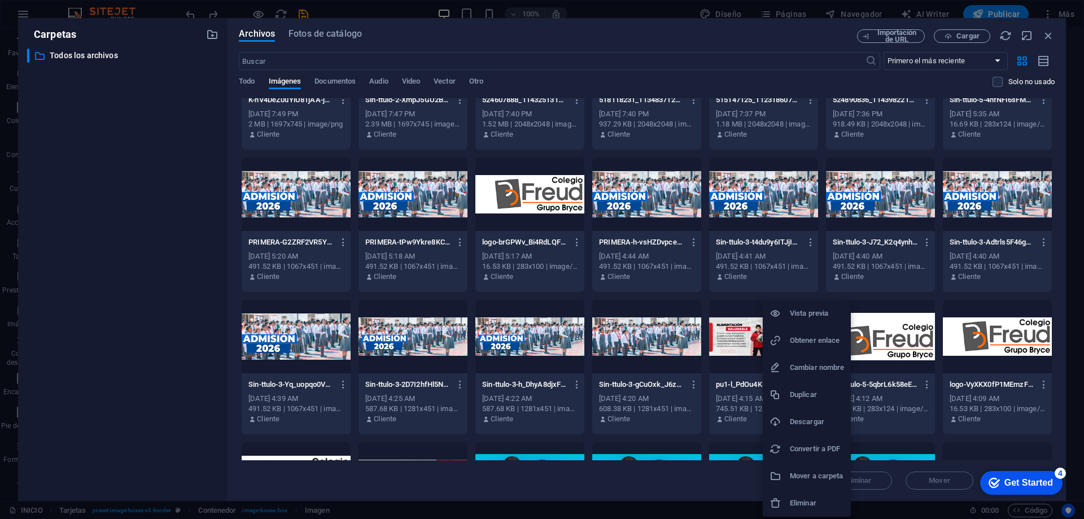
click at [796, 500] on h6 "Eliminar" at bounding box center [817, 503] width 54 height 14
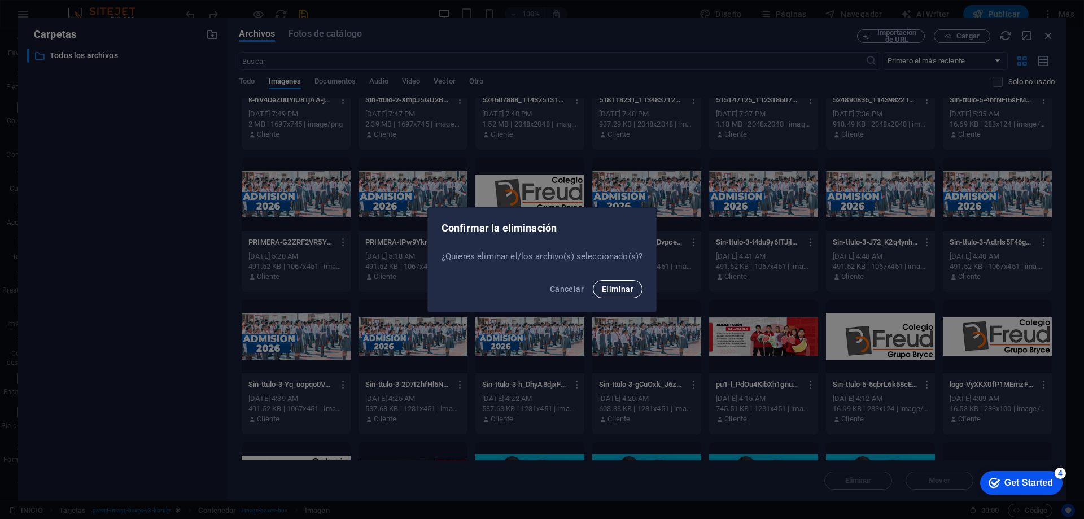
click at [608, 290] on span "Eliminar" at bounding box center [618, 289] width 32 height 9
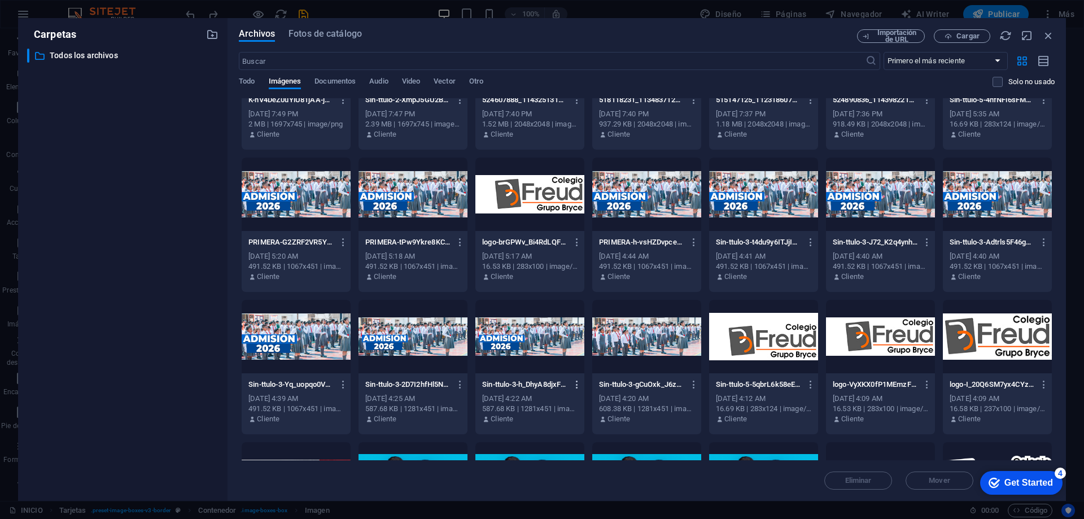
click at [578, 383] on icon "button" at bounding box center [577, 384] width 11 height 10
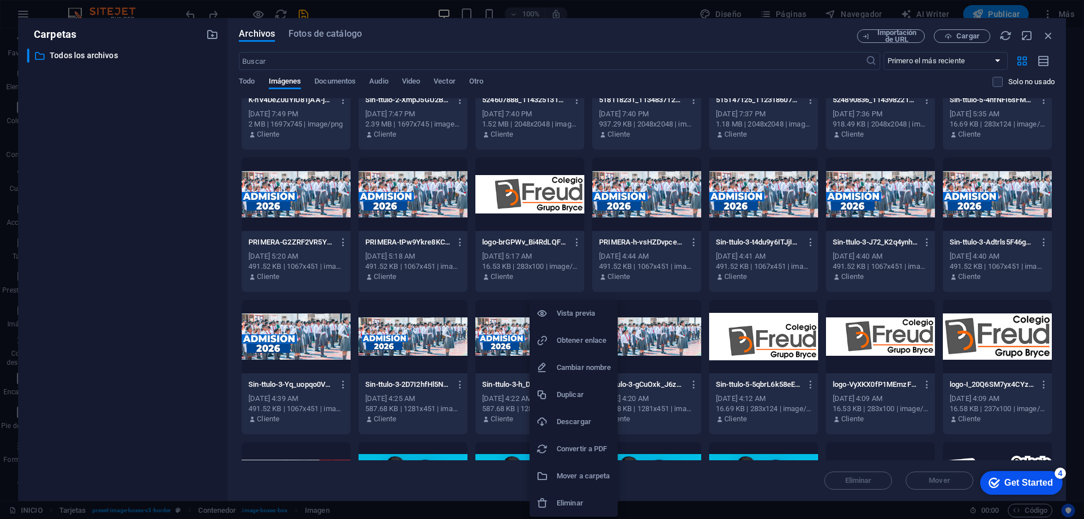
click at [585, 498] on h6 "Eliminar" at bounding box center [584, 503] width 54 height 14
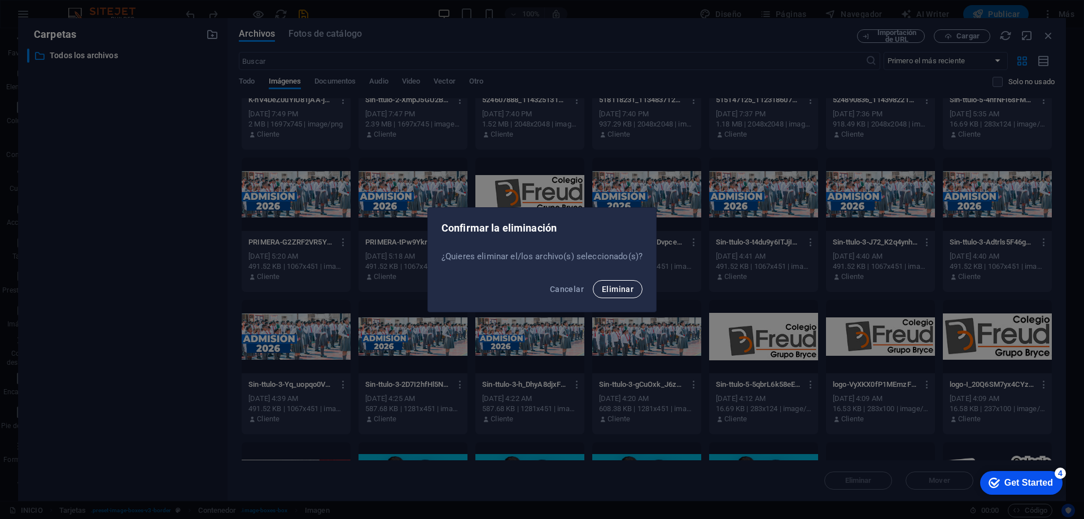
click at [611, 285] on span "Eliminar" at bounding box center [618, 289] width 32 height 9
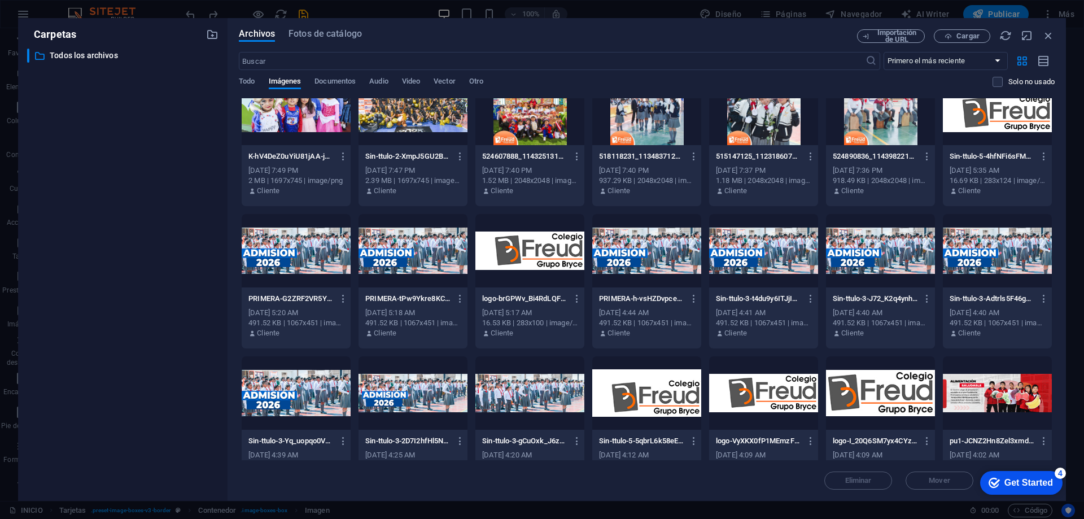
scroll to position [0, 0]
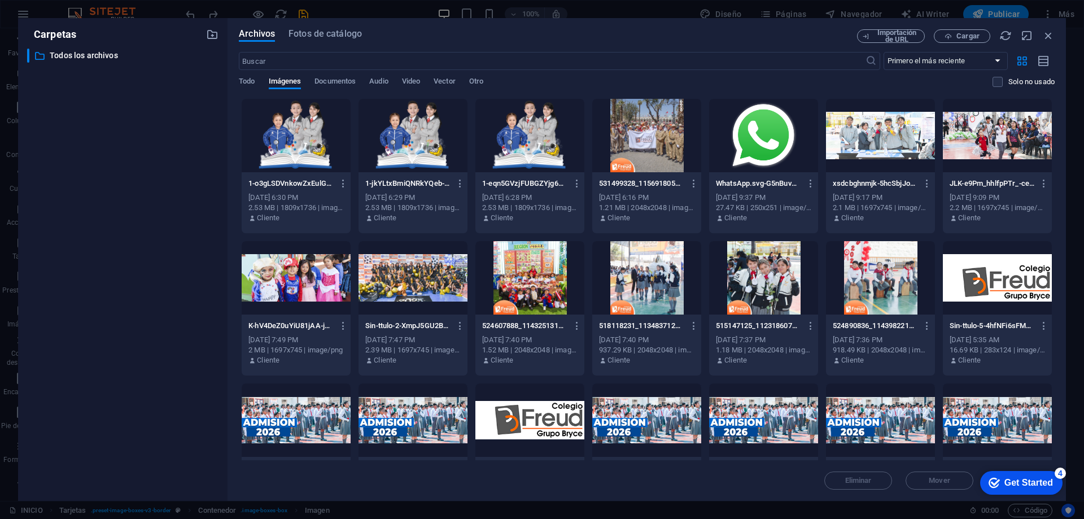
click at [543, 287] on div at bounding box center [529, 277] width 109 height 73
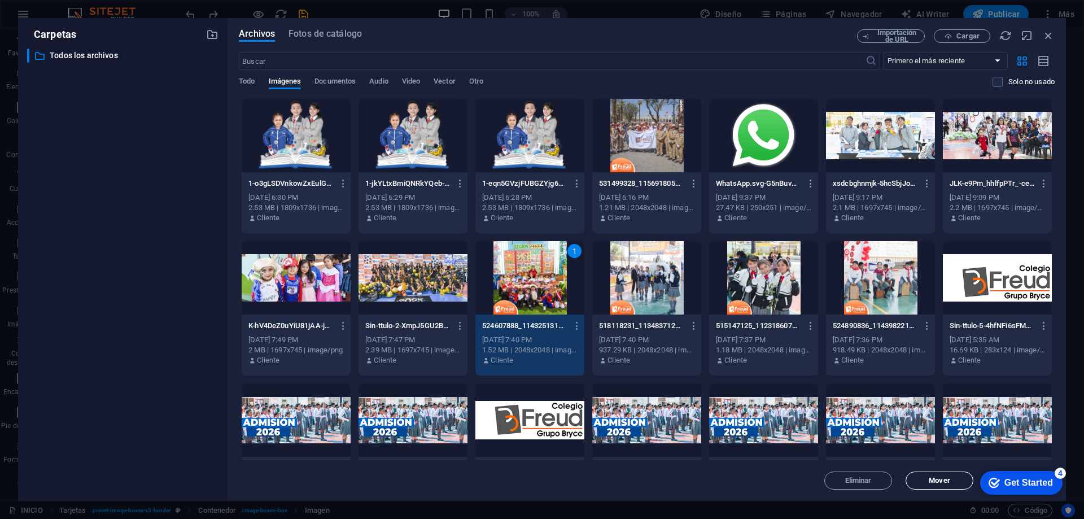
click at [924, 480] on span "Mover" at bounding box center [940, 480] width 58 height 7
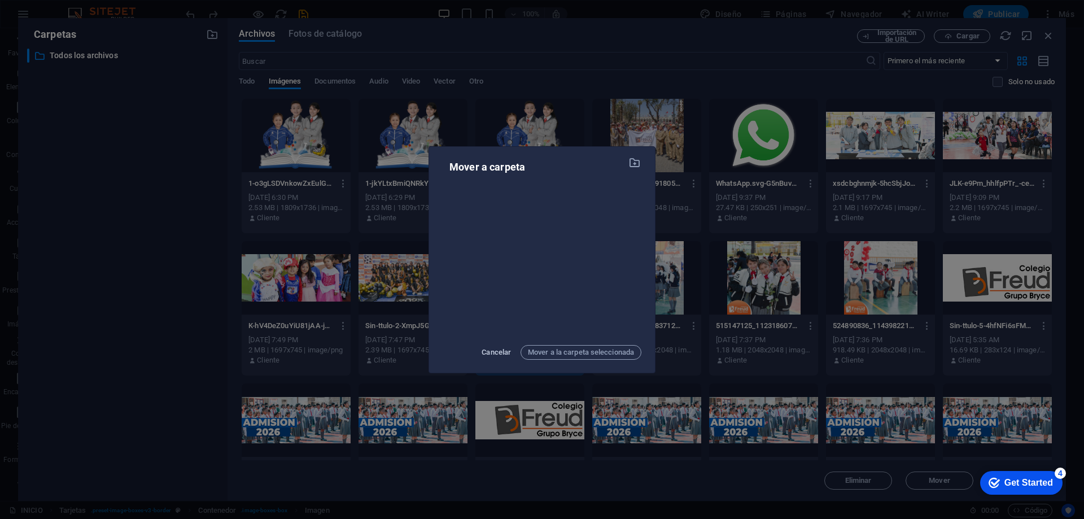
click at [493, 352] on span "Cancelar" at bounding box center [496, 353] width 29 height 14
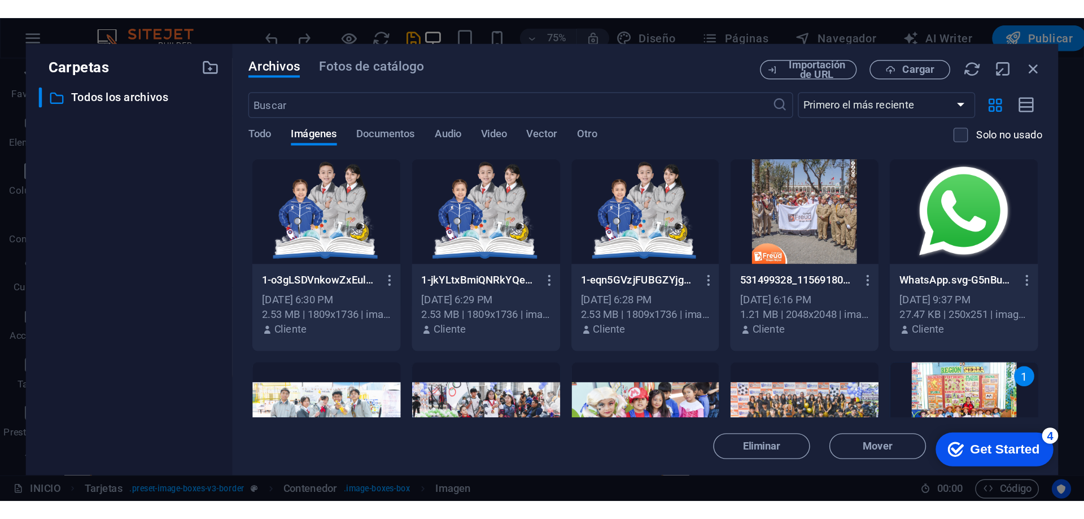
scroll to position [594, 0]
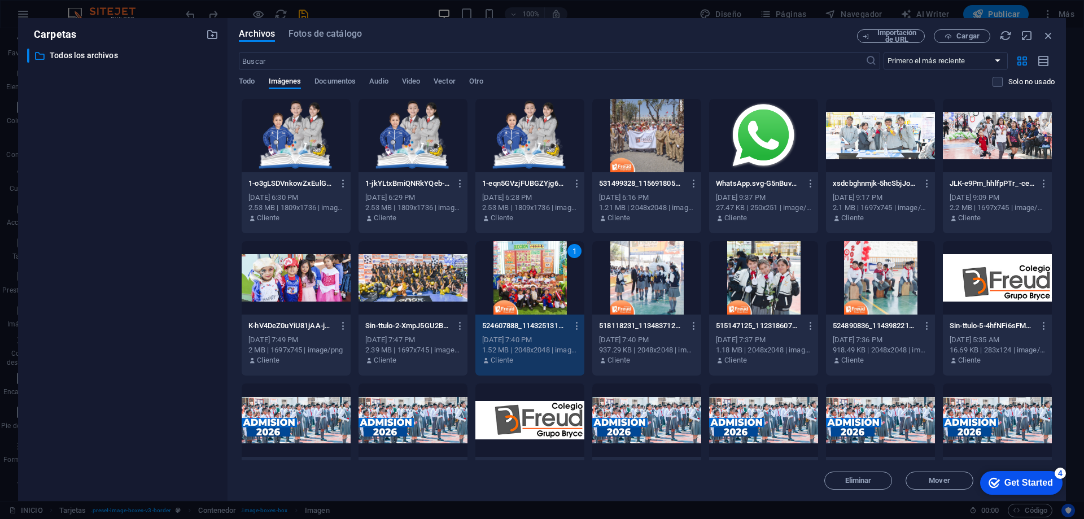
click at [516, 290] on div "1" at bounding box center [529, 277] width 109 height 73
click at [516, 290] on div at bounding box center [529, 277] width 109 height 73
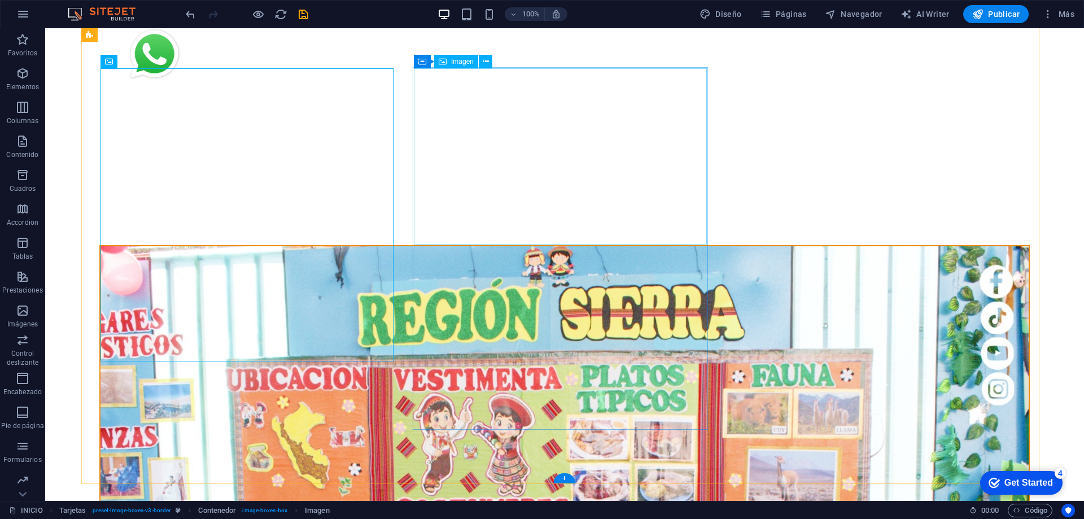
select select "%"
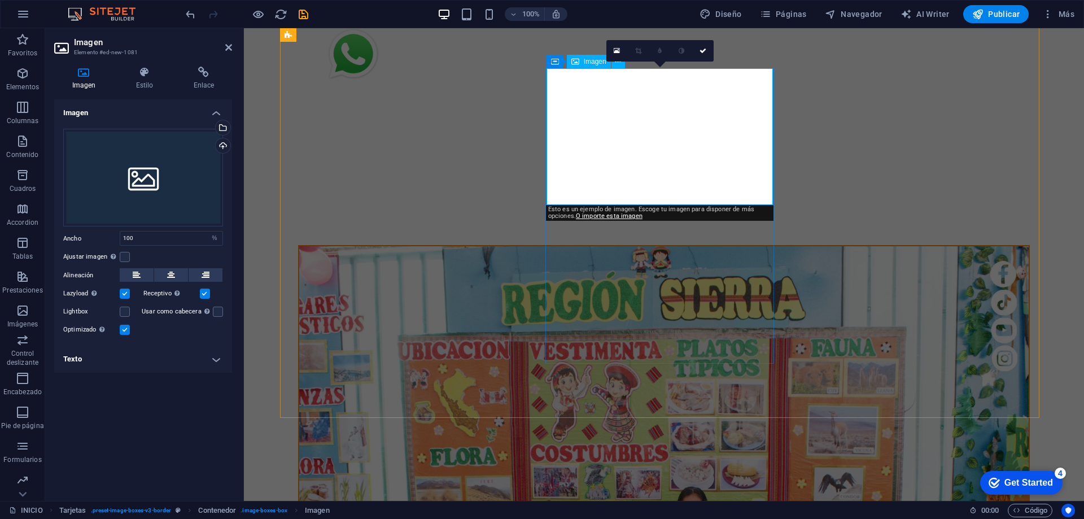
click at [615, 52] on icon at bounding box center [617, 51] width 6 height 8
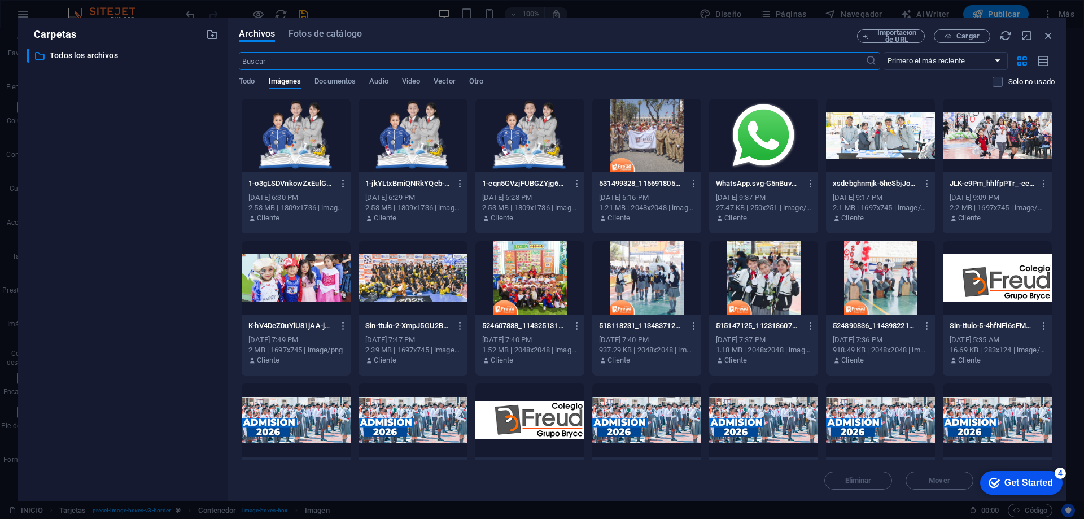
scroll to position [625, 0]
click at [774, 280] on div at bounding box center [763, 277] width 109 height 73
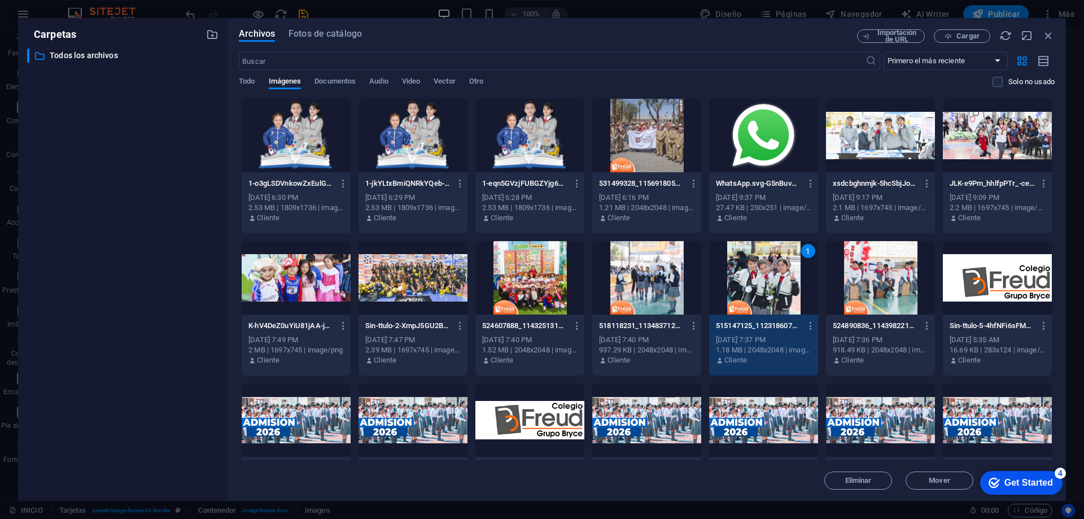
click at [760, 279] on div "1" at bounding box center [763, 277] width 109 height 73
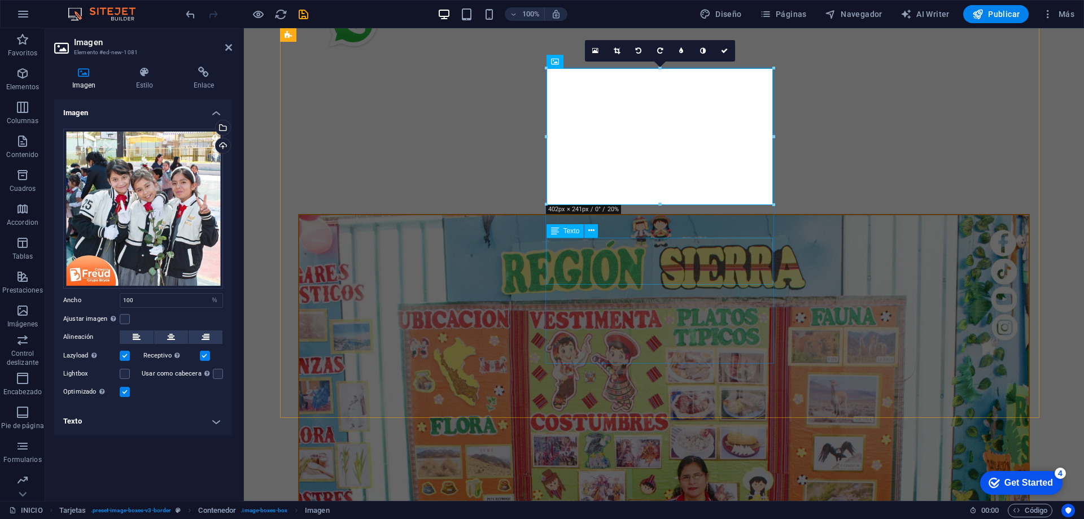
scroll to position [594, 0]
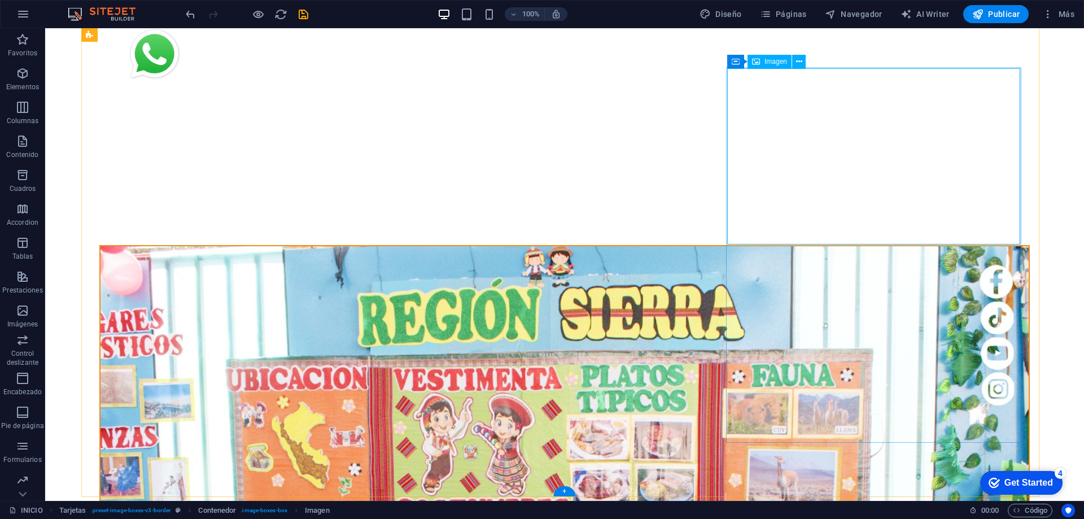
select select "%"
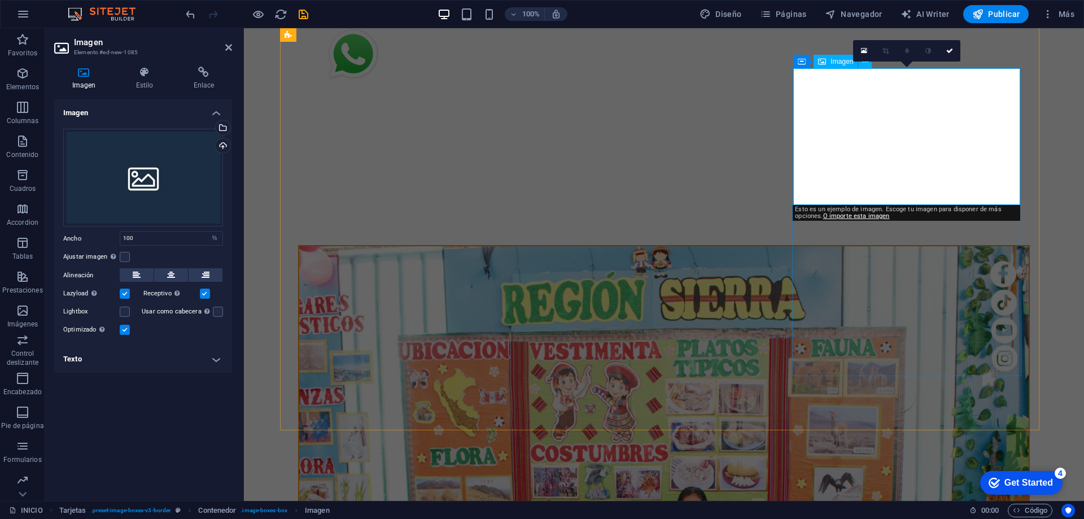
click at [863, 47] on icon at bounding box center [864, 51] width 6 height 8
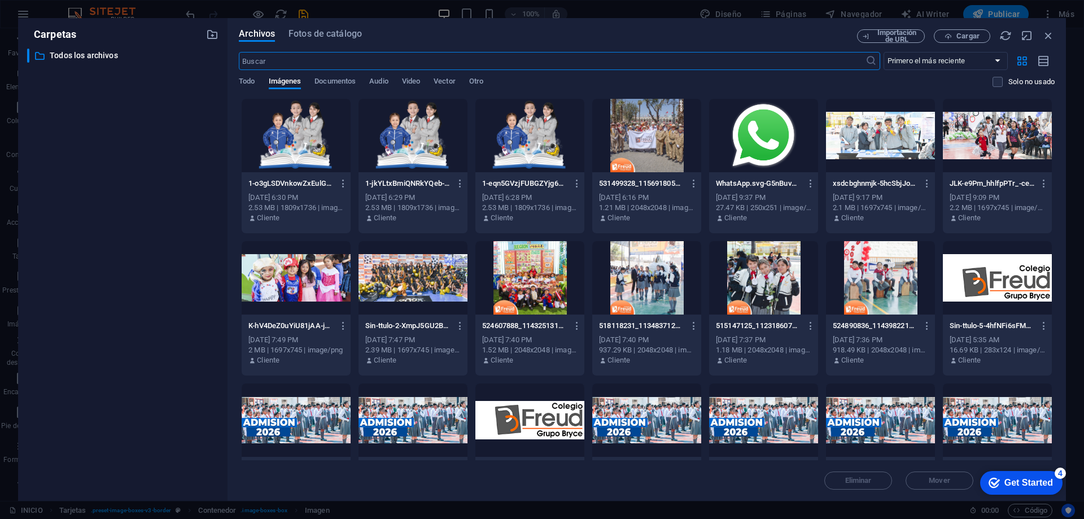
scroll to position [625, 0]
click at [637, 276] on div at bounding box center [646, 277] width 109 height 73
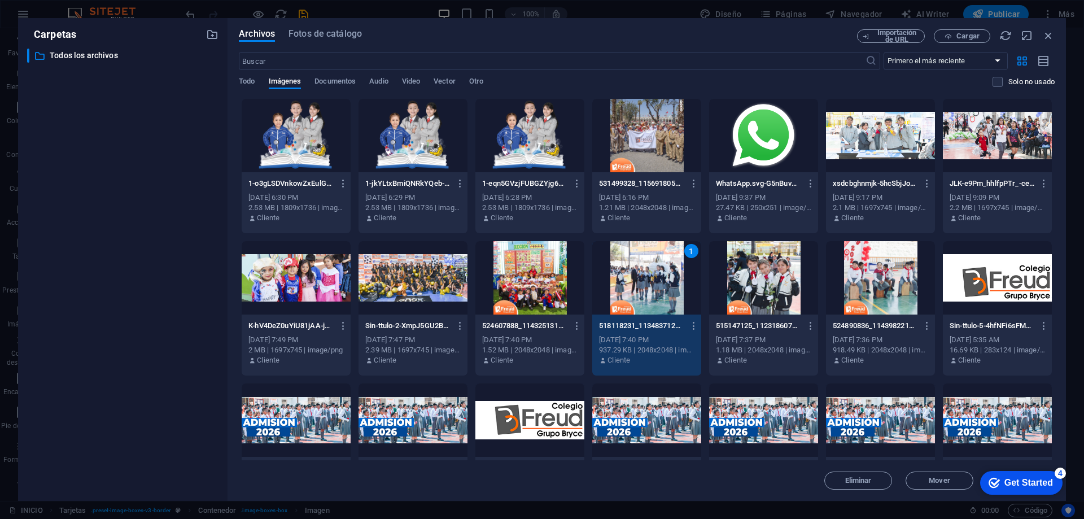
click at [643, 276] on div "1" at bounding box center [646, 277] width 109 height 73
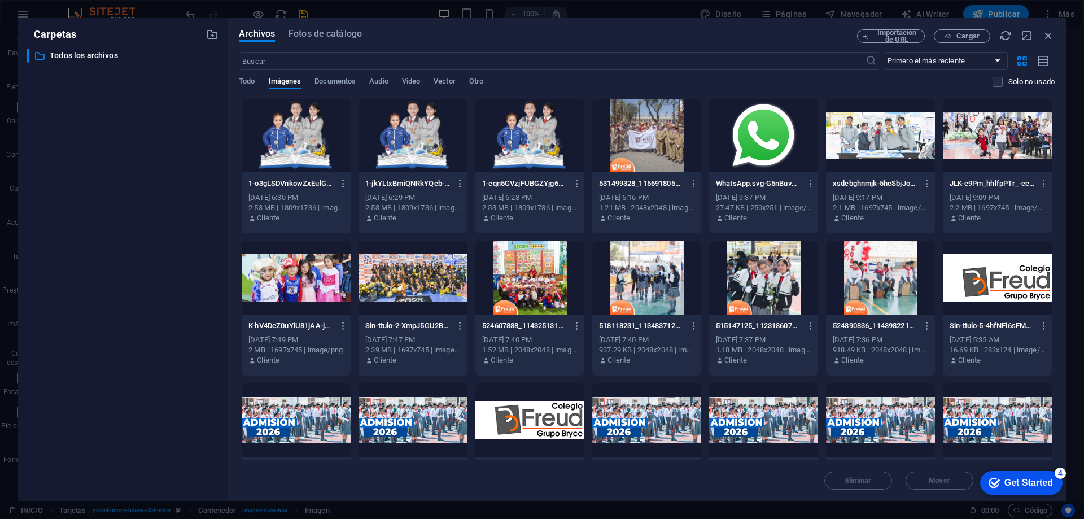
click at [643, 276] on div at bounding box center [646, 277] width 109 height 73
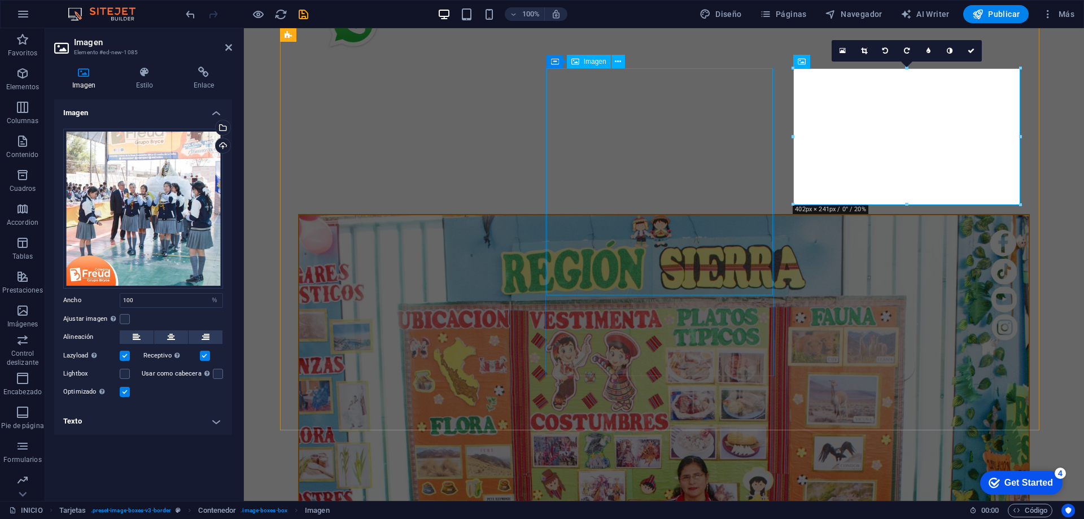
scroll to position [594, 0]
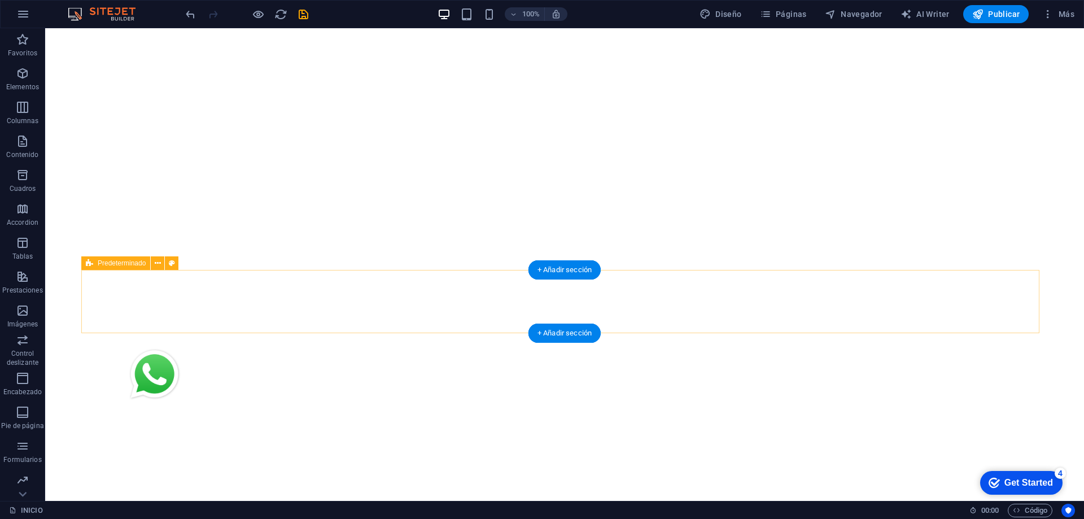
scroll to position [217, 0]
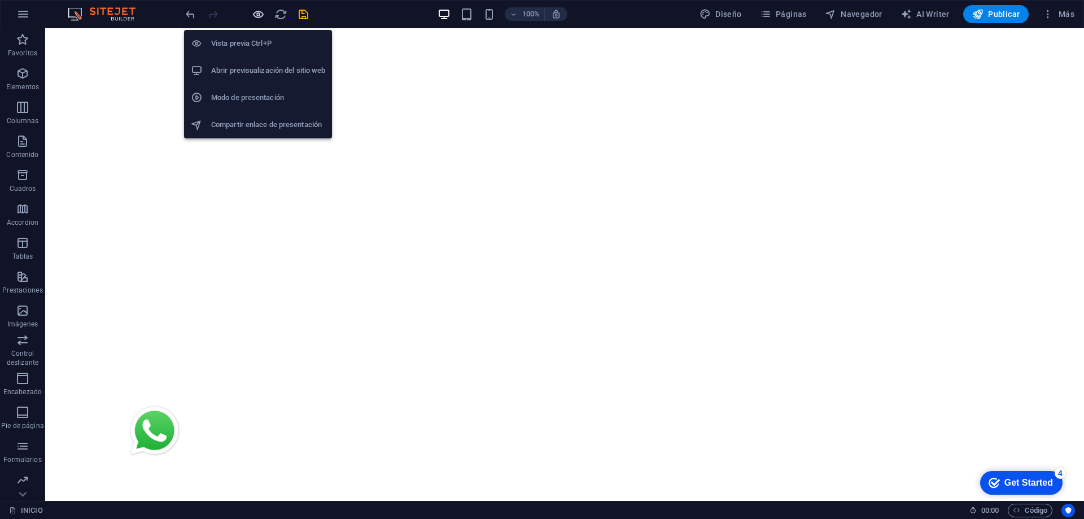
drag, startPoint x: 257, startPoint y: 11, endPoint x: 355, endPoint y: 35, distance: 100.5
click at [257, 11] on icon "button" at bounding box center [258, 14] width 13 height 13
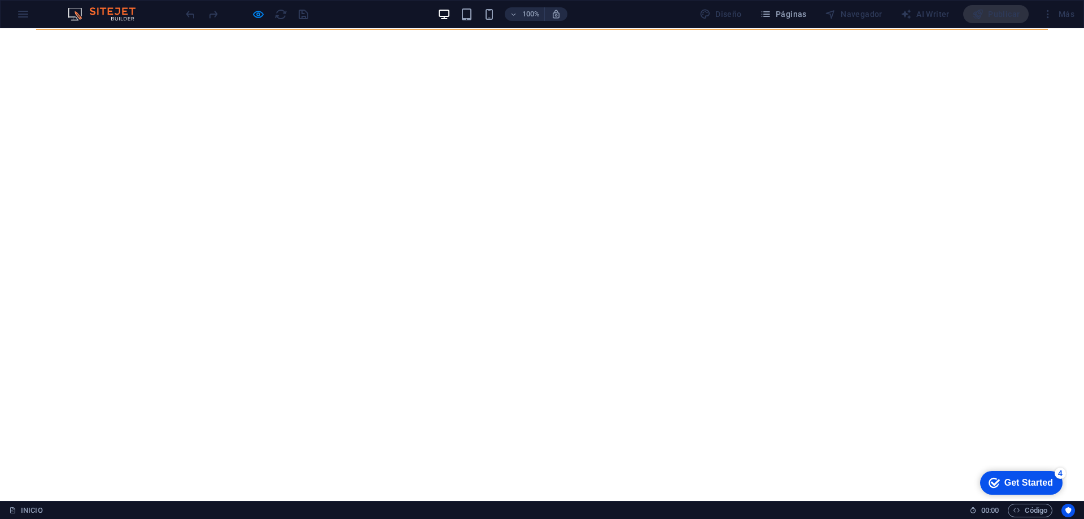
scroll to position [0, 0]
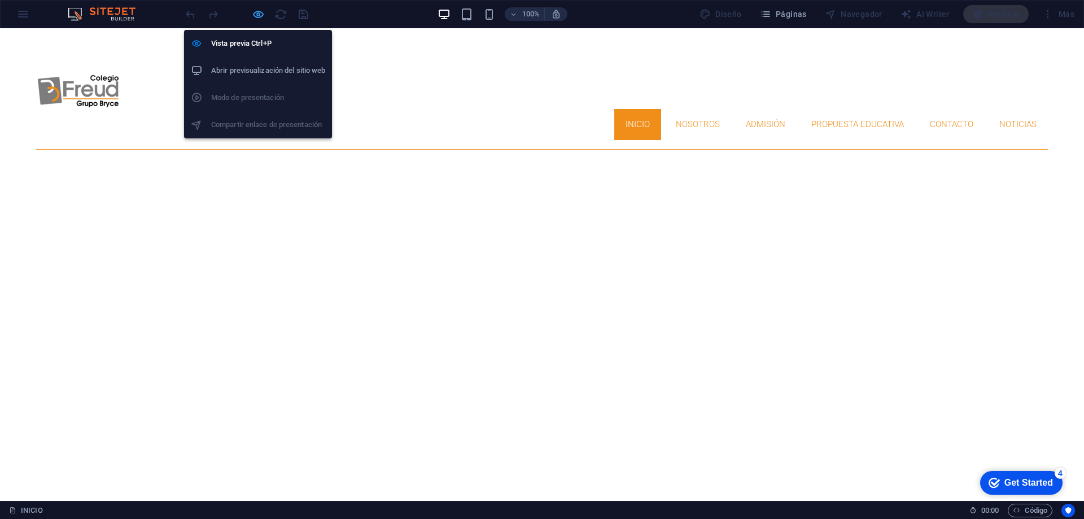
click at [258, 15] on icon "button" at bounding box center [258, 14] width 13 height 13
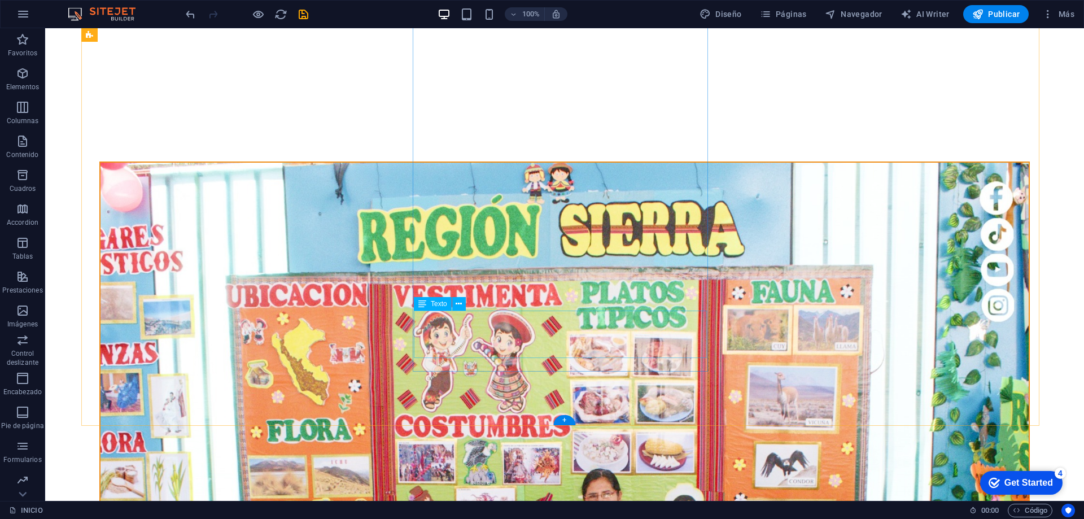
scroll to position [782, 0]
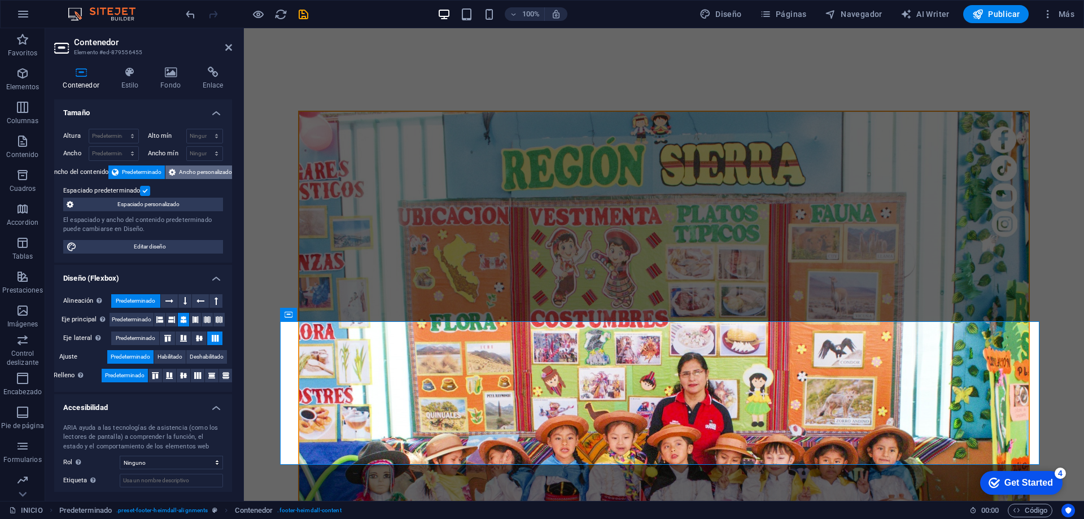
click at [189, 167] on span "Ancho personalizado" at bounding box center [205, 172] width 53 height 14
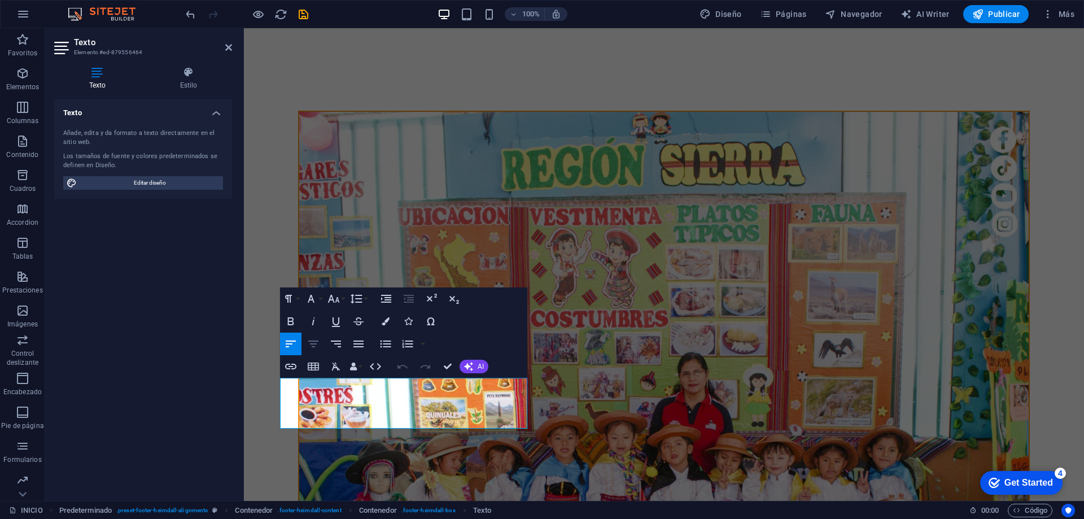
click at [314, 341] on icon "button" at bounding box center [313, 343] width 10 height 7
drag, startPoint x: 329, startPoint y: 407, endPoint x: 278, endPoint y: 393, distance: 53.3
click at [313, 348] on icon "button" at bounding box center [314, 344] width 14 height 14
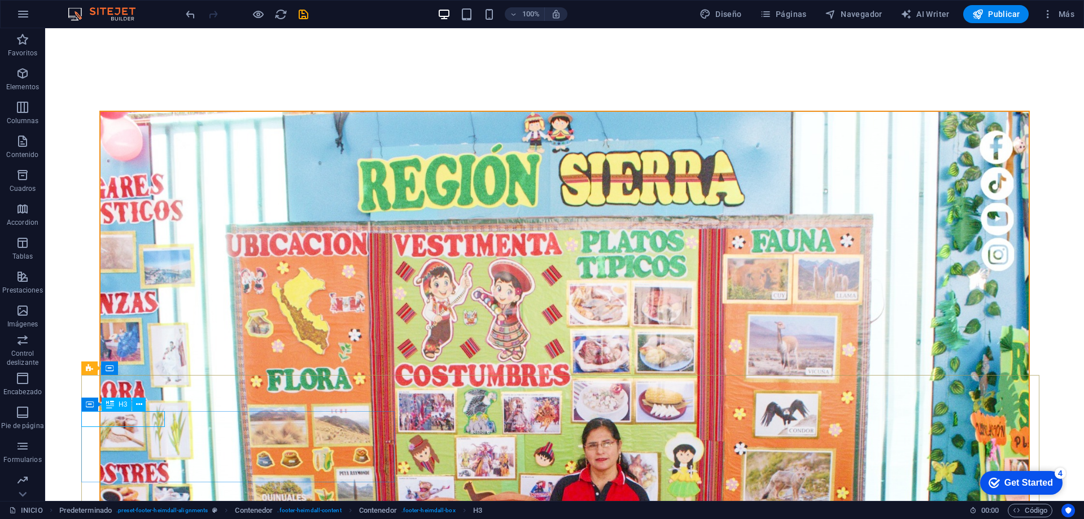
click at [118, 402] on div "H3" at bounding box center [117, 404] width 30 height 14
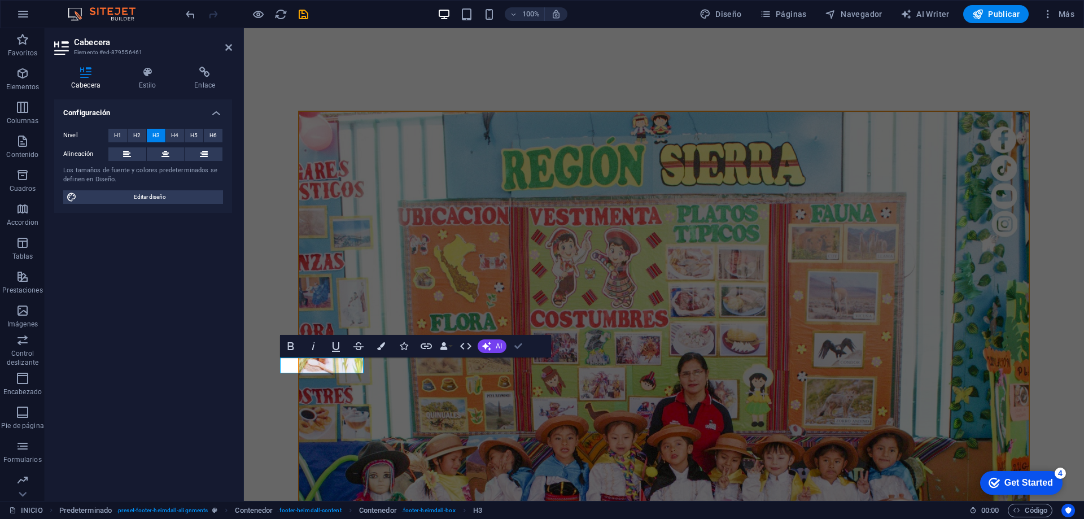
drag, startPoint x: 515, startPoint y: 346, endPoint x: 455, endPoint y: 344, distance: 60.5
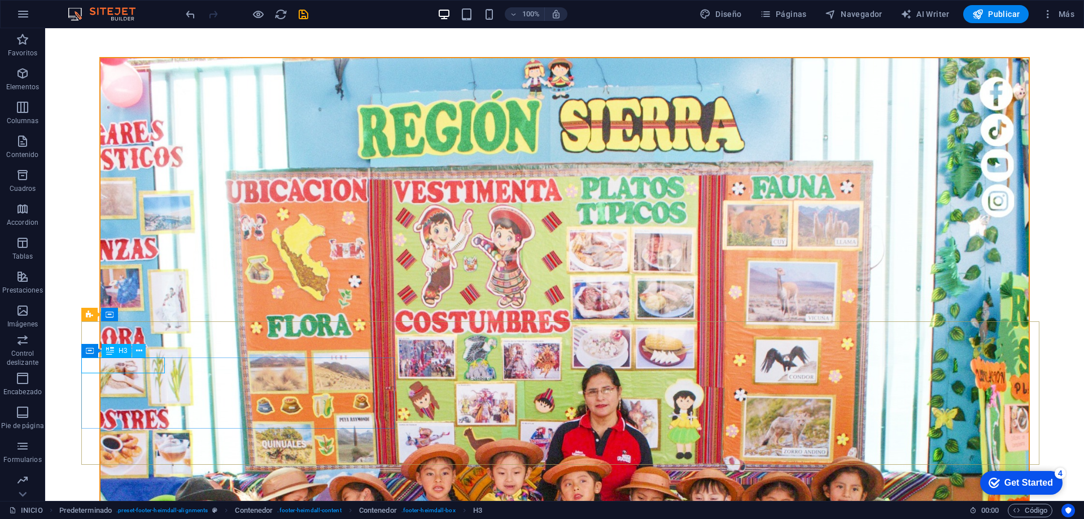
click at [141, 352] on icon at bounding box center [139, 351] width 6 height 12
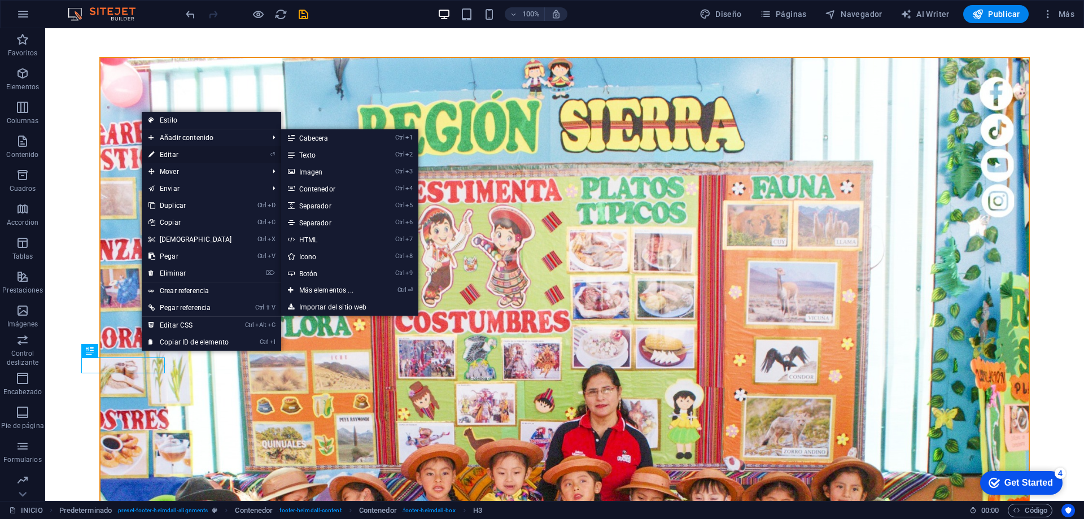
click at [202, 155] on link "⏎ Editar" at bounding box center [190, 154] width 97 height 17
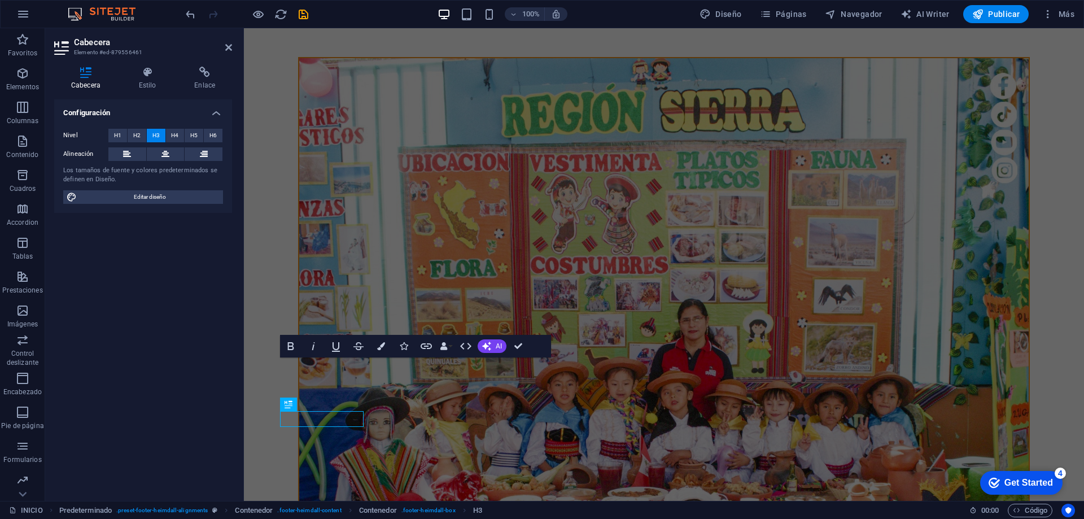
scroll to position [728, 0]
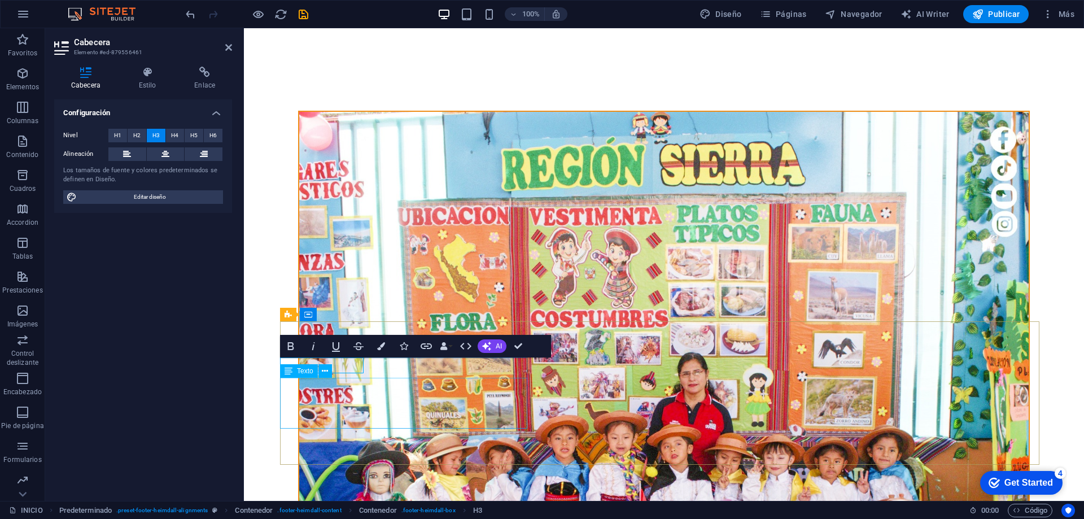
click at [285, 372] on icon at bounding box center [289, 371] width 8 height 14
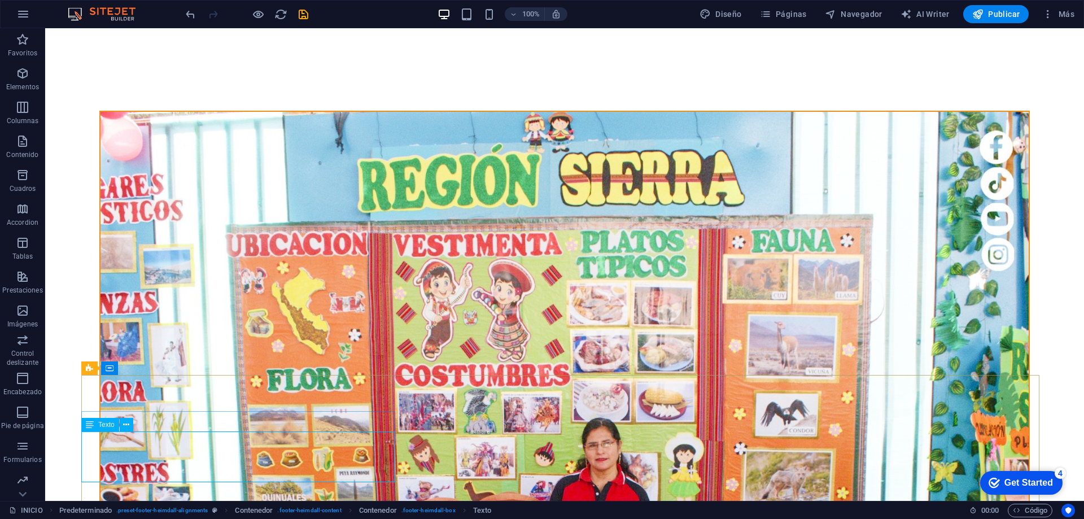
click at [90, 422] on icon at bounding box center [90, 425] width 8 height 14
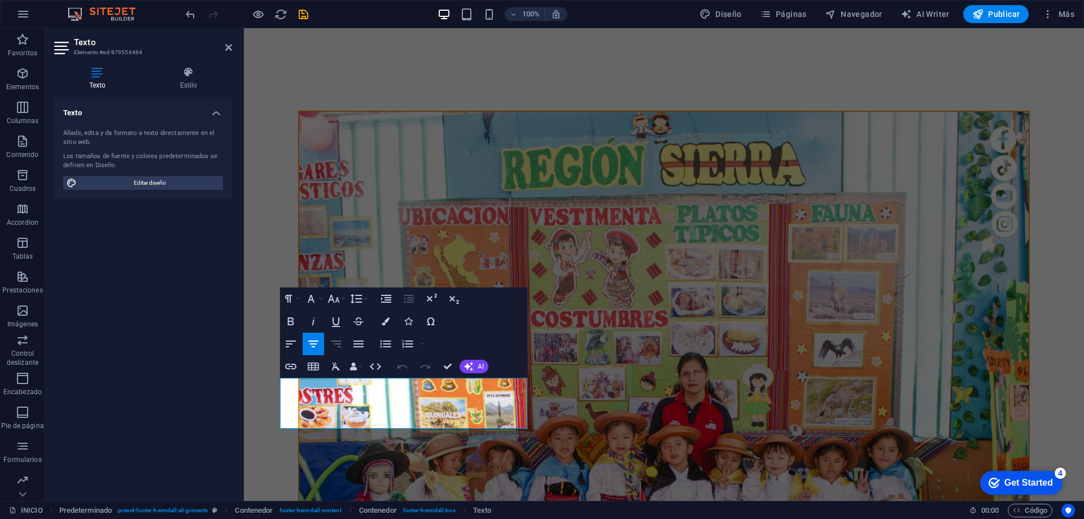
click at [334, 343] on icon "button" at bounding box center [336, 344] width 14 height 14
click at [311, 337] on button "Align Center" at bounding box center [313, 344] width 21 height 23
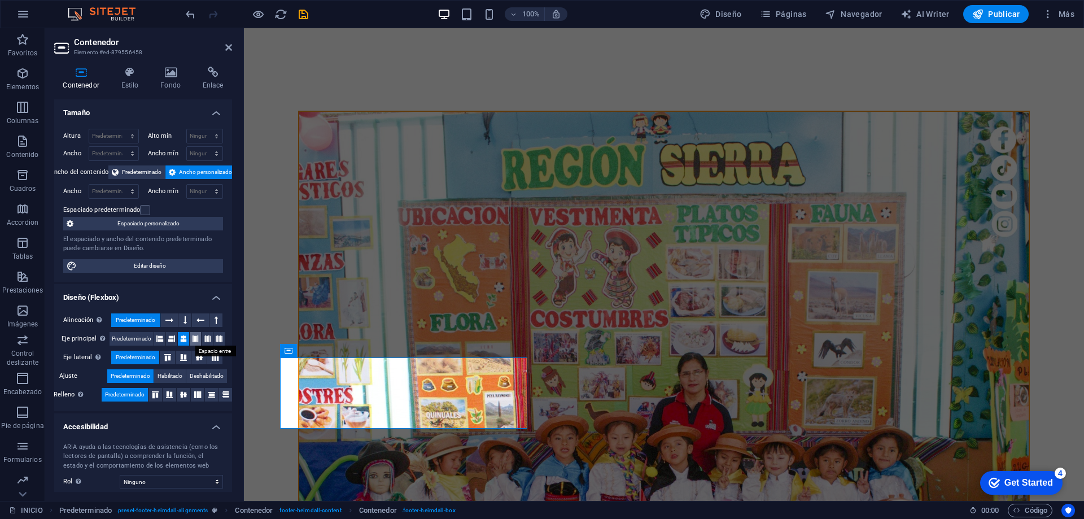
click at [193, 339] on icon at bounding box center [195, 339] width 7 height 14
click at [202, 340] on button at bounding box center [207, 339] width 11 height 14
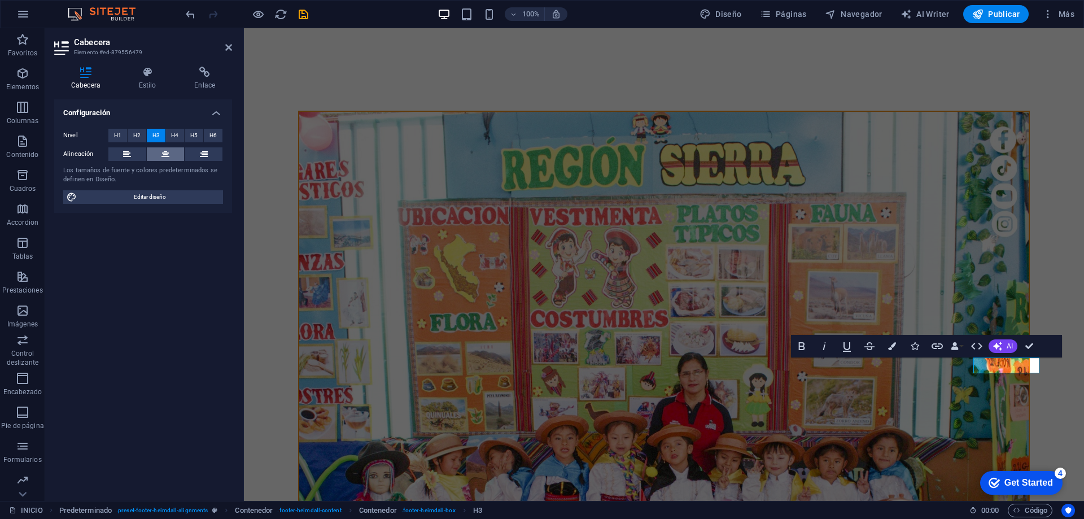
click at [169, 155] on icon at bounding box center [165, 154] width 8 height 14
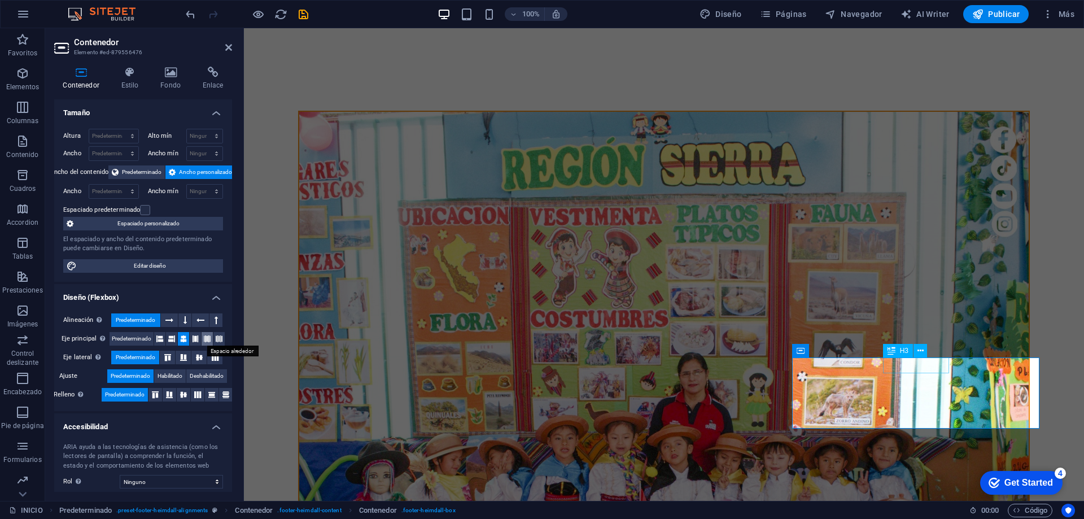
click at [205, 338] on icon at bounding box center [207, 339] width 7 height 14
click at [816, 374] on span "Texto" at bounding box center [817, 371] width 16 height 7
click at [837, 373] on icon at bounding box center [838, 371] width 6 height 12
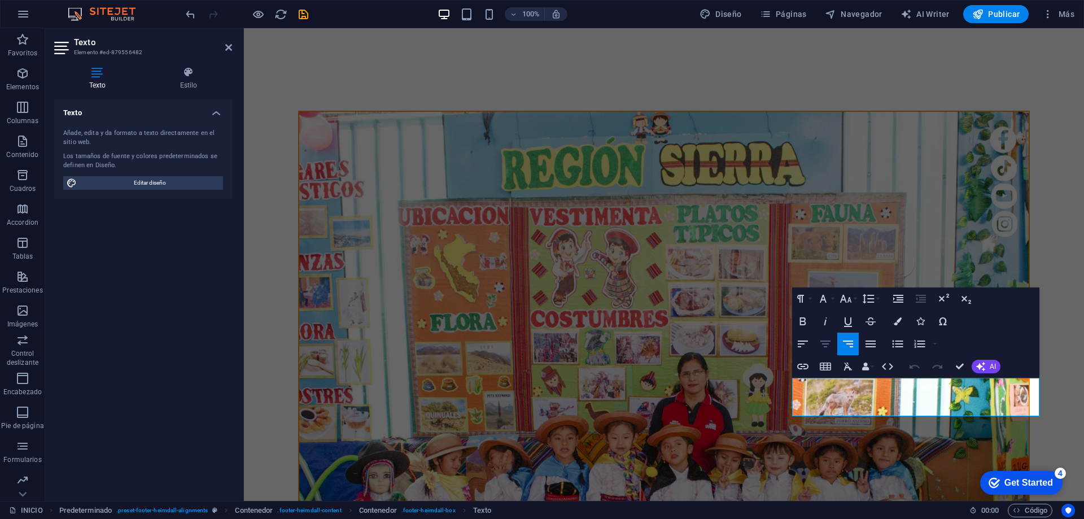
click at [824, 343] on icon "button" at bounding box center [826, 344] width 14 height 14
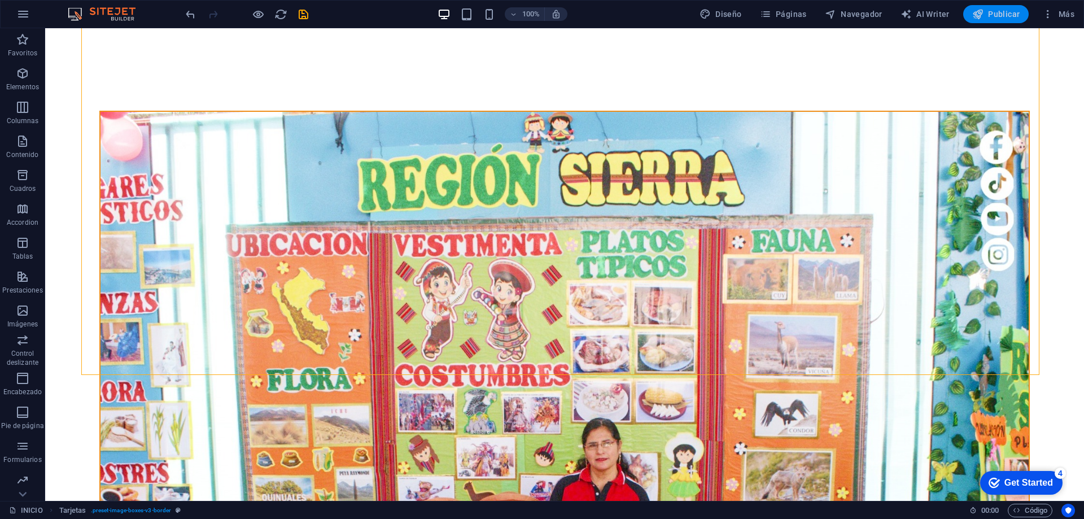
click at [996, 13] on span "Publicar" at bounding box center [996, 13] width 48 height 11
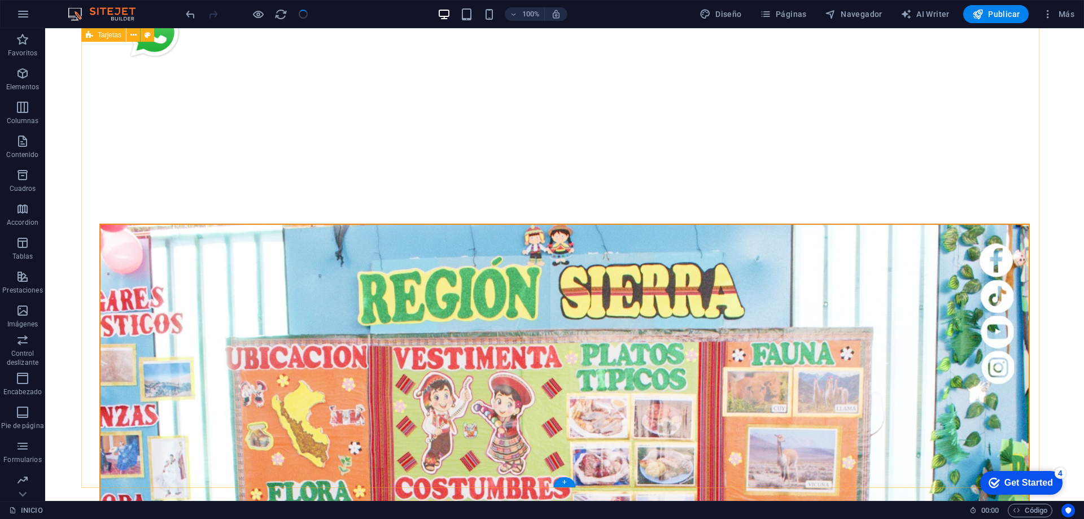
scroll to position [559, 0]
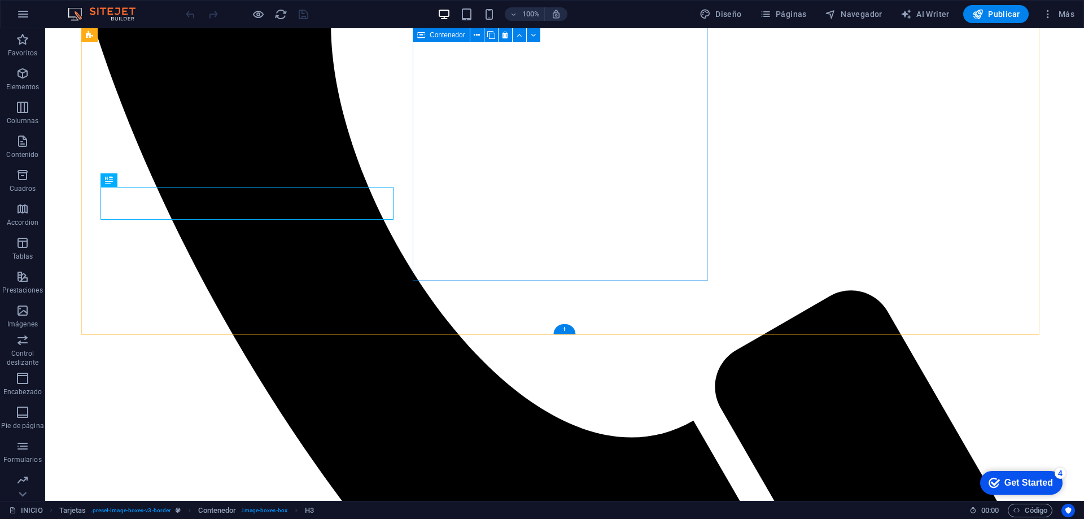
scroll to position [782, 0]
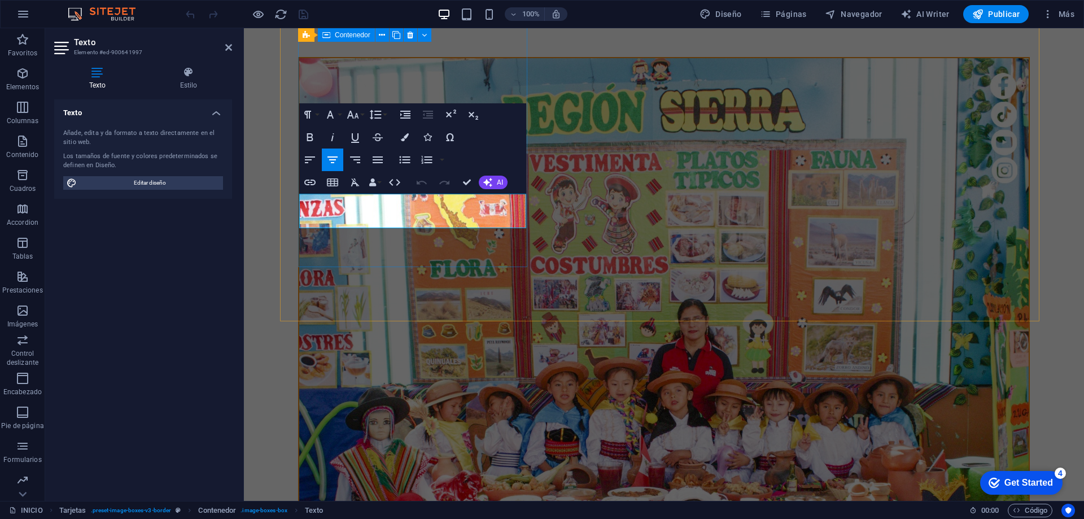
scroll to position [728, 0]
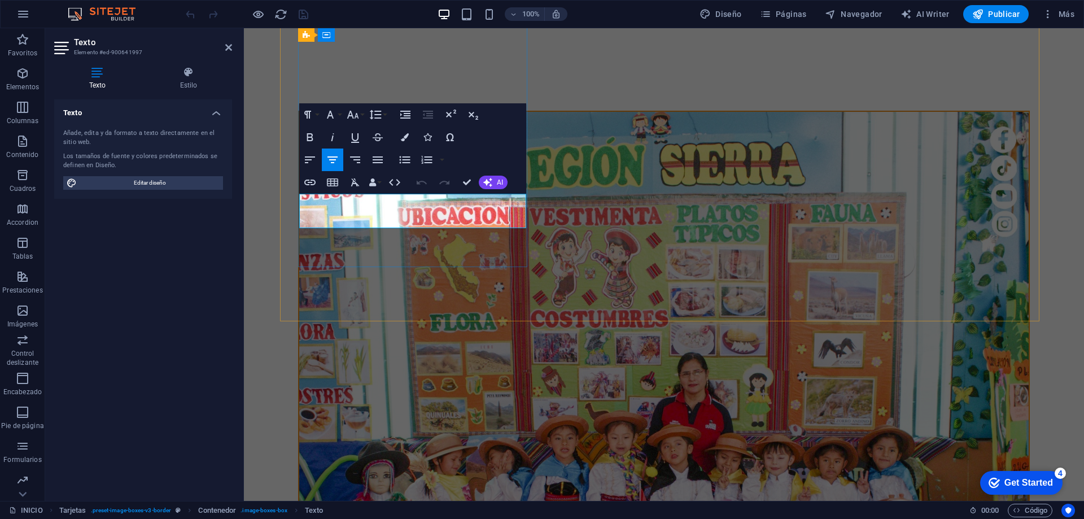
drag, startPoint x: 313, startPoint y: 199, endPoint x: 501, endPoint y: 216, distance: 189.3
click at [184, 73] on icon at bounding box center [188, 72] width 87 height 11
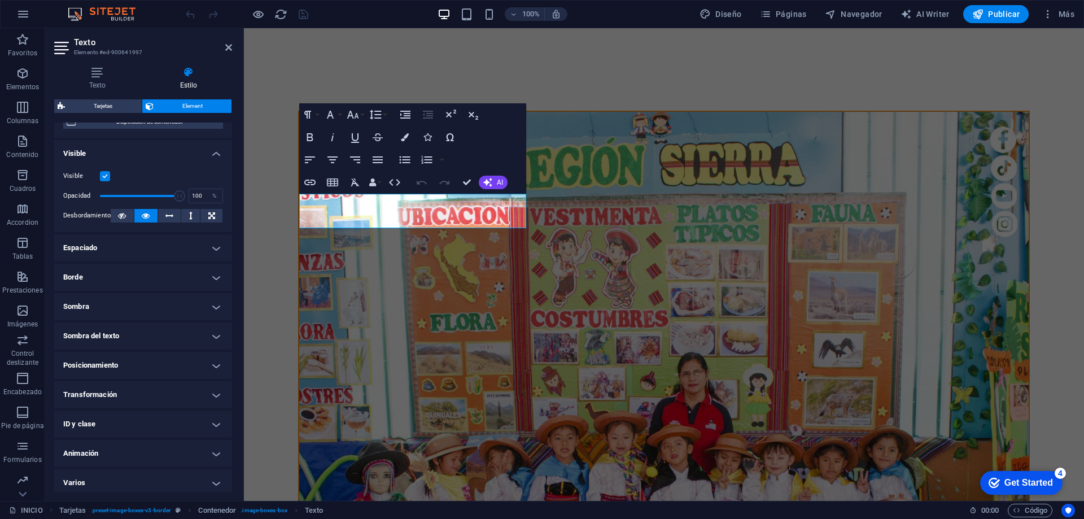
scroll to position [117, 0]
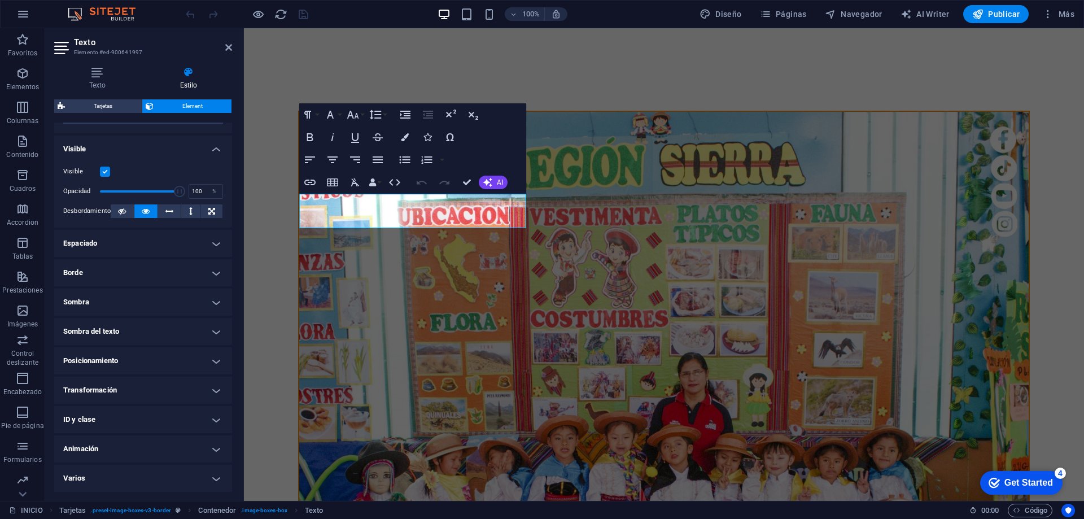
click at [142, 474] on h4 "Varios" at bounding box center [143, 478] width 178 height 27
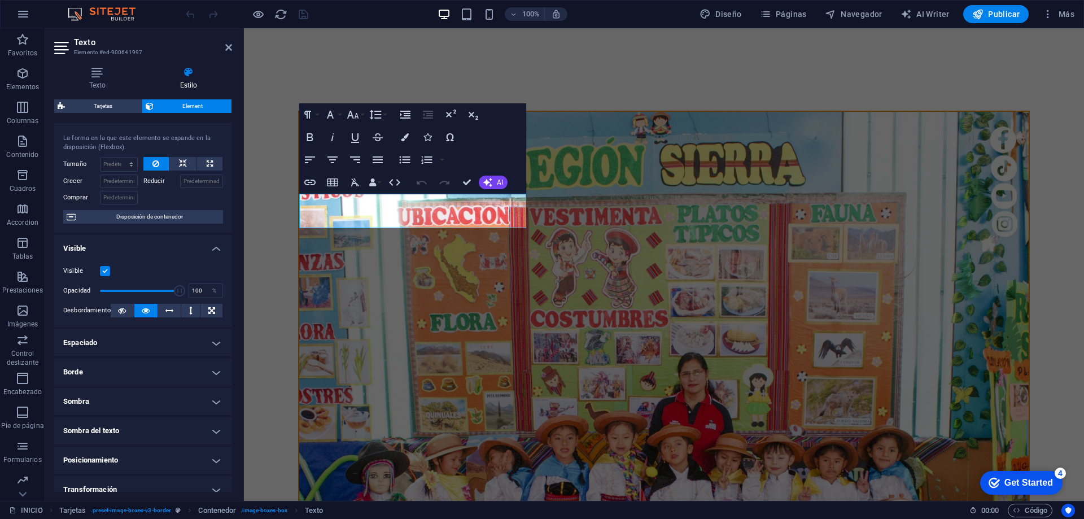
scroll to position [0, 0]
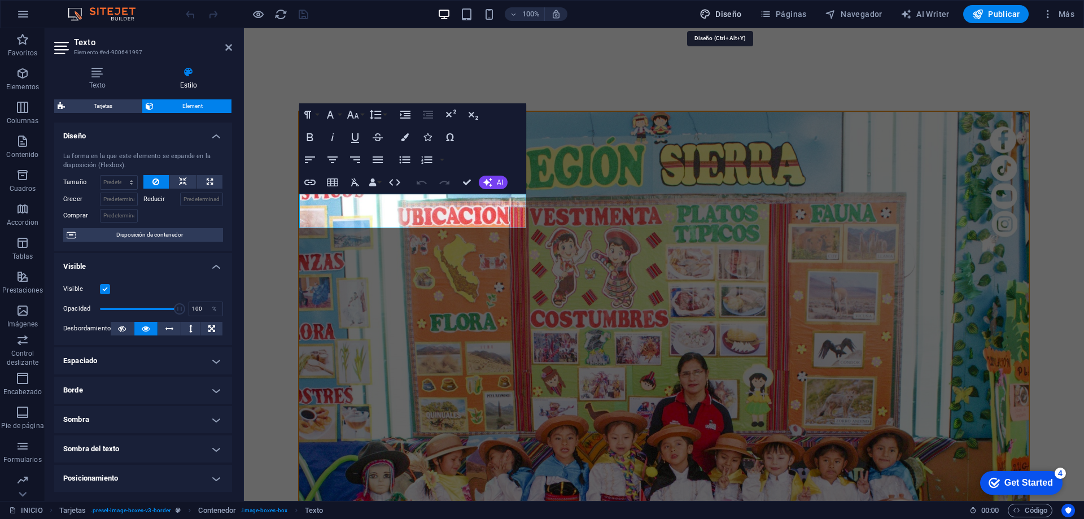
click at [722, 8] on button "Diseño" at bounding box center [720, 14] width 51 height 18
select select "px"
select select "300"
select select "px"
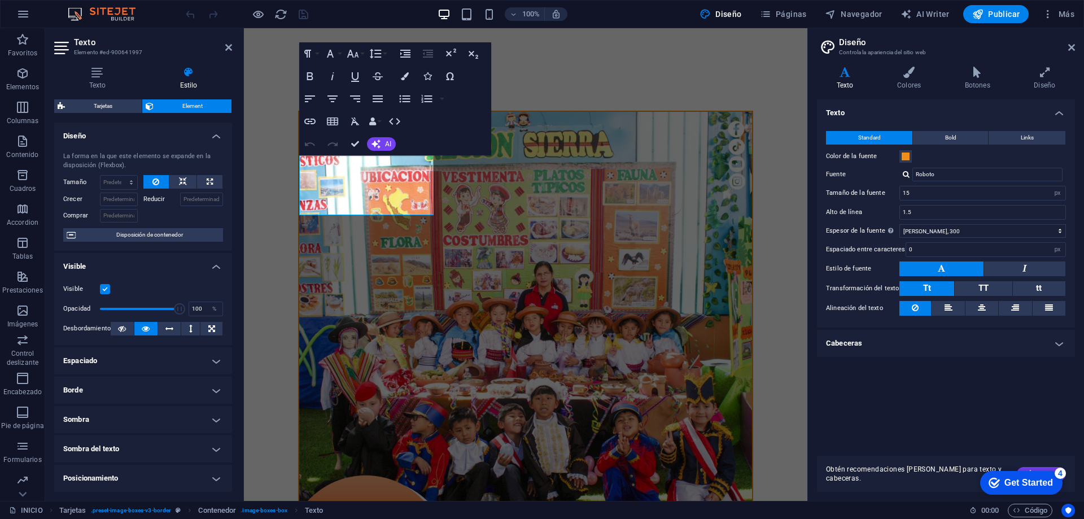
scroll to position [706, 0]
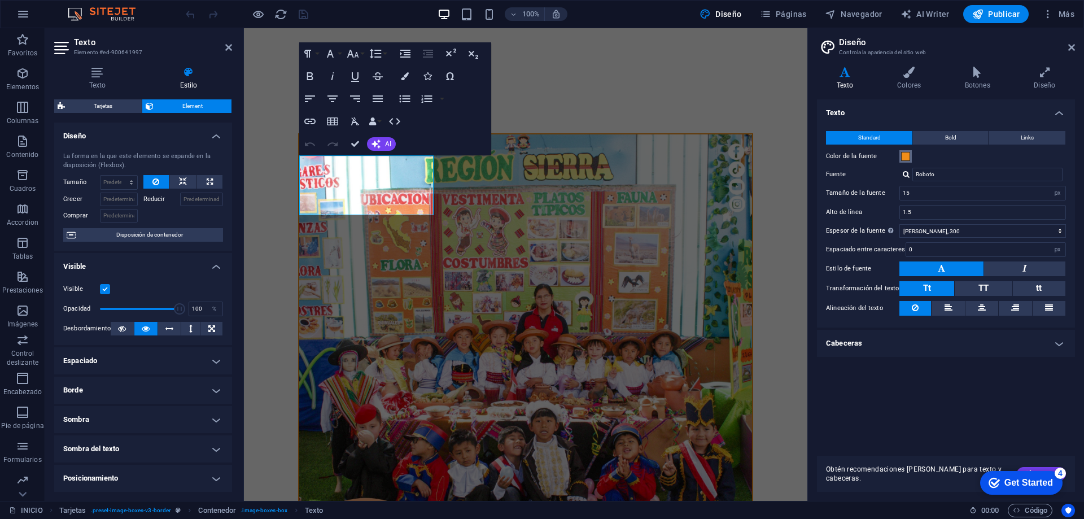
click at [908, 157] on span at bounding box center [905, 156] width 9 height 9
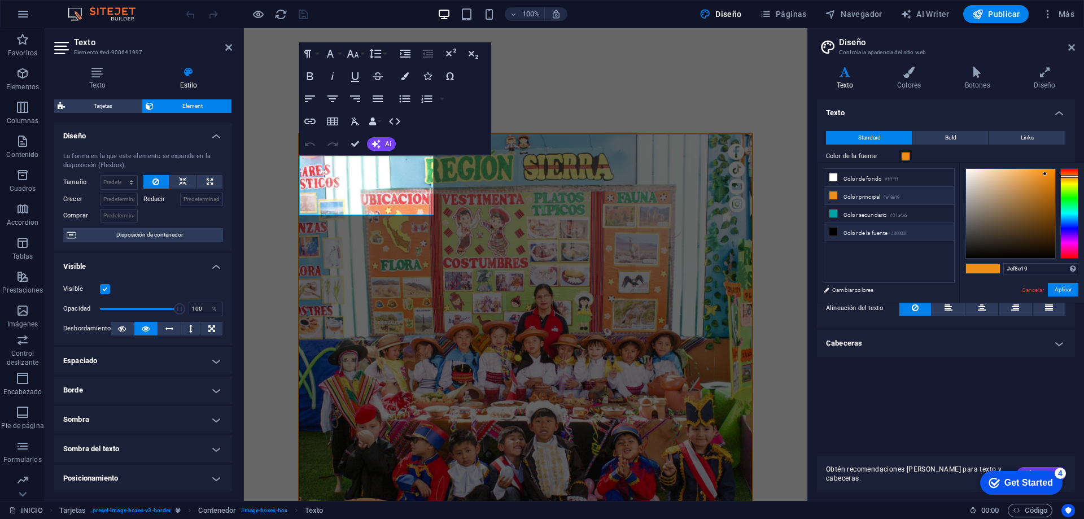
click at [862, 229] on li "Color de la fuente #000000" at bounding box center [889, 232] width 130 height 18
type input "#000000"
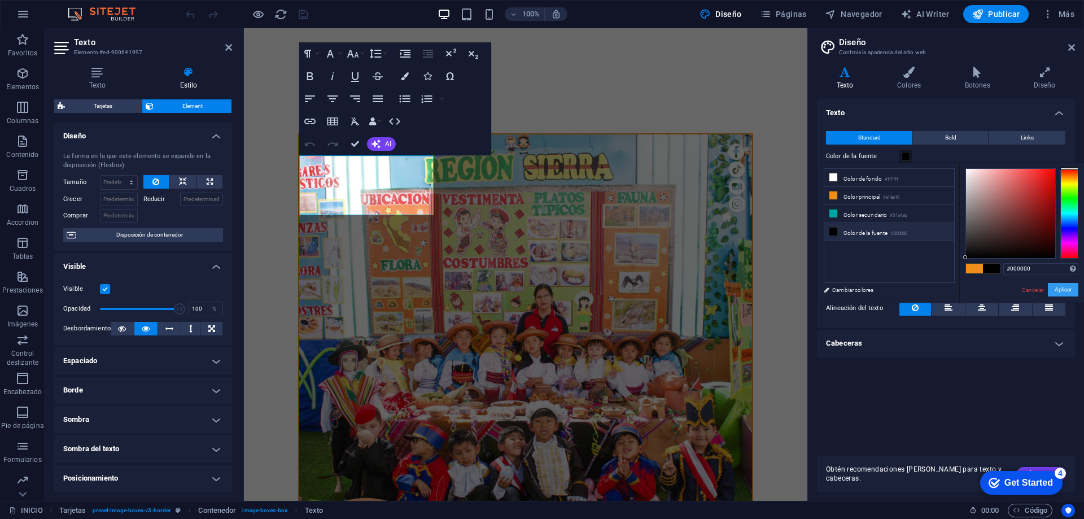
click at [1067, 286] on button "Aplicar" at bounding box center [1063, 290] width 30 height 14
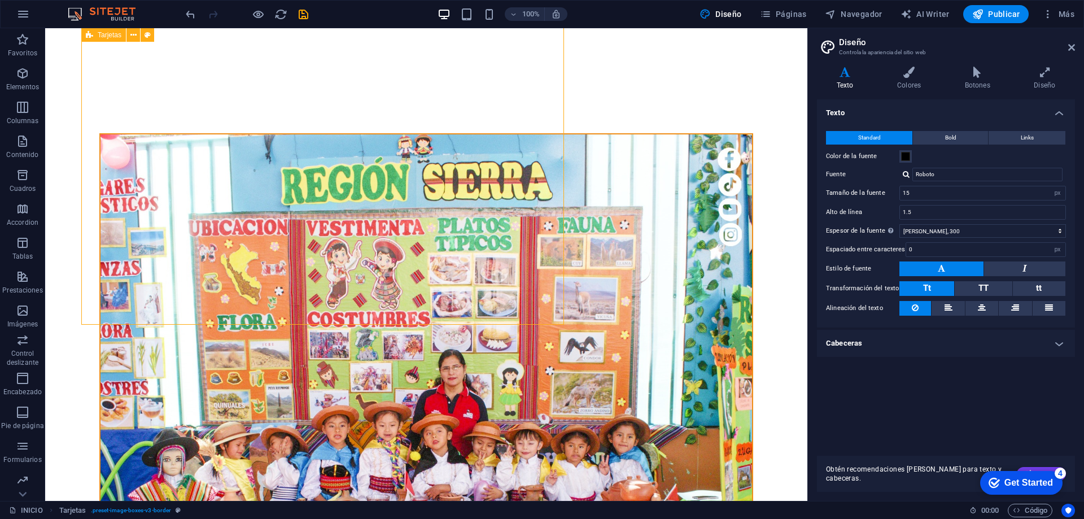
scroll to position [702, 0]
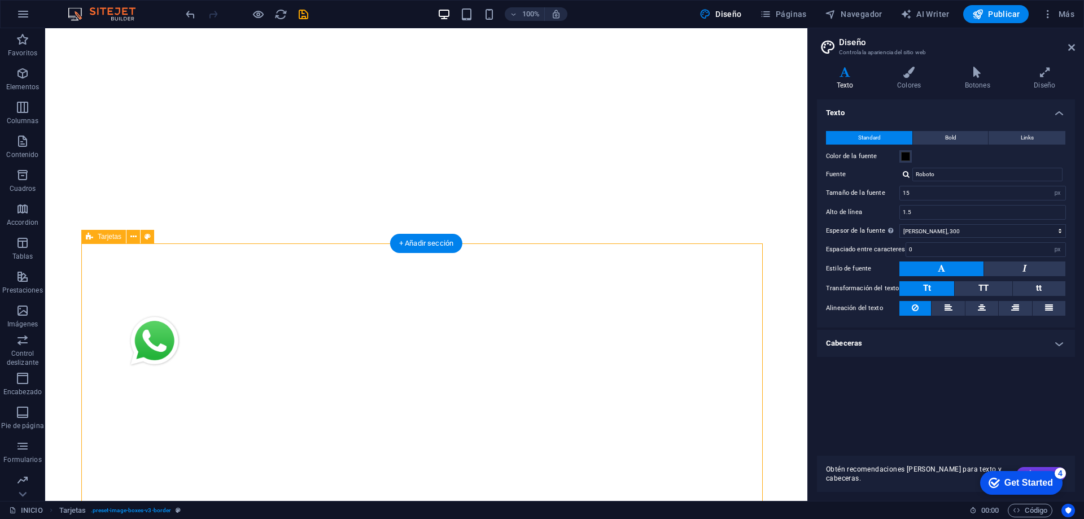
scroll to position [251, 0]
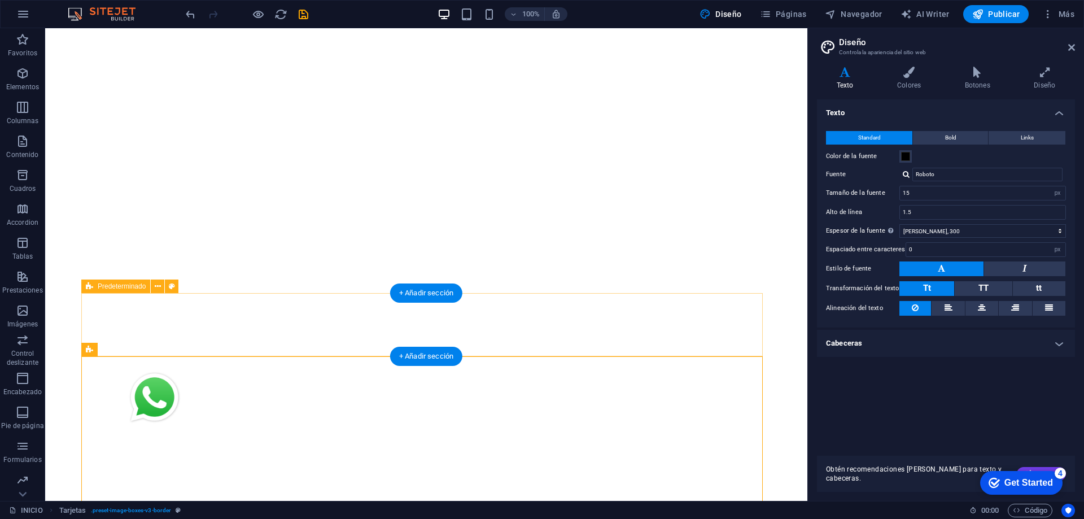
click at [450, 471] on div at bounding box center [426, 502] width 690 height 63
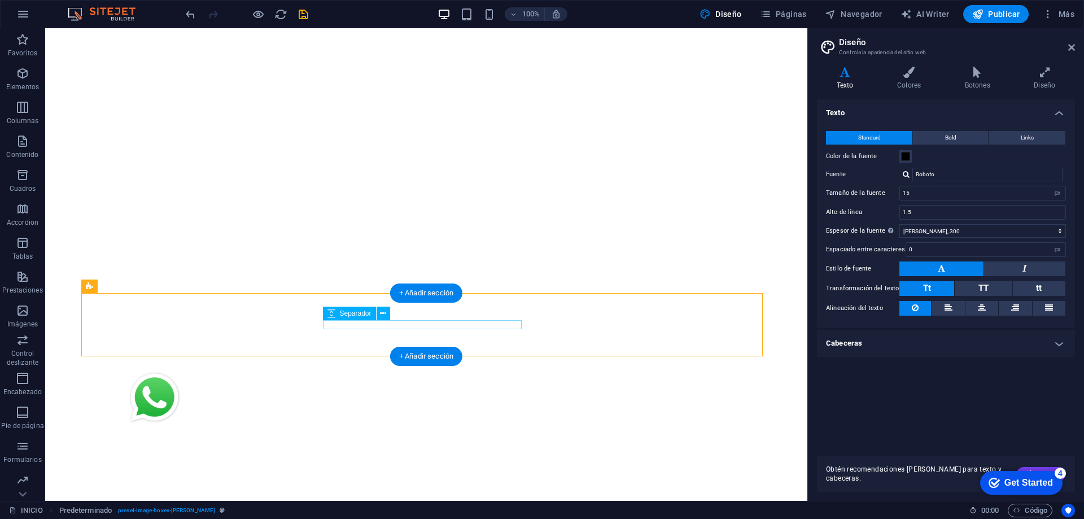
click at [280, 498] on div at bounding box center [180, 502] width 199 height 9
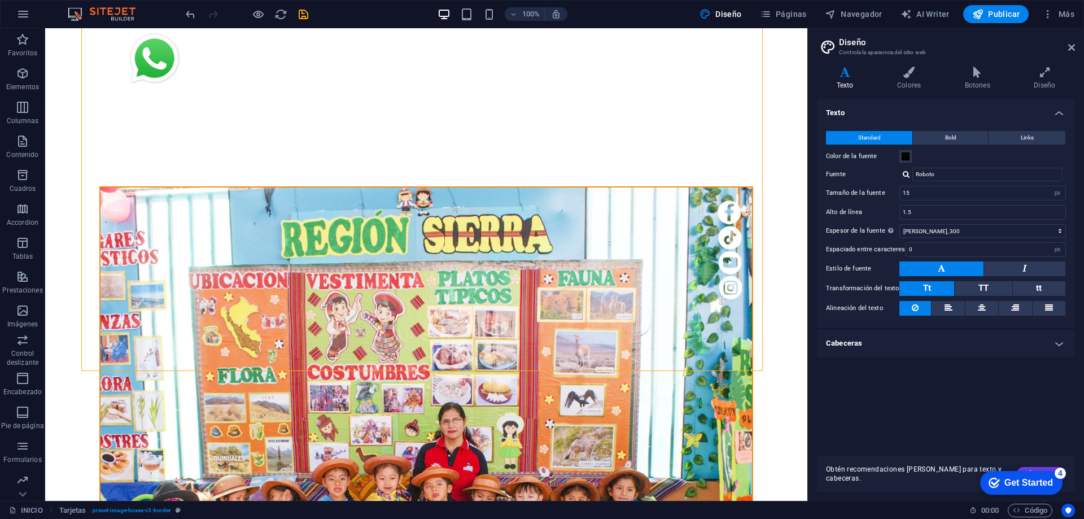
scroll to position [639, 0]
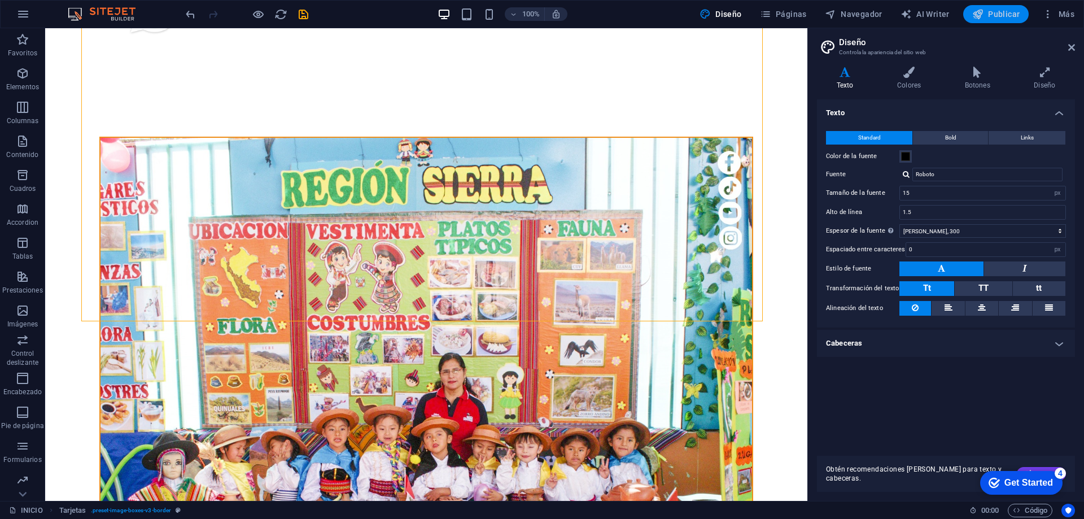
click at [999, 14] on span "Publicar" at bounding box center [996, 13] width 48 height 11
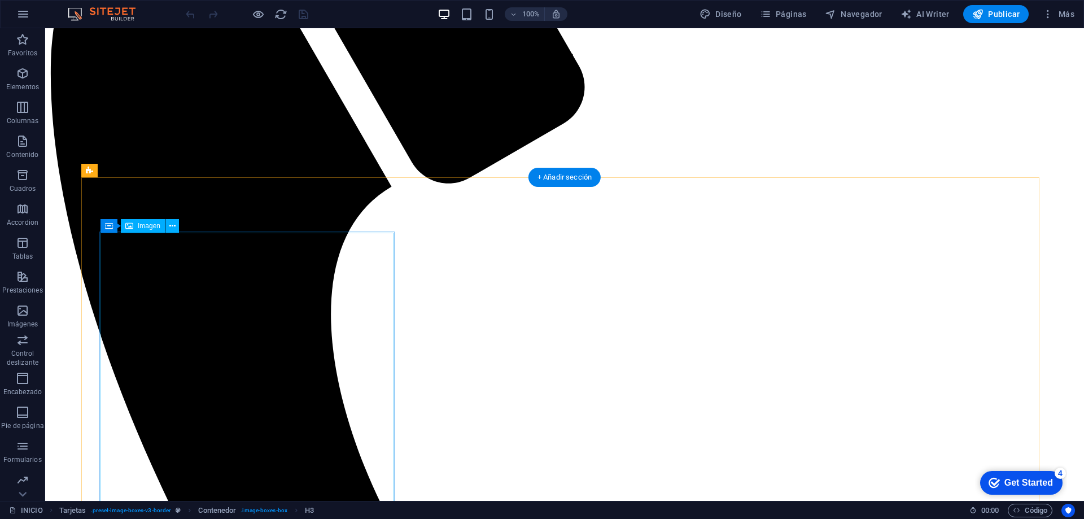
scroll to position [366, 0]
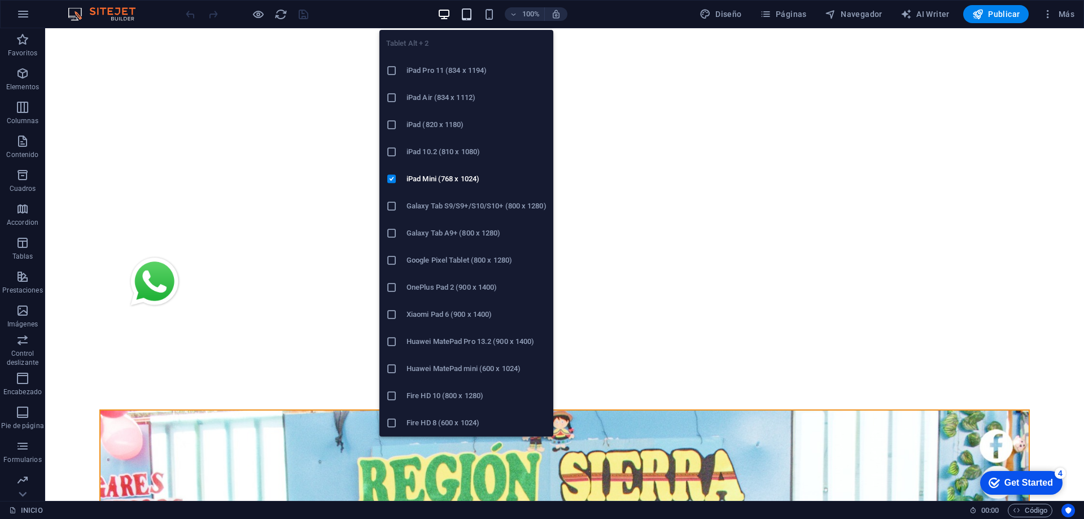
click at [464, 14] on icon "button" at bounding box center [466, 14] width 13 height 13
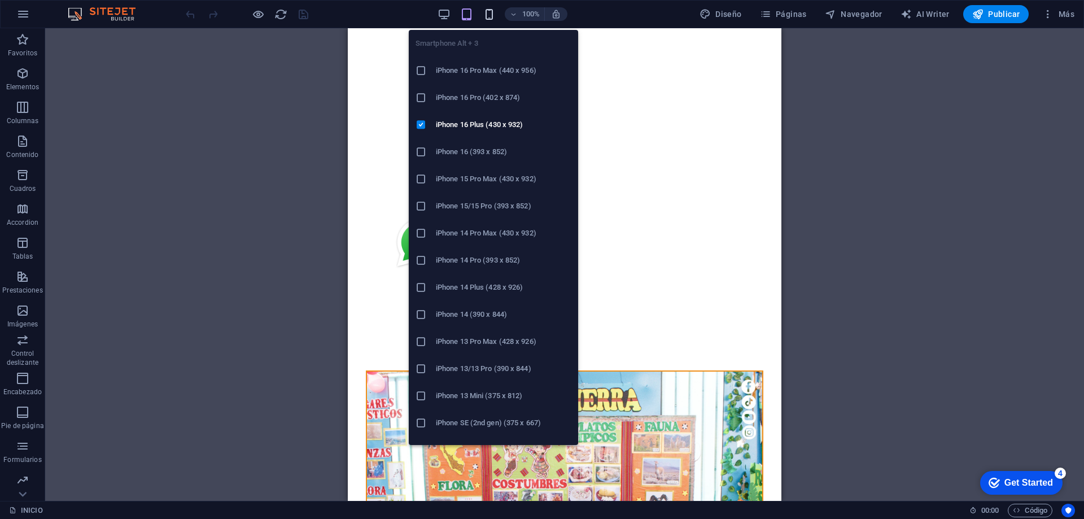
click at [487, 15] on icon "button" at bounding box center [489, 14] width 13 height 13
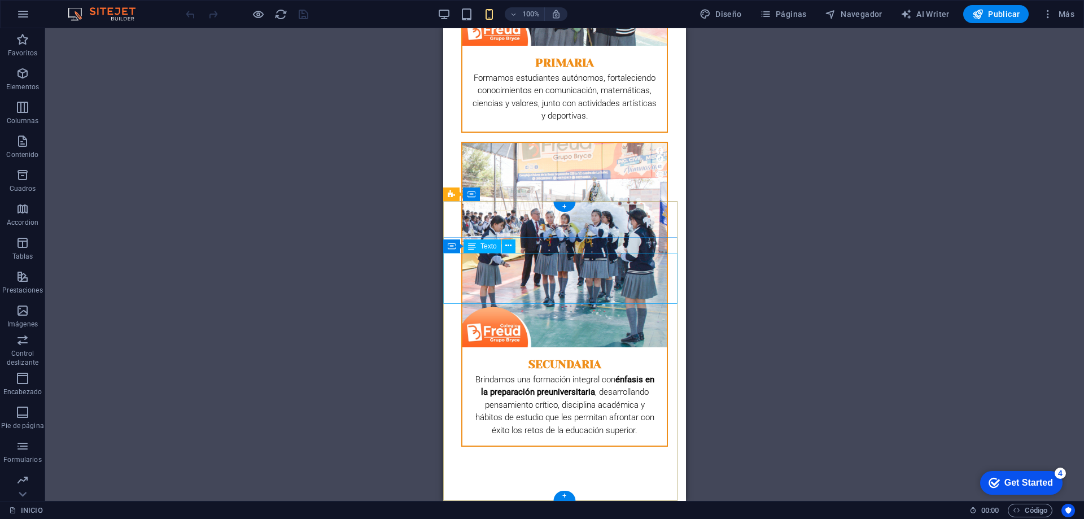
scroll to position [1316, 0]
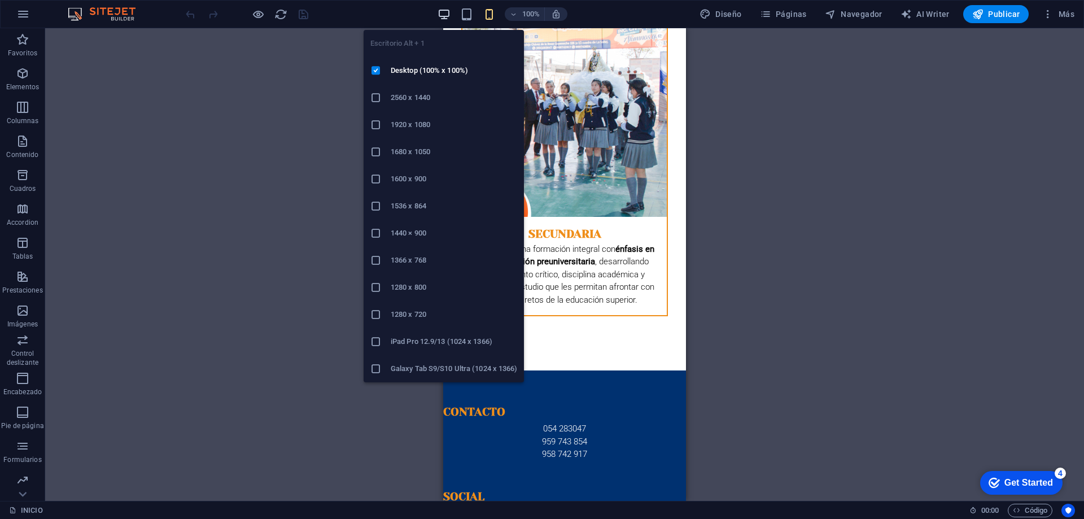
click at [443, 14] on icon "button" at bounding box center [444, 14] width 13 height 13
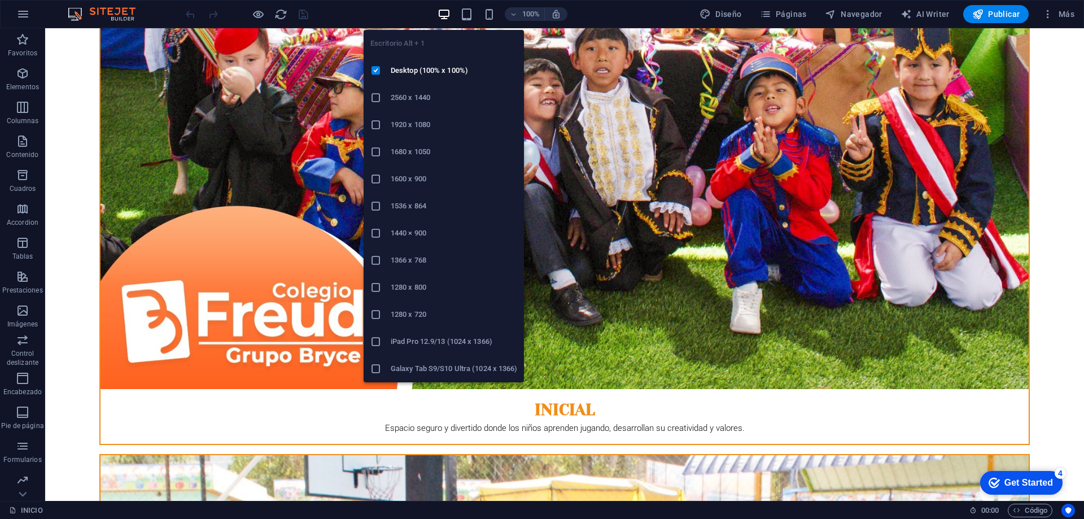
scroll to position [719, 0]
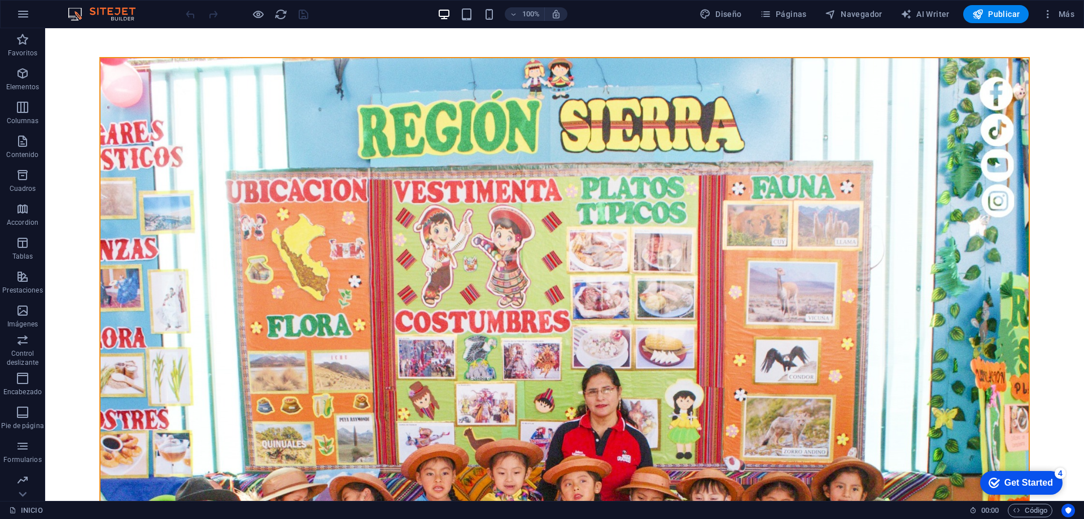
click at [1067, 18] on span "Más" at bounding box center [1058, 13] width 32 height 11
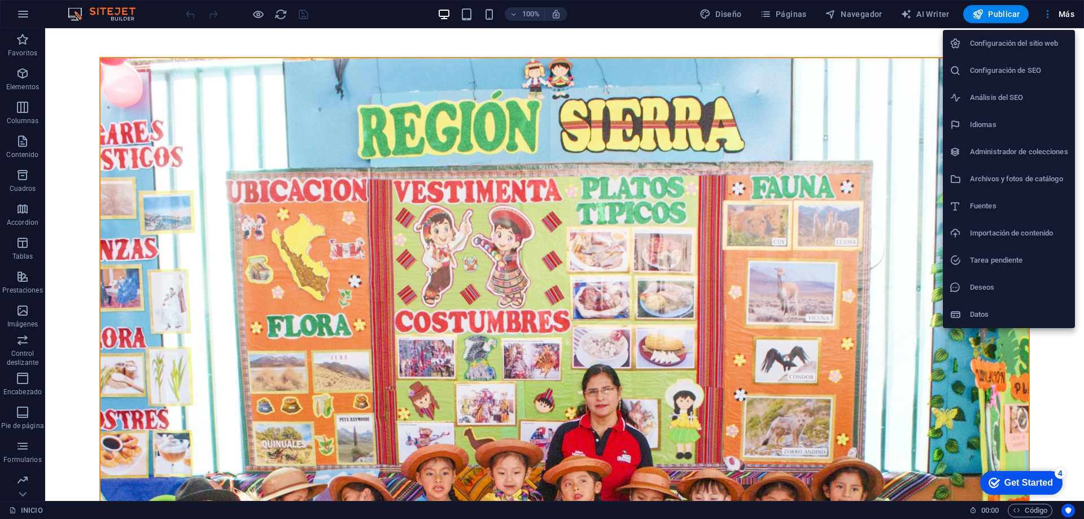
click at [1047, 41] on h6 "Configuración del sitio web" at bounding box center [1019, 44] width 98 height 14
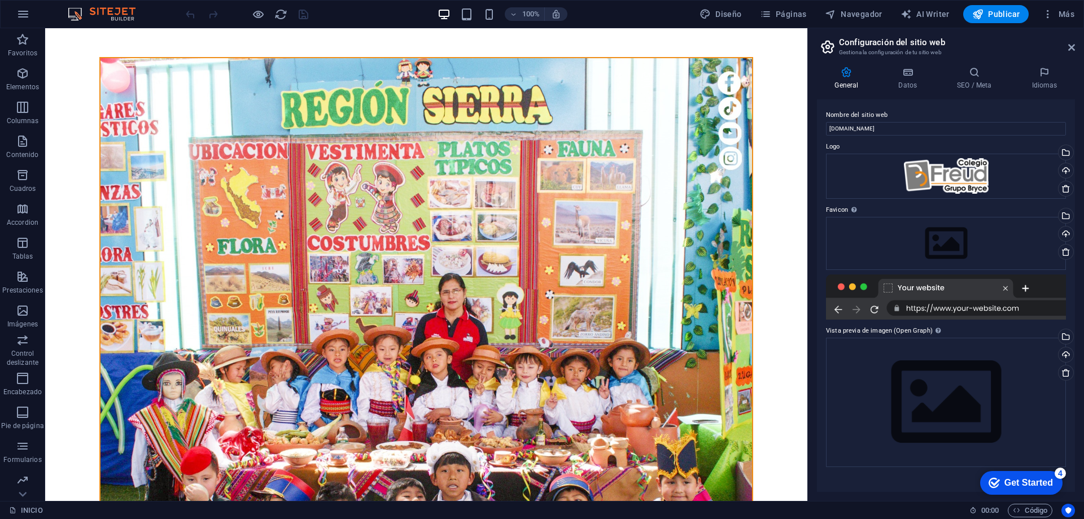
scroll to position [639, 0]
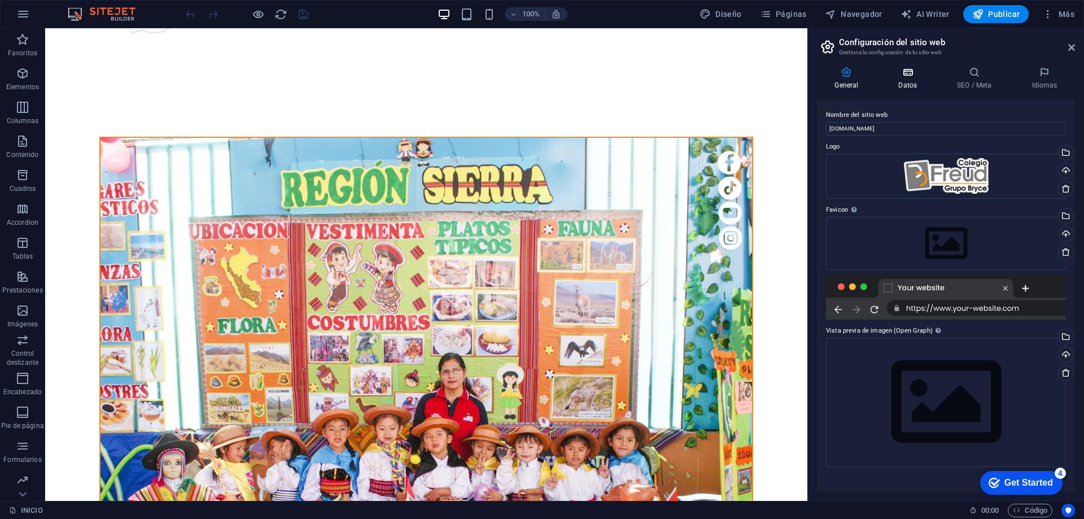
click at [911, 72] on icon at bounding box center [908, 72] width 54 height 11
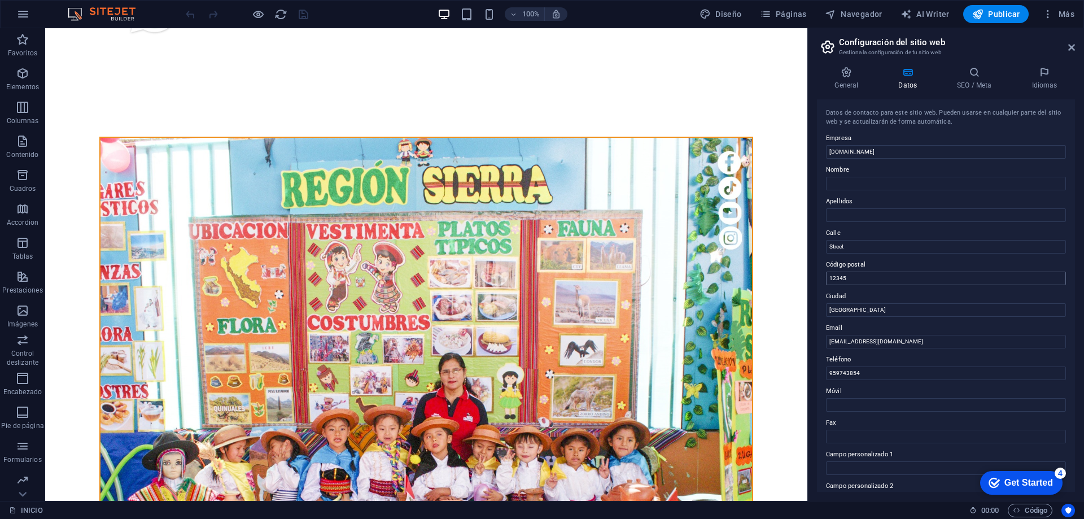
scroll to position [150, 0]
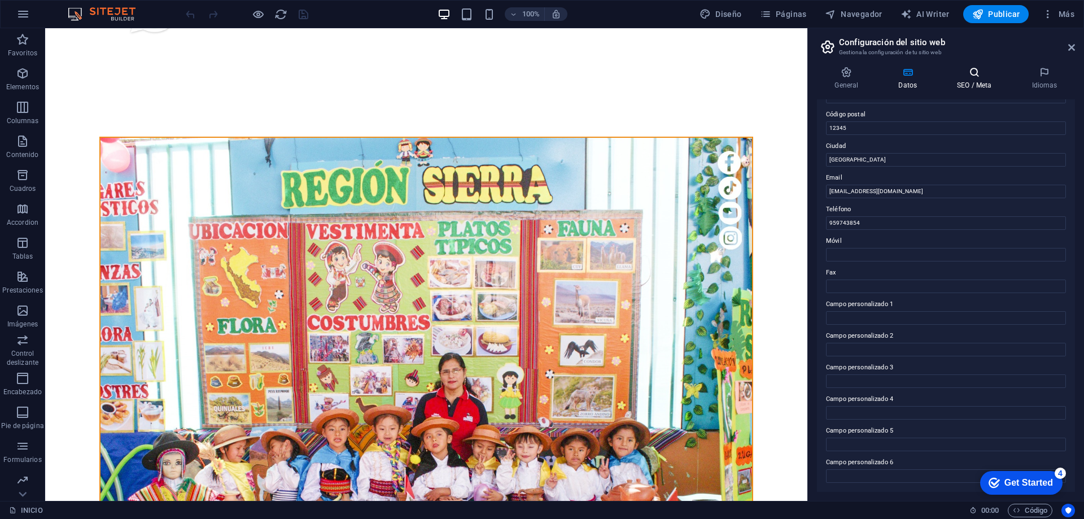
click at [975, 76] on icon at bounding box center [975, 72] width 70 height 11
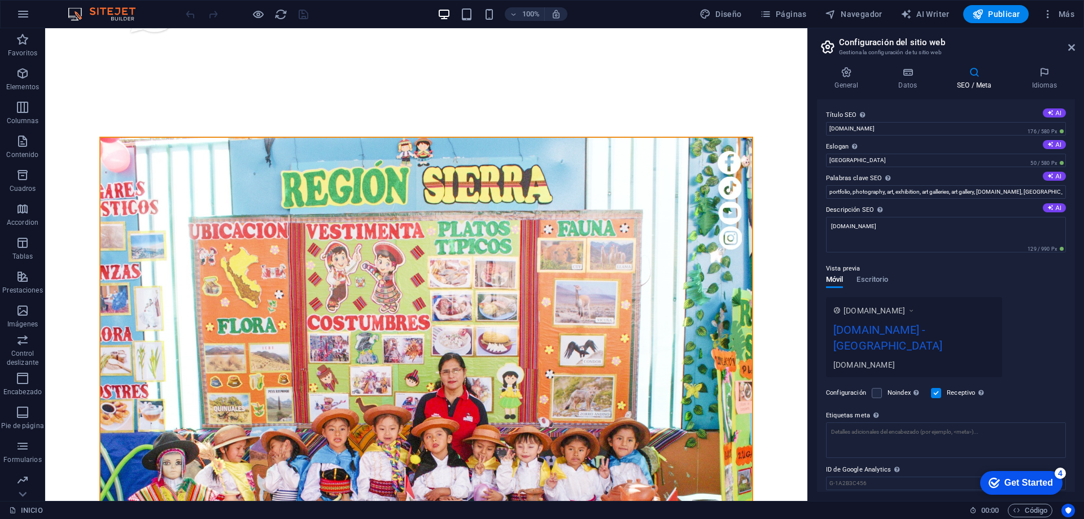
scroll to position [23, 0]
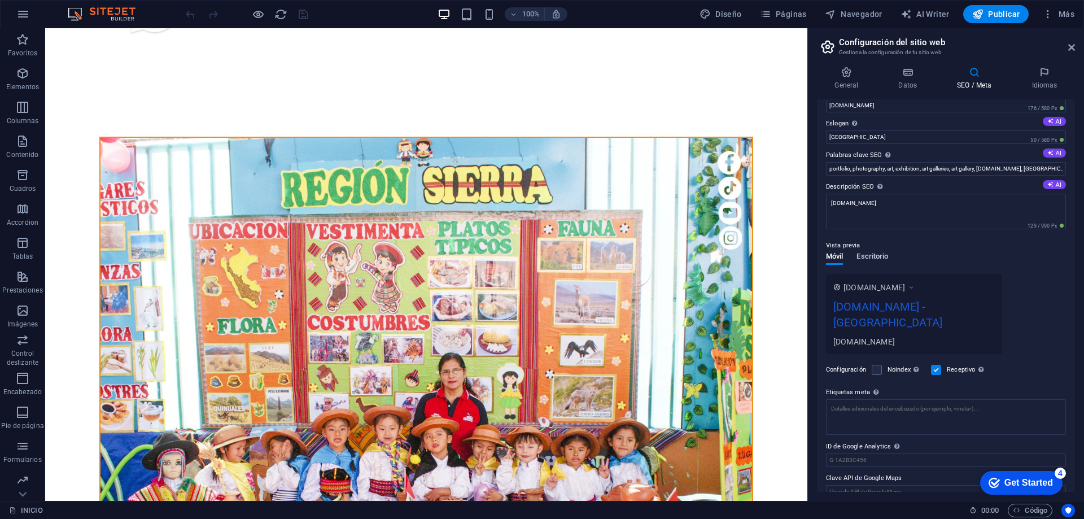
click at [874, 255] on span "Escritorio" at bounding box center [873, 258] width 32 height 16
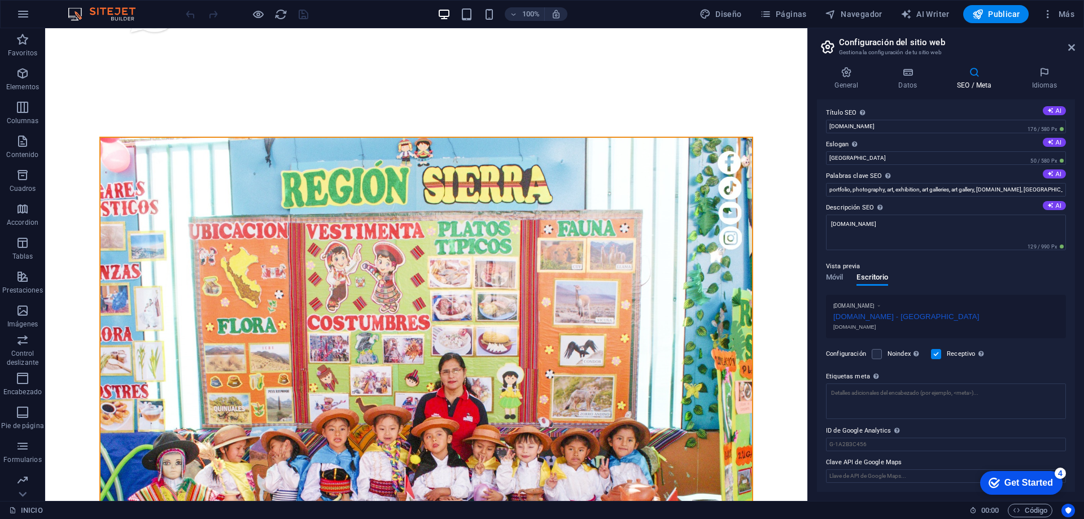
scroll to position [0, 0]
